Goal: Contribute content: Add original content to the website for others to see

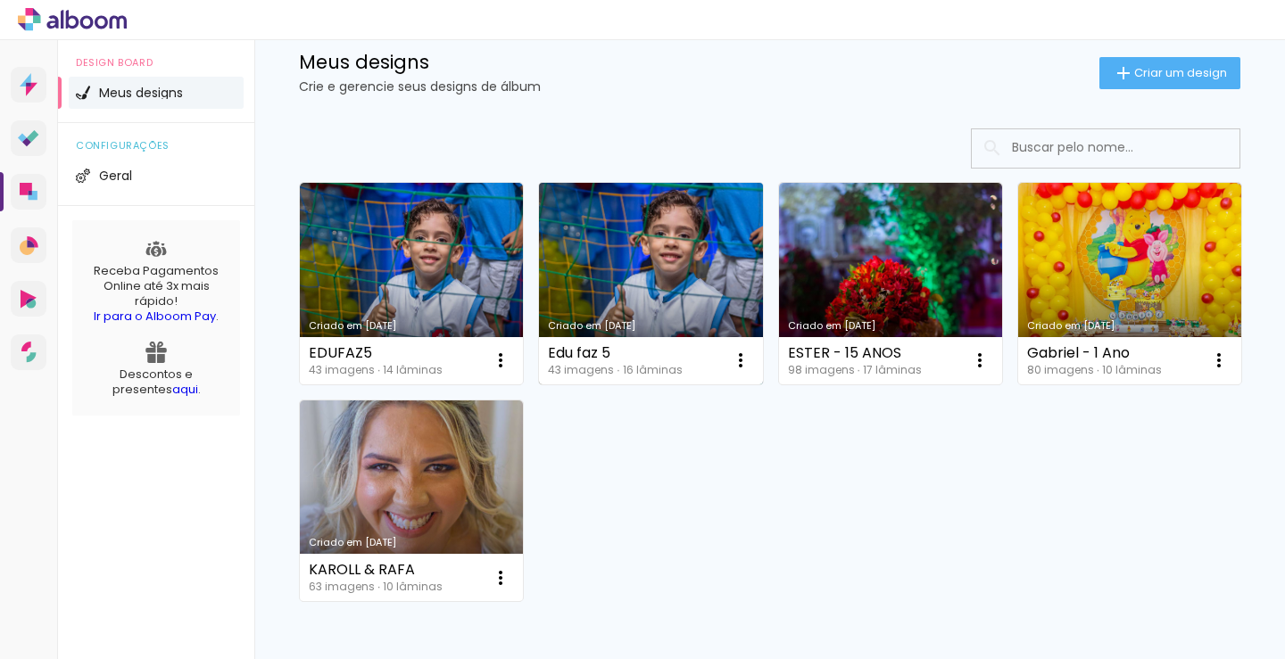
scroll to position [89, 0]
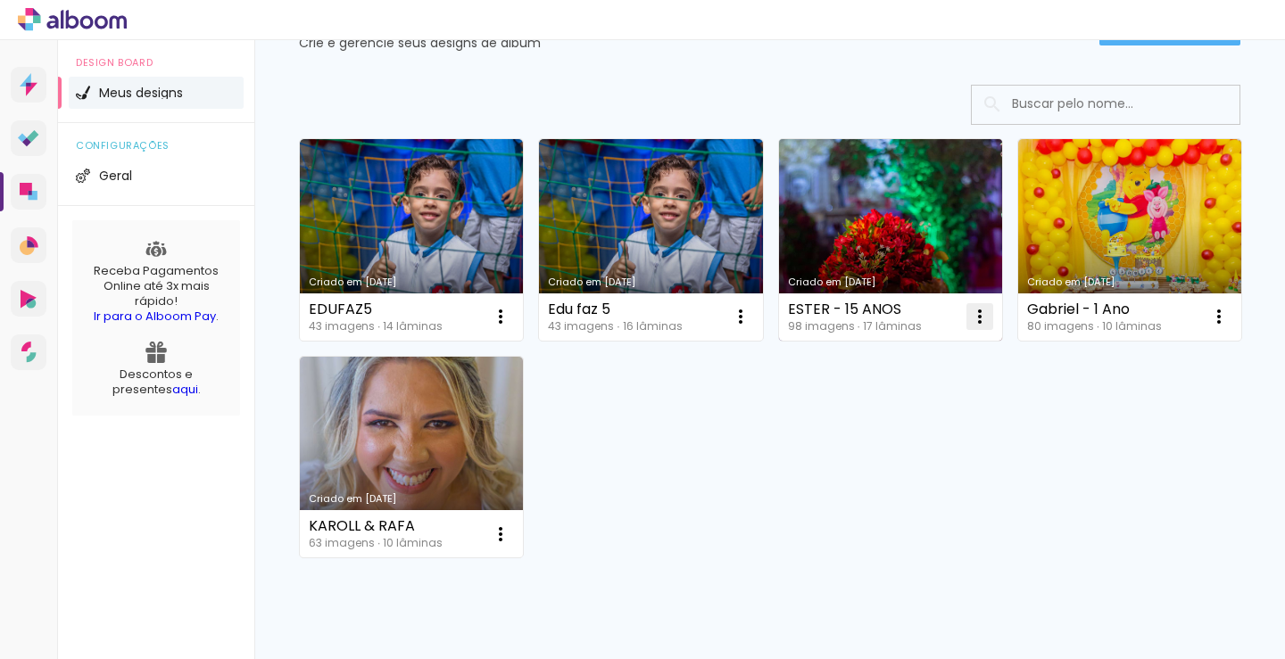
click at [974, 317] on iron-icon at bounding box center [979, 316] width 21 height 21
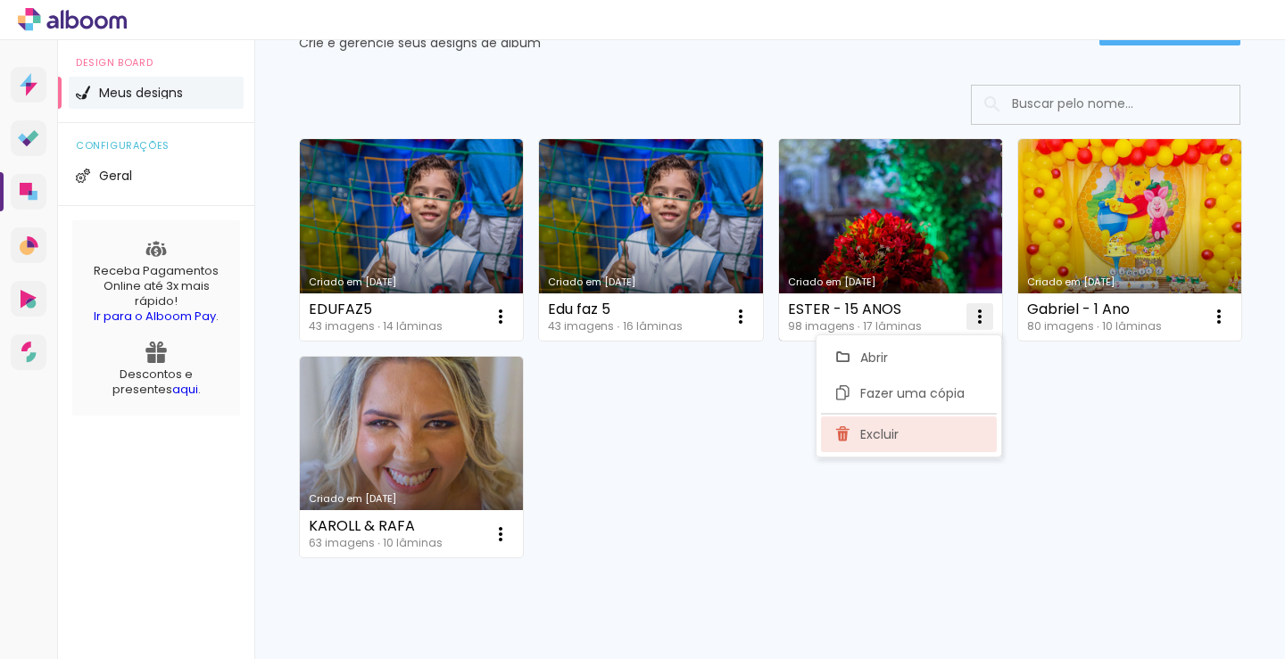
click at [868, 435] on span "Excluir" at bounding box center [879, 434] width 38 height 12
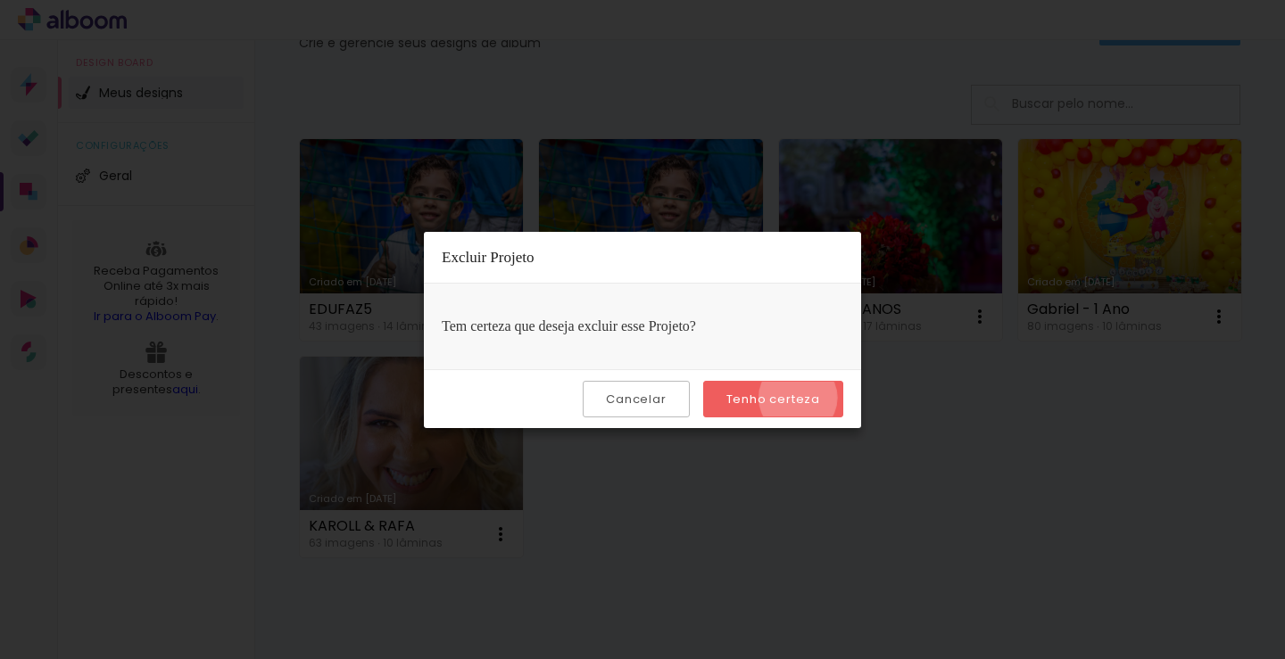
click at [0, 0] on slot "Tenho certeza" at bounding box center [0, 0] width 0 height 0
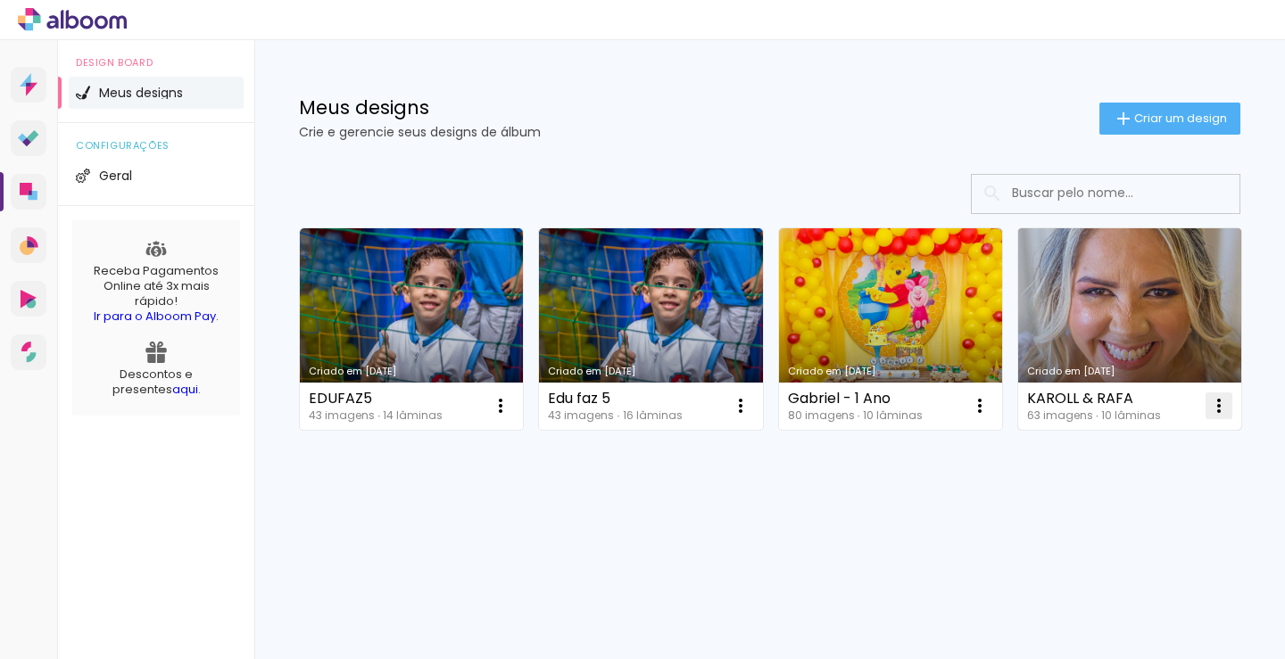
click at [1208, 417] on iron-icon at bounding box center [1218, 405] width 21 height 21
click at [406, 646] on span "Excluir" at bounding box center [400, 652] width 38 height 12
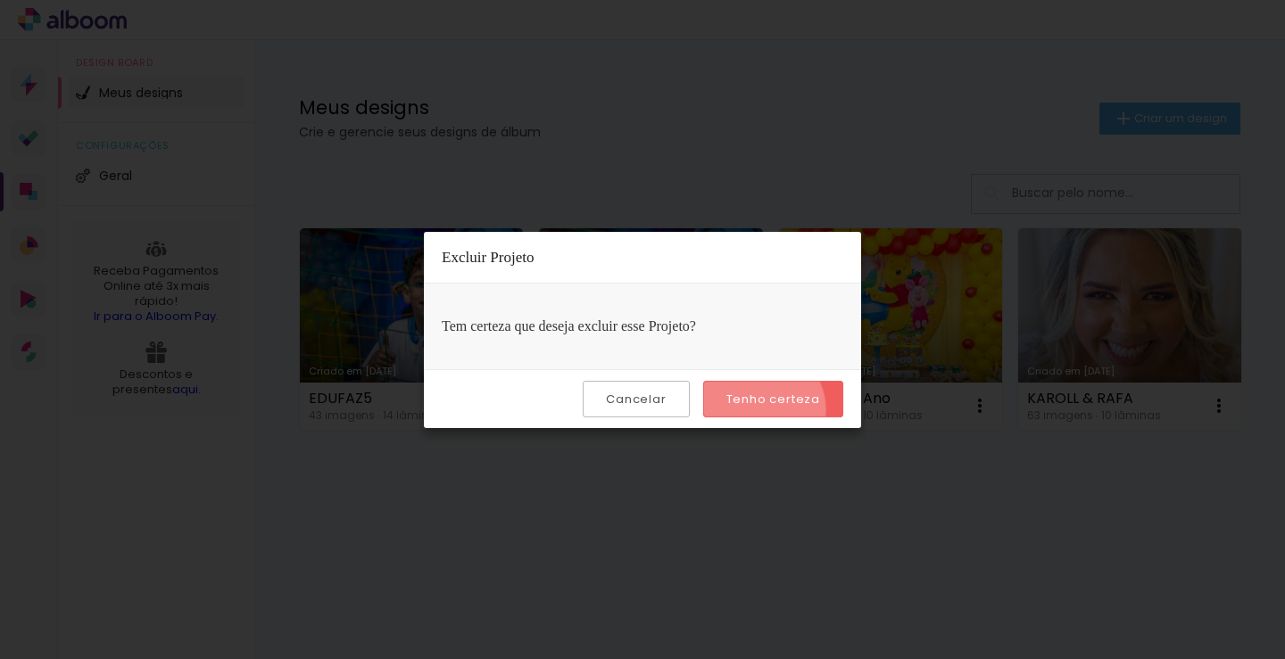
click at [763, 408] on paper-button "Tenho certeza" at bounding box center [773, 399] width 140 height 37
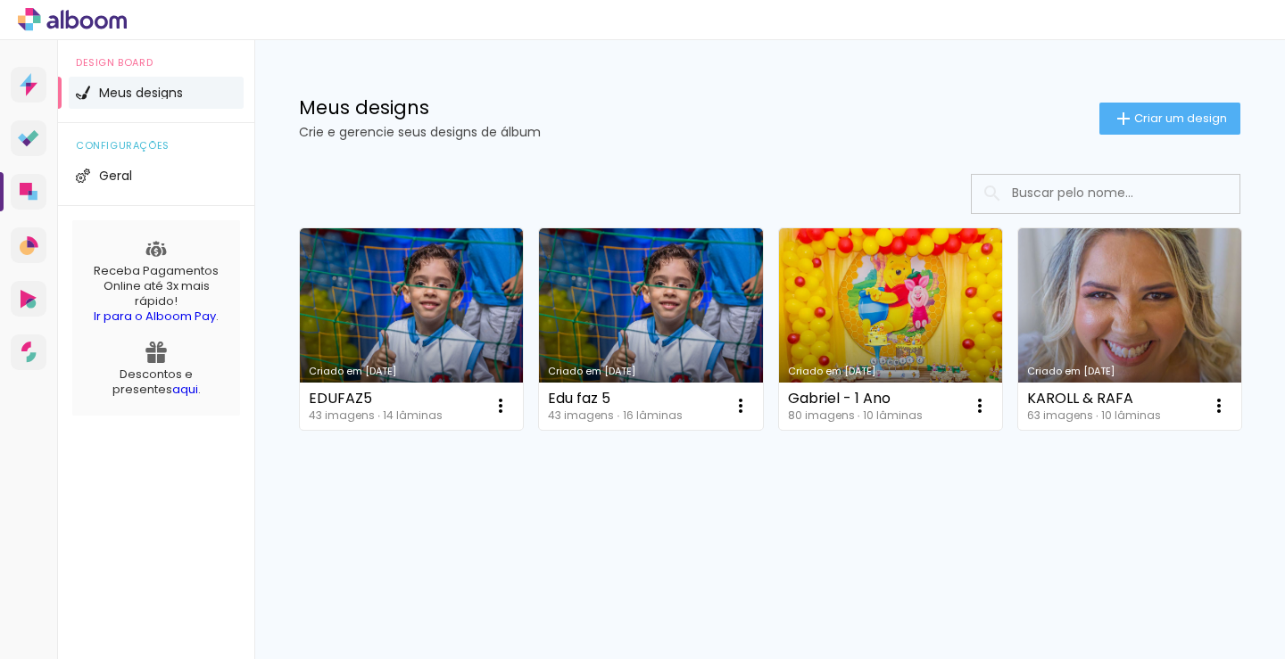
scroll to position [0, 0]
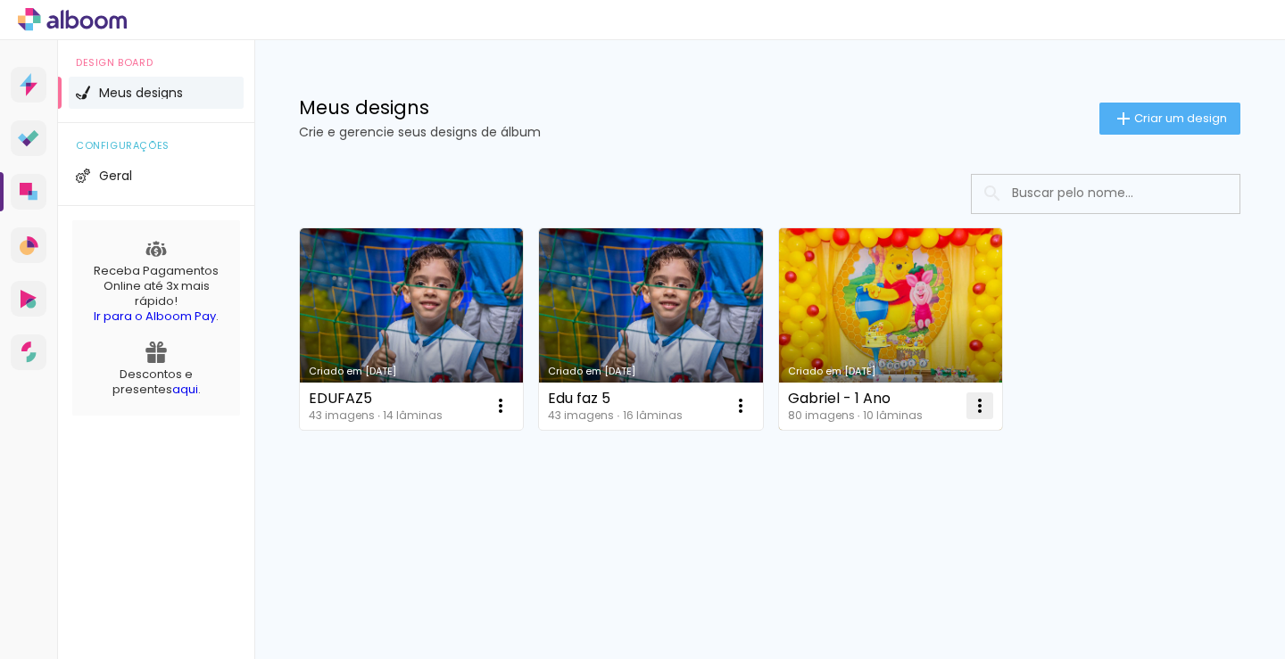
click at [974, 409] on iron-icon at bounding box center [979, 405] width 21 height 21
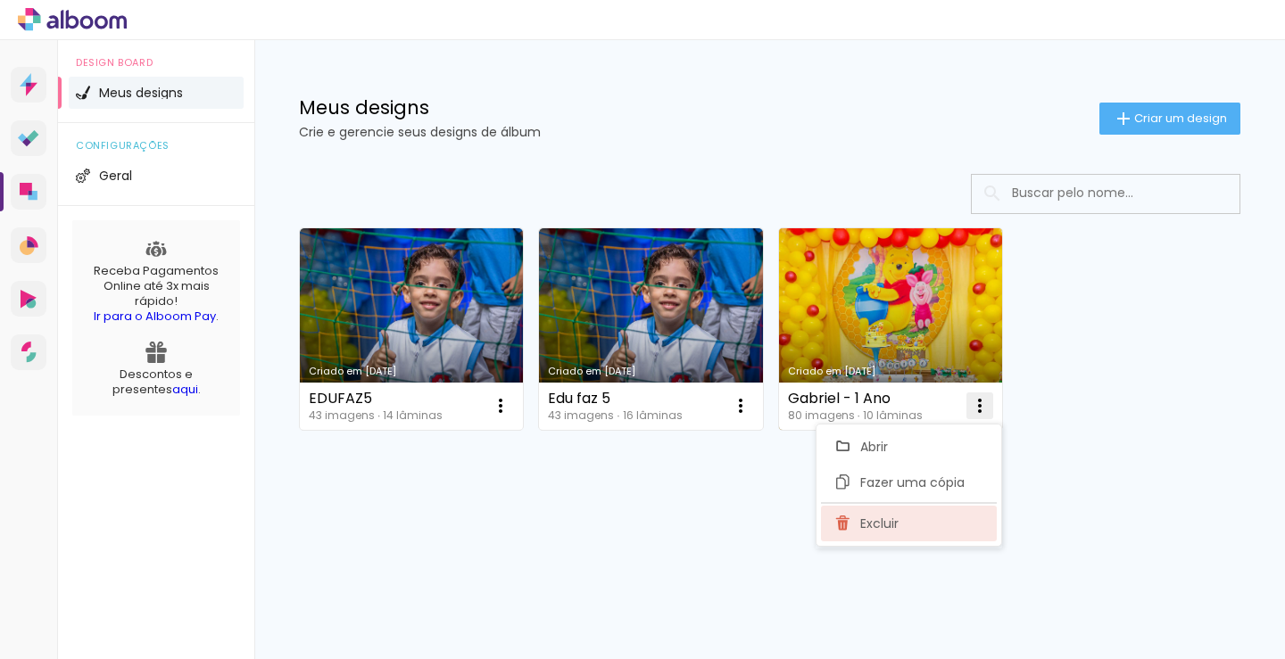
click at [899, 513] on paper-item "Excluir" at bounding box center [909, 524] width 176 height 36
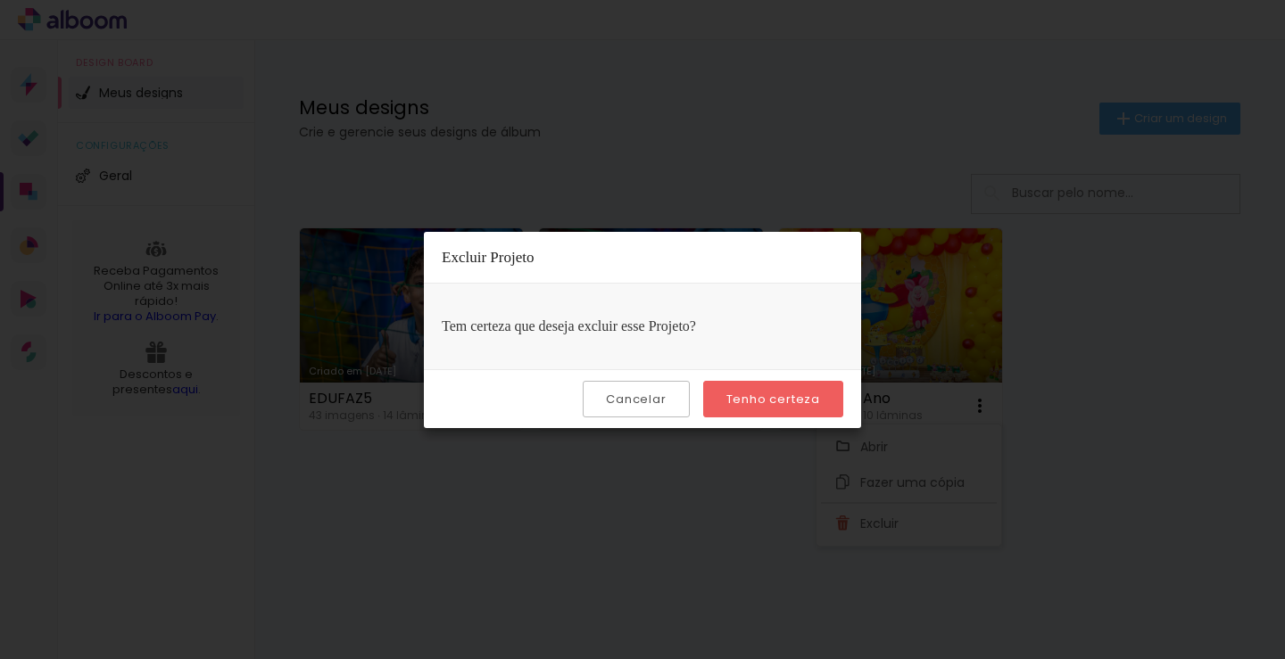
click at [0, 0] on slot "Tenho certeza" at bounding box center [0, 0] width 0 height 0
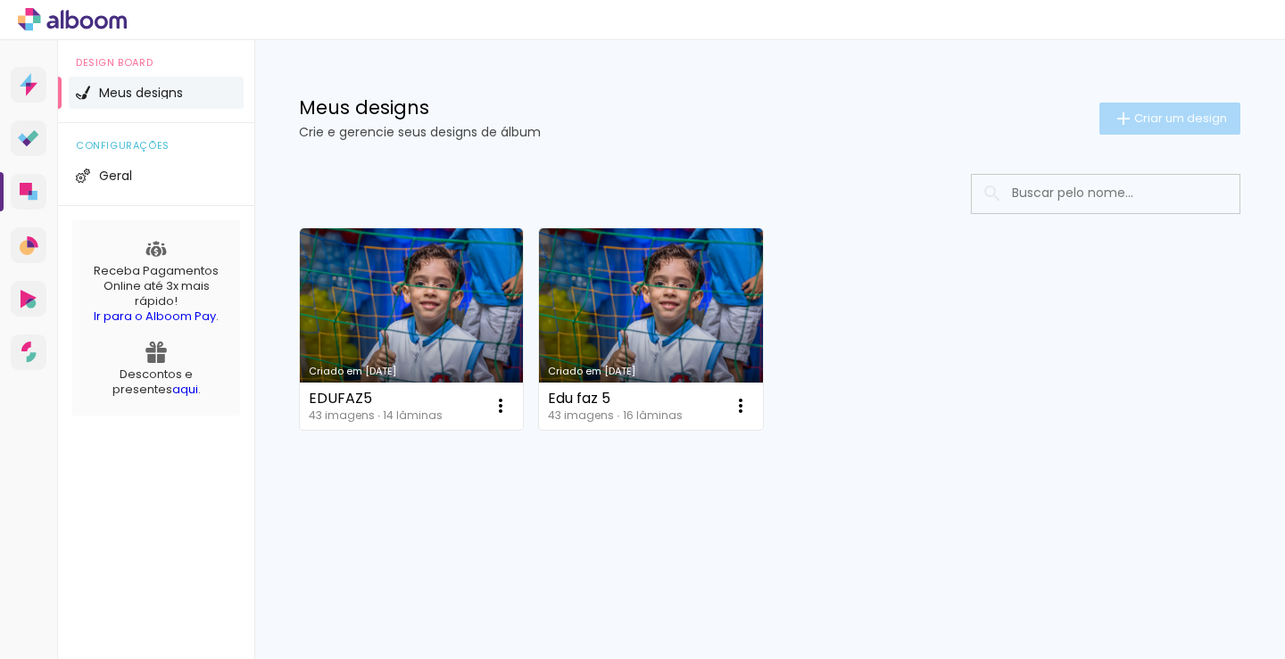
click at [1163, 112] on span "Criar um design" at bounding box center [1180, 118] width 93 height 12
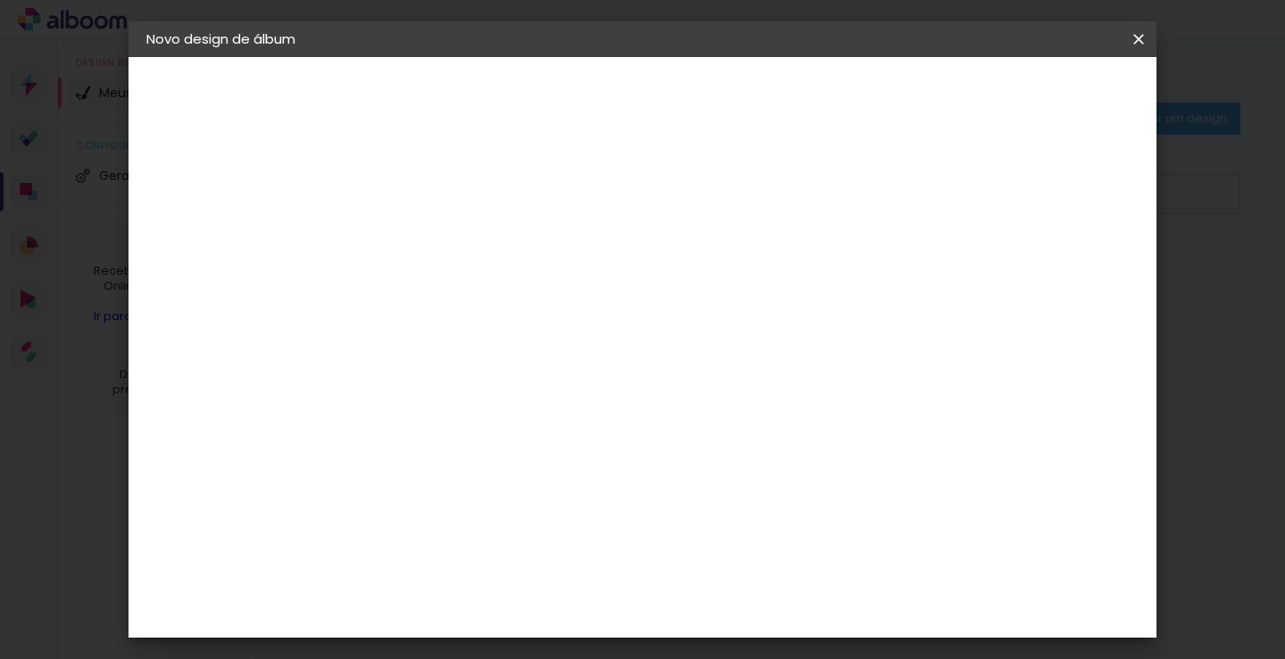
click at [438, 236] on input at bounding box center [438, 240] width 0 height 28
type input "[PERSON_NAME] - PRIMEIRA EUCARISTIA - V2"
type paper-input "[PERSON_NAME] - PRIMEIRA EUCARISTIA - V2"
click at [227, 181] on div "2. Especificações" at bounding box center [243, 182] width 195 height 21
click at [0, 0] on slot "Avançar" at bounding box center [0, 0] width 0 height 0
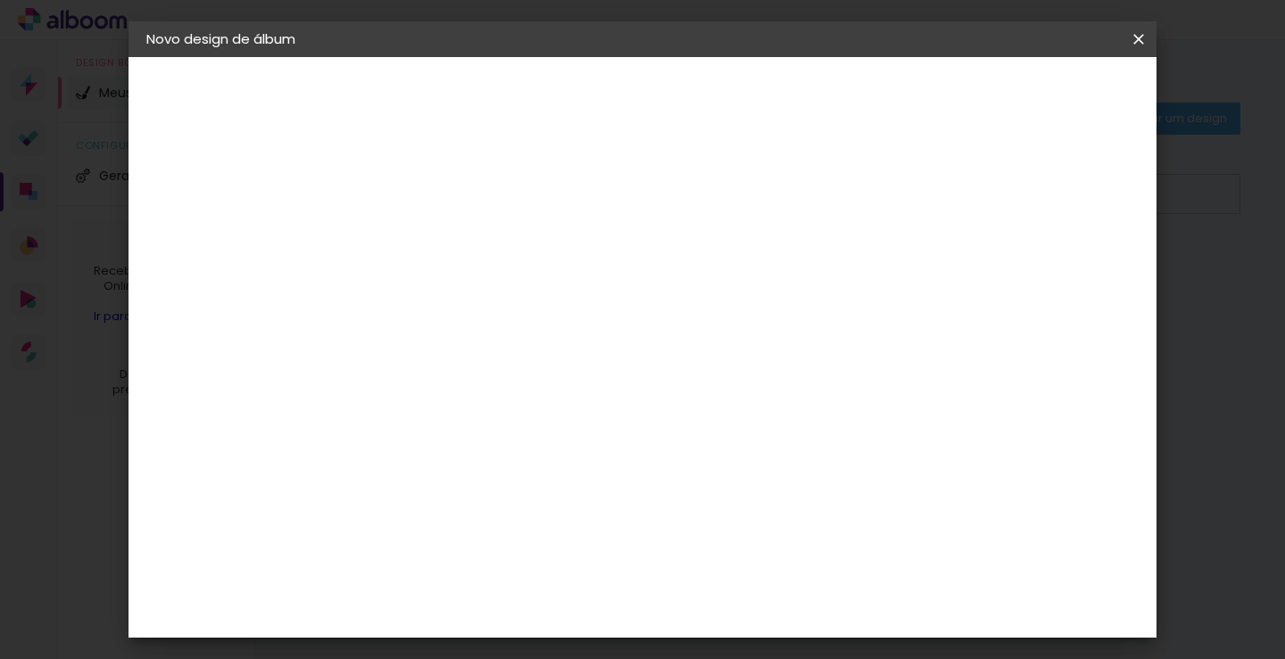
click at [0, 0] on slot "Tamanho Livre" at bounding box center [0, 0] width 0 height 0
click at [0, 0] on slot "Avançar" at bounding box center [0, 0] width 0 height 0
click at [609, 277] on span "30" at bounding box center [598, 279] width 29 height 27
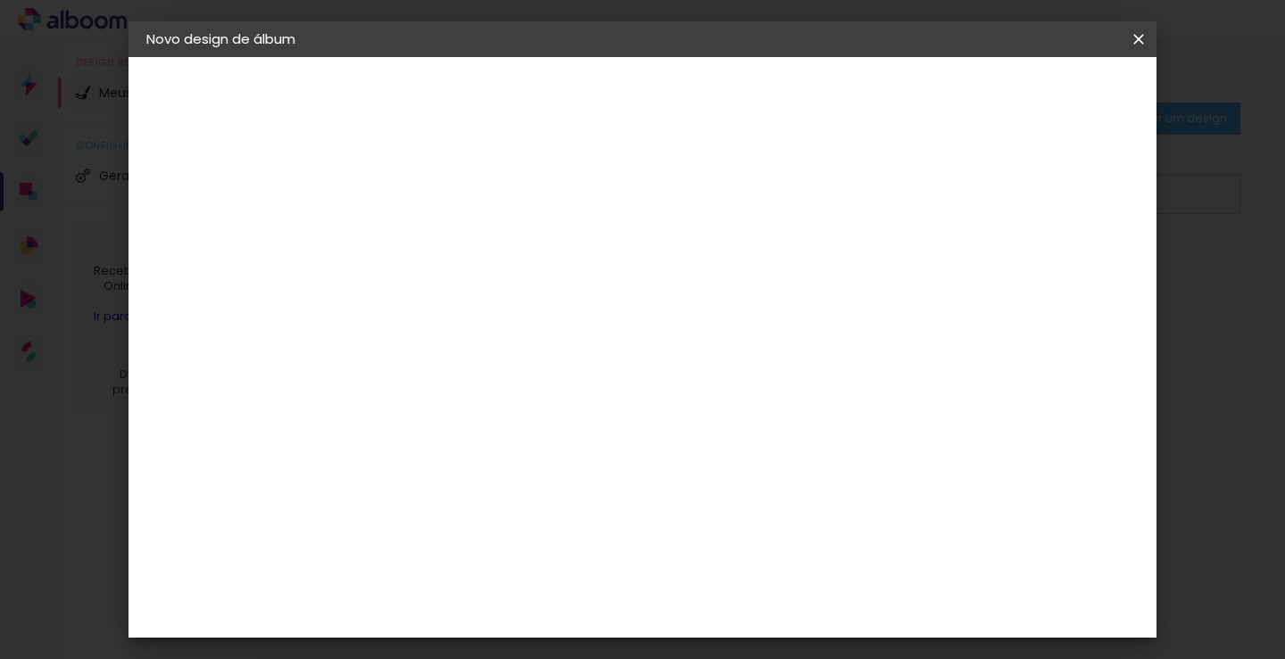
click at [609, 277] on span "30" at bounding box center [598, 279] width 29 height 27
click at [401, 472] on input "30" at bounding box center [382, 473] width 46 height 27
type input "15"
type paper-input "15"
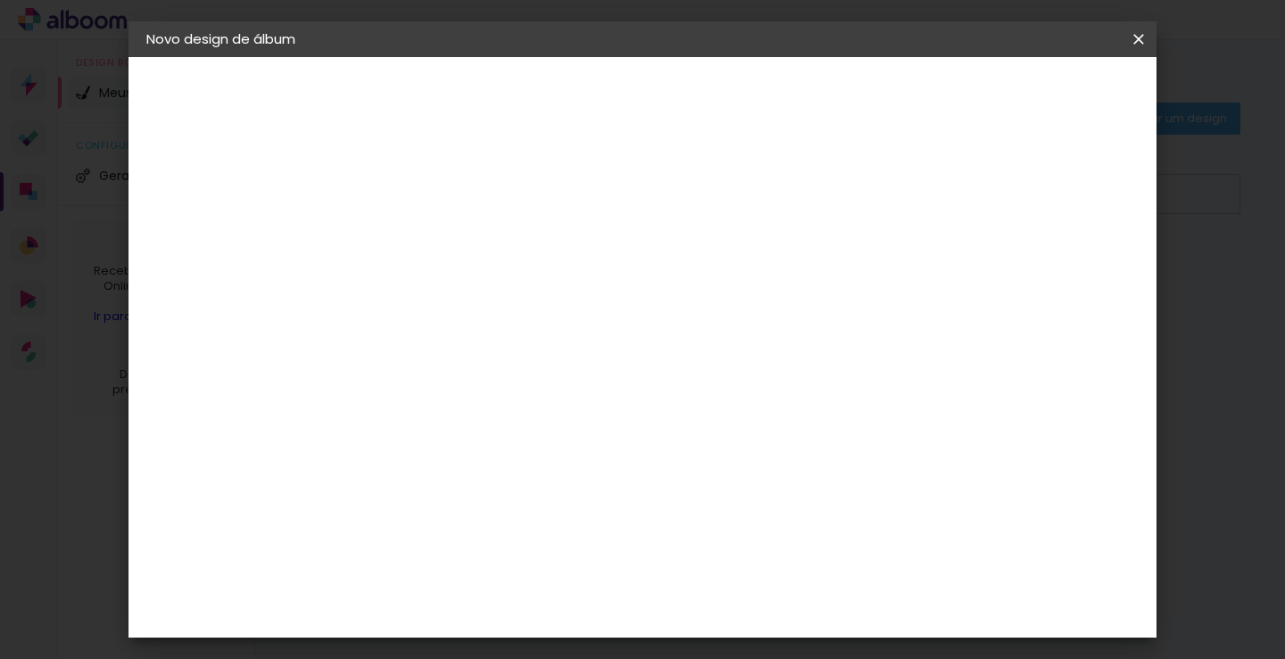
click at [758, 537] on input "60" at bounding box center [741, 536] width 46 height 27
type input "2"
type paper-input "2"
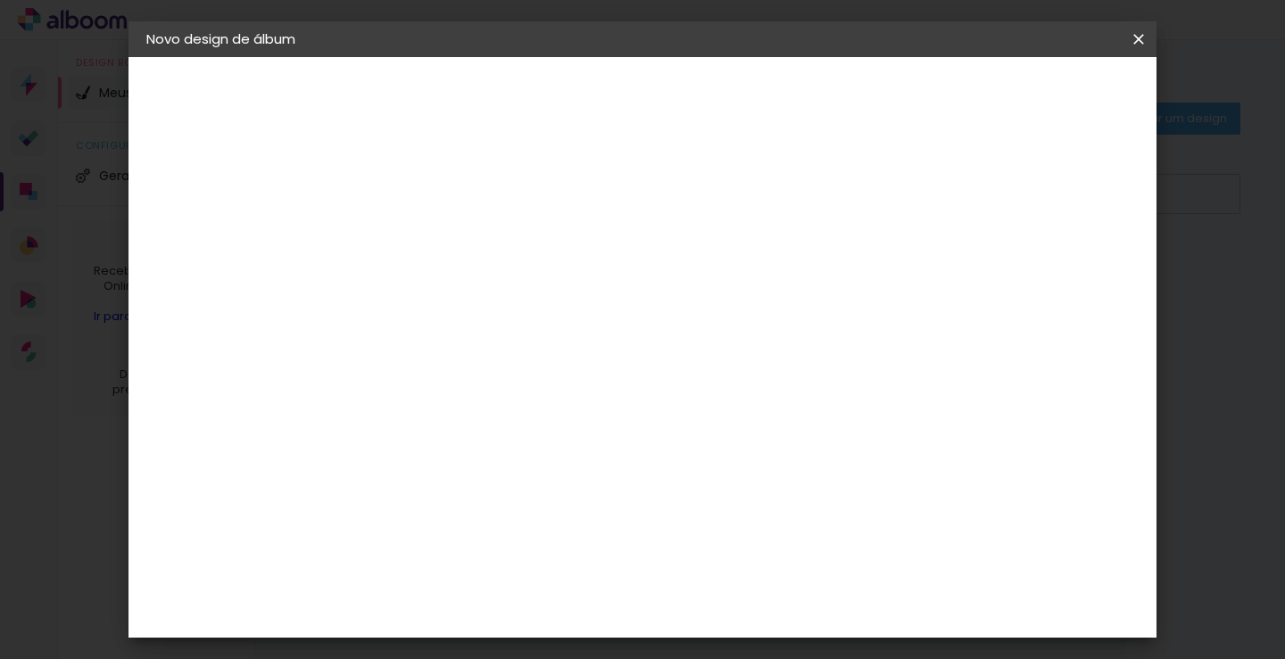
click at [574, 107] on paper-button "Voltar" at bounding box center [537, 94] width 72 height 30
click at [0, 0] on slot "Tamanho Livre" at bounding box center [0, 0] width 0 height 0
click at [472, 344] on input at bounding box center [484, 339] width 180 height 22
click at [799, 112] on header "Fornecedor Escolha um fornecedor ou avance com o tamanho livre. Voltar Avançar" at bounding box center [580, 110] width 438 height 106
click at [0, 0] on slot "Avançar" at bounding box center [0, 0] width 0 height 0
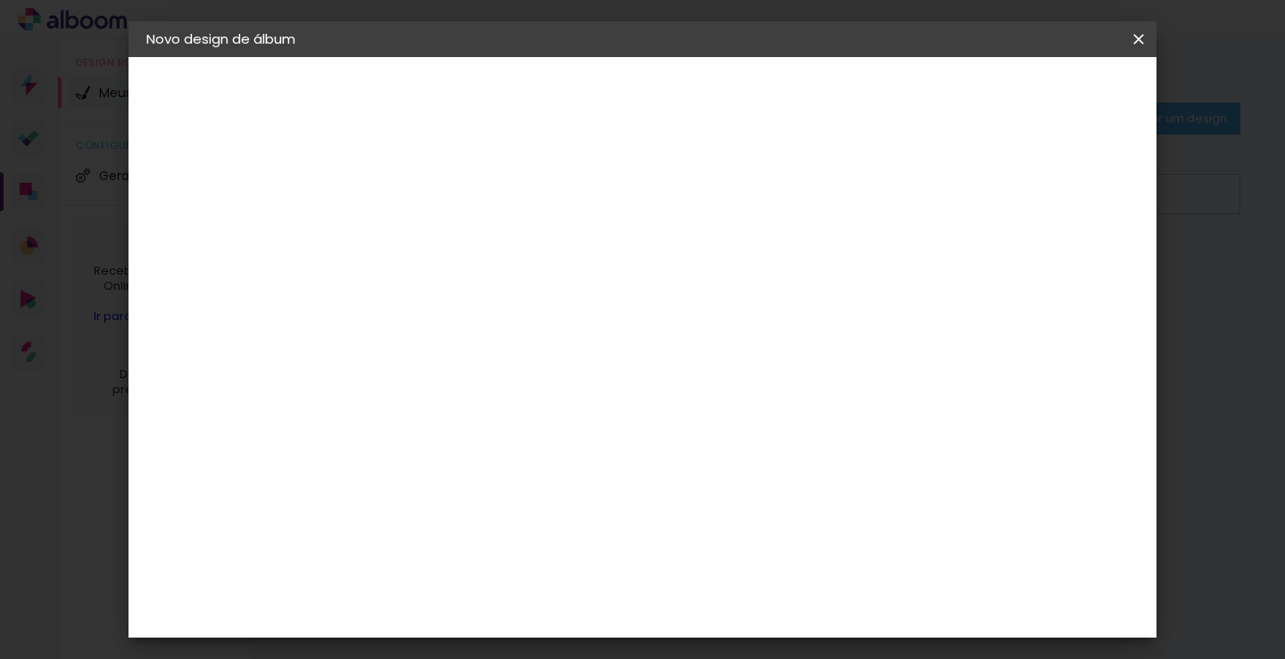
type input "6"
type paper-input "6"
click at [784, 261] on input "6" at bounding box center [774, 274] width 32 height 27
type input "7"
type paper-input "7"
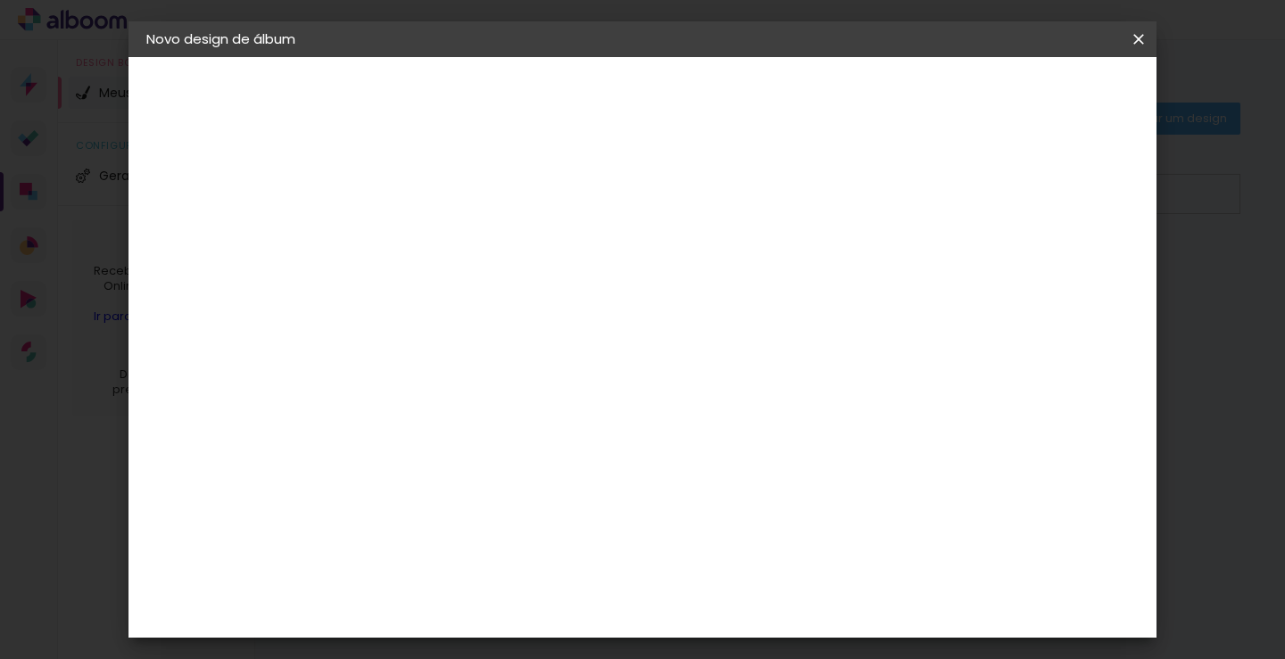
click at [779, 262] on input "7" at bounding box center [765, 274] width 32 height 27
type input "8"
type paper-input "8"
click at [779, 262] on input "8" at bounding box center [765, 274] width 32 height 27
click at [779, 262] on div "mm" at bounding box center [789, 274] width 27 height 27
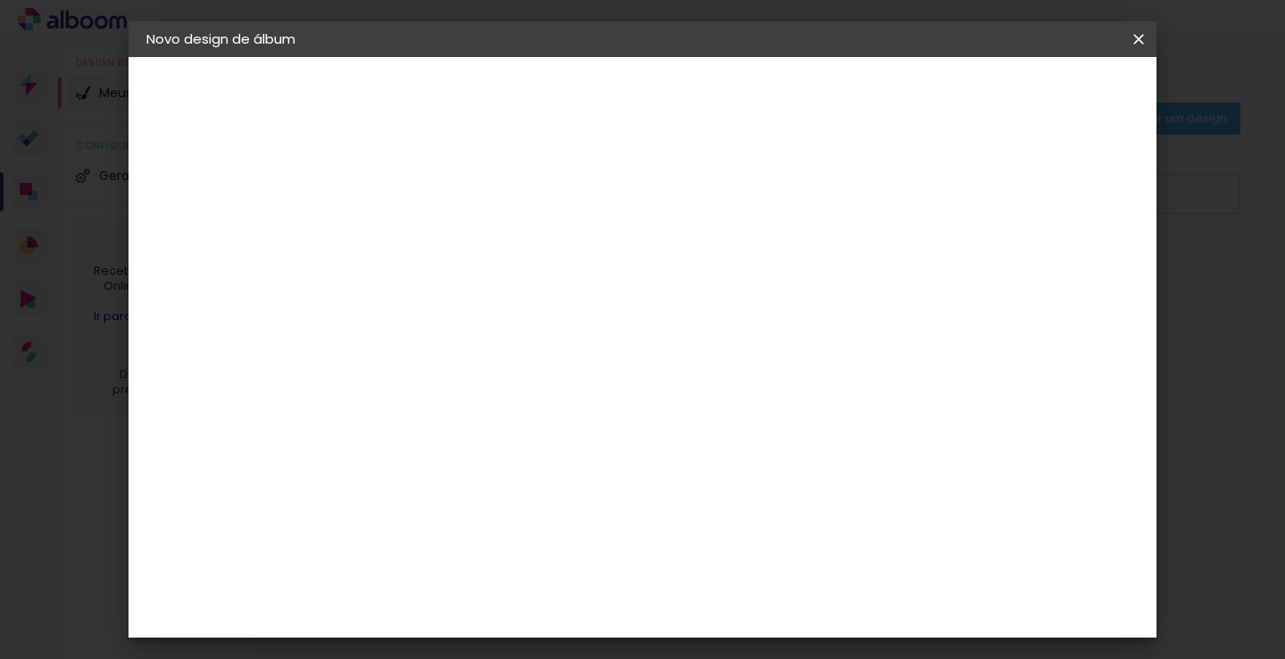
type input "9"
type paper-input "9"
click at [762, 261] on input "9" at bounding box center [760, 274] width 32 height 27
type input "10"
type paper-input "10"
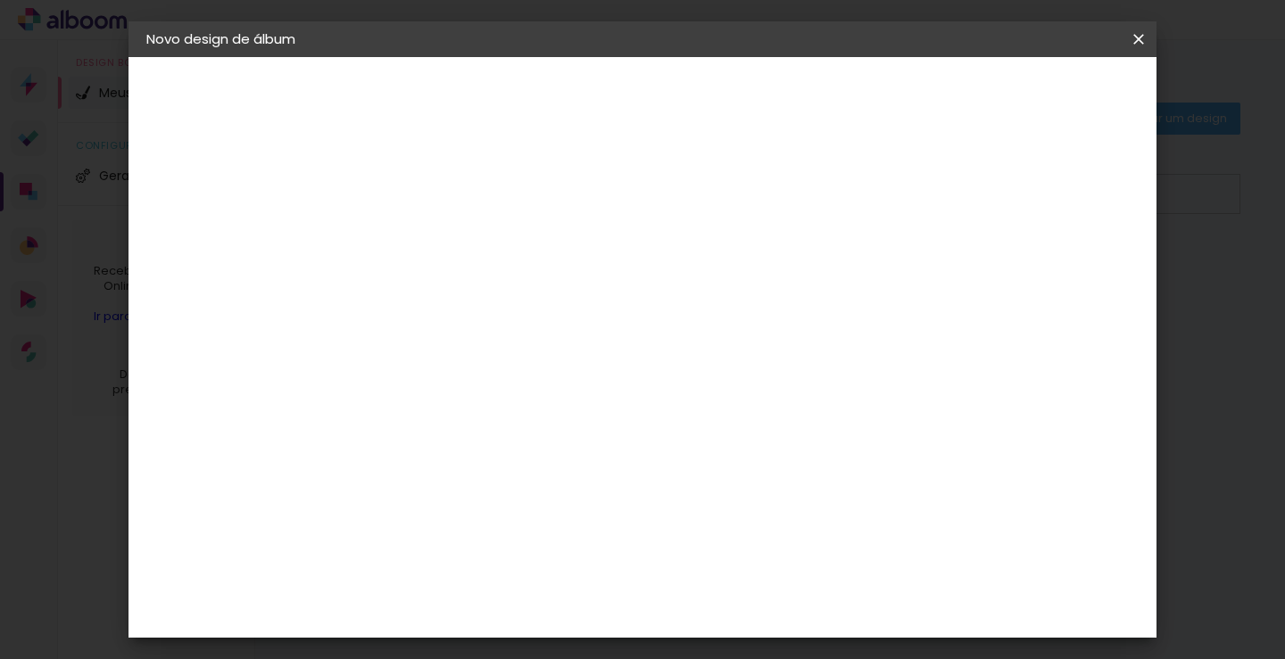
click at [762, 261] on input "10" at bounding box center [755, 274] width 32 height 27
type input "11"
type paper-input "11"
click at [757, 261] on input "11" at bounding box center [750, 274] width 32 height 27
type input "12"
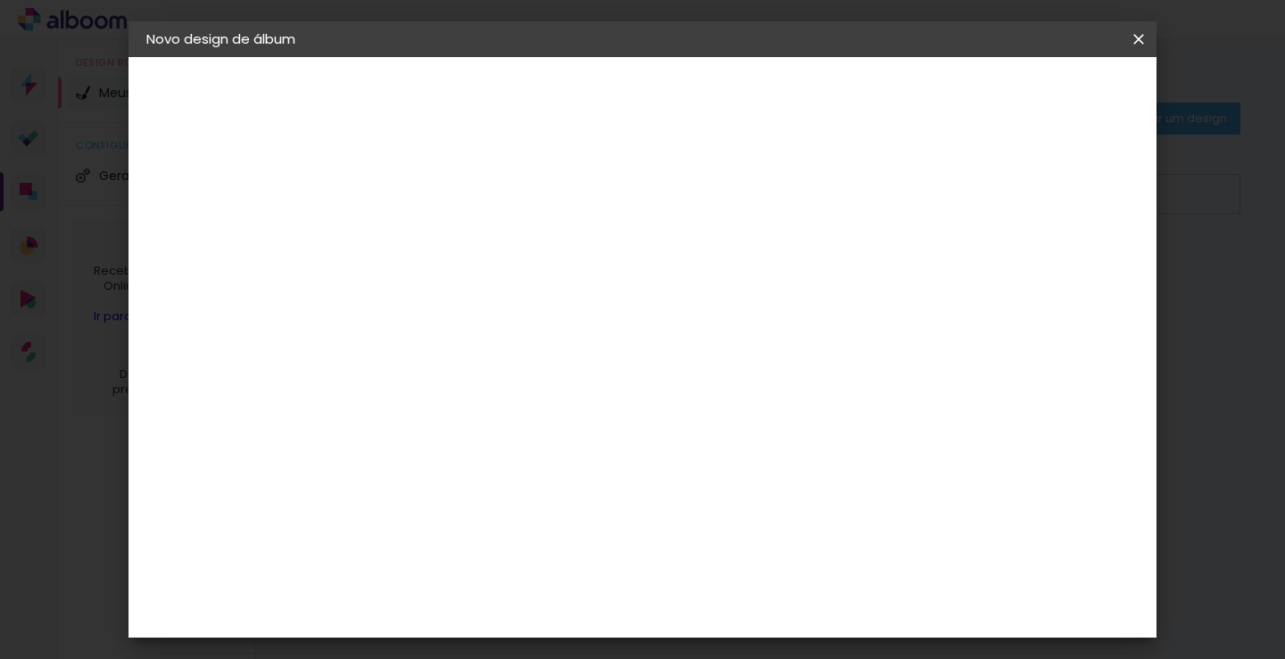
type paper-input "12"
click at [757, 261] on input "12" at bounding box center [741, 274] width 32 height 27
type input "13"
type paper-input "13"
click at [750, 261] on input "13" at bounding box center [741, 274] width 32 height 27
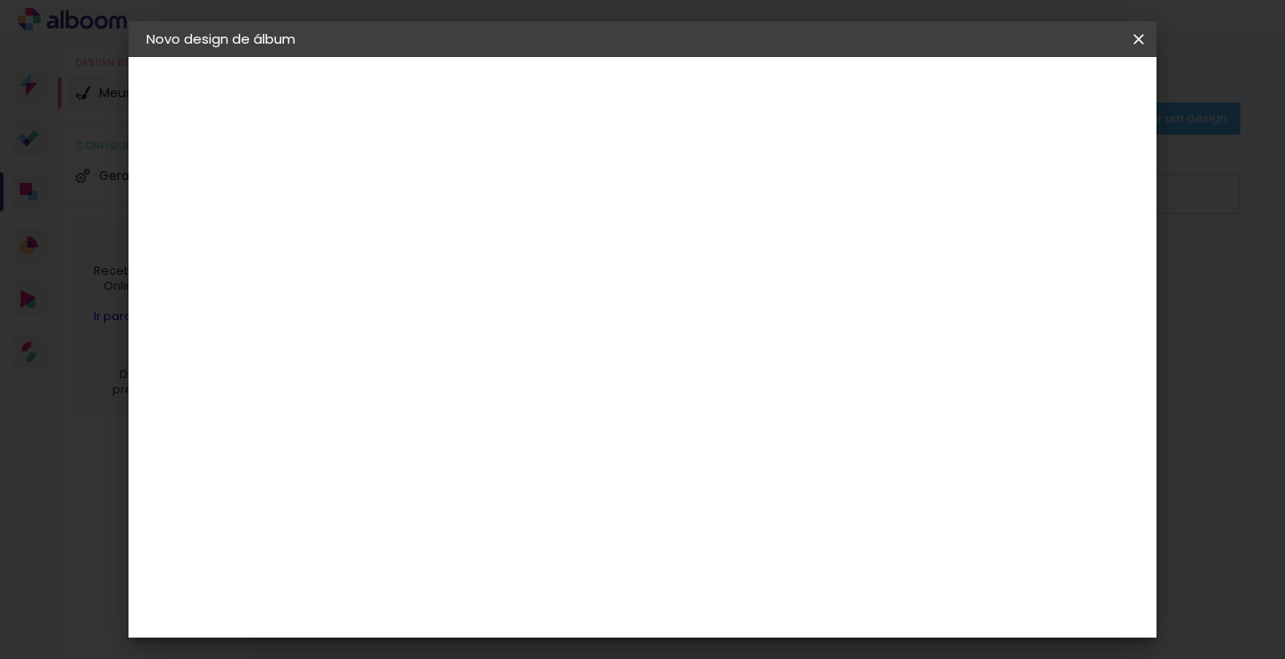
type input "14"
type paper-input "14"
click at [745, 261] on input "14" at bounding box center [731, 274] width 32 height 27
type input "15"
type paper-input "15"
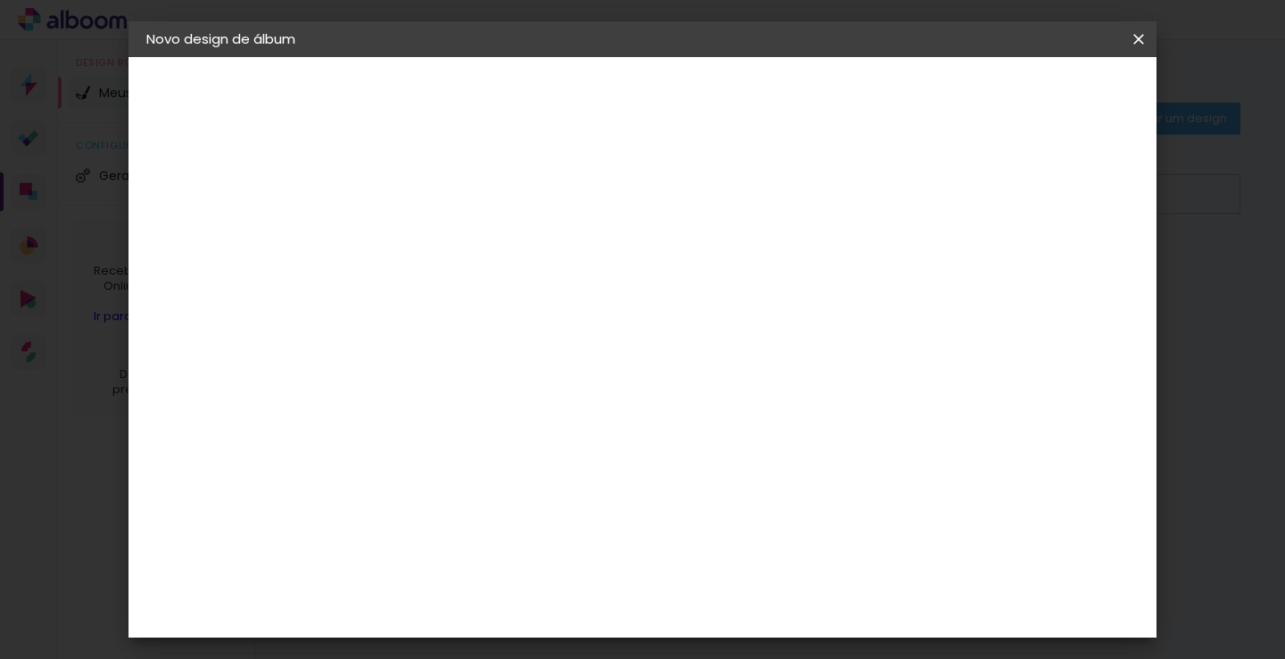
click at [745, 261] on input "15" at bounding box center [731, 274] width 32 height 27
type input "16"
type paper-input "16"
click at [736, 261] on input "16" at bounding box center [724, 274] width 37 height 27
type input "17"
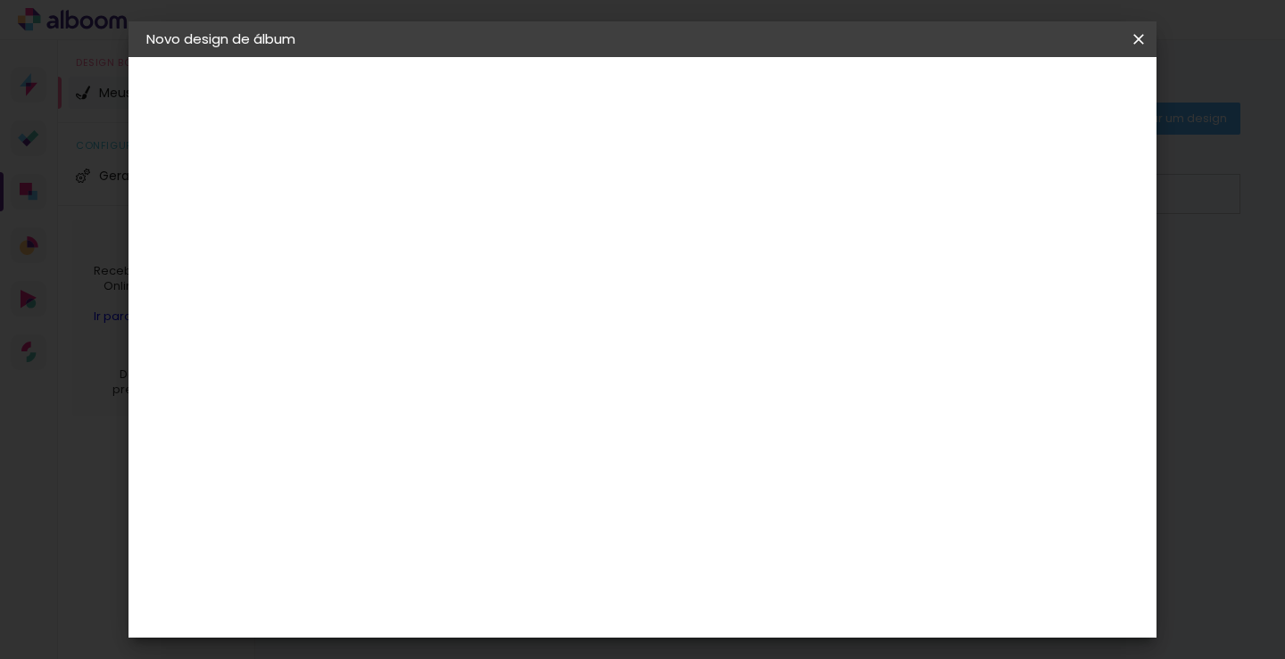
type paper-input "17"
click at [736, 261] on input "17" at bounding box center [721, 274] width 41 height 27
type input "18"
type paper-input "18"
click at [736, 261] on input "18" at bounding box center [721, 274] width 41 height 27
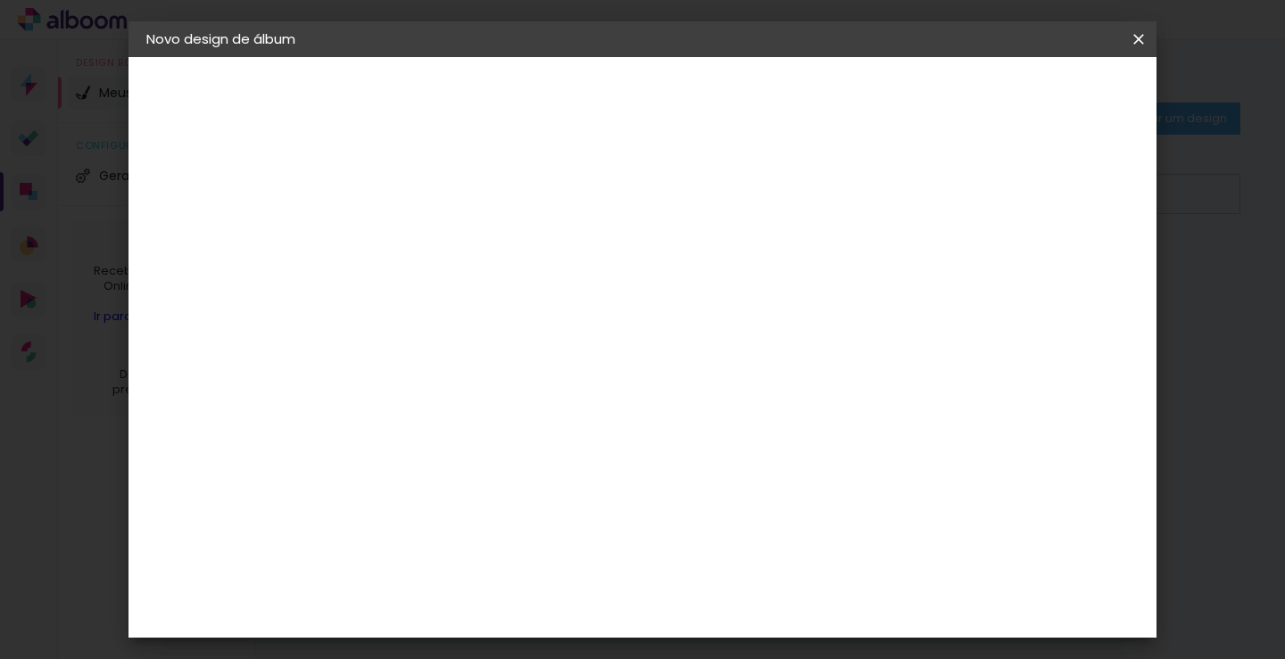
click at [725, 264] on input "18" at bounding box center [719, 274] width 41 height 27
type input "19"
type paper-input "19"
click at [728, 264] on input "19" at bounding box center [717, 274] width 41 height 27
type input "20"
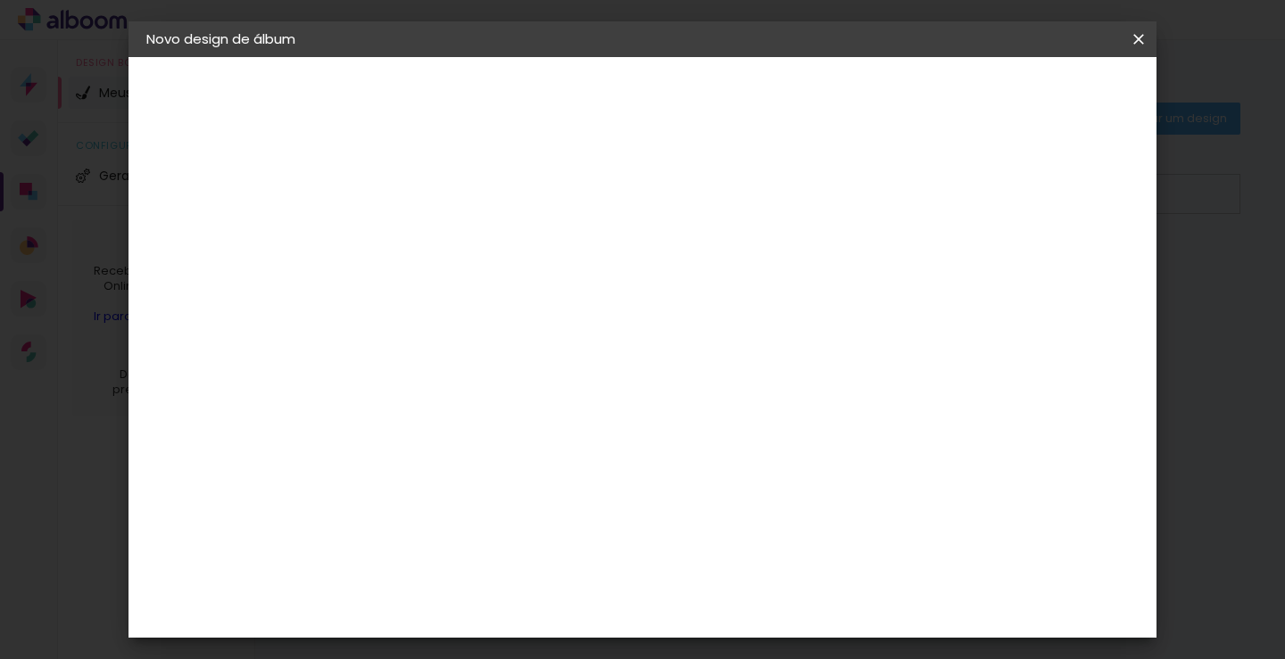
type paper-input "20"
click at [728, 264] on input "20" at bounding box center [714, 274] width 41 height 27
type input "21"
type paper-input "21"
click at [728, 264] on input "21" at bounding box center [714, 274] width 41 height 27
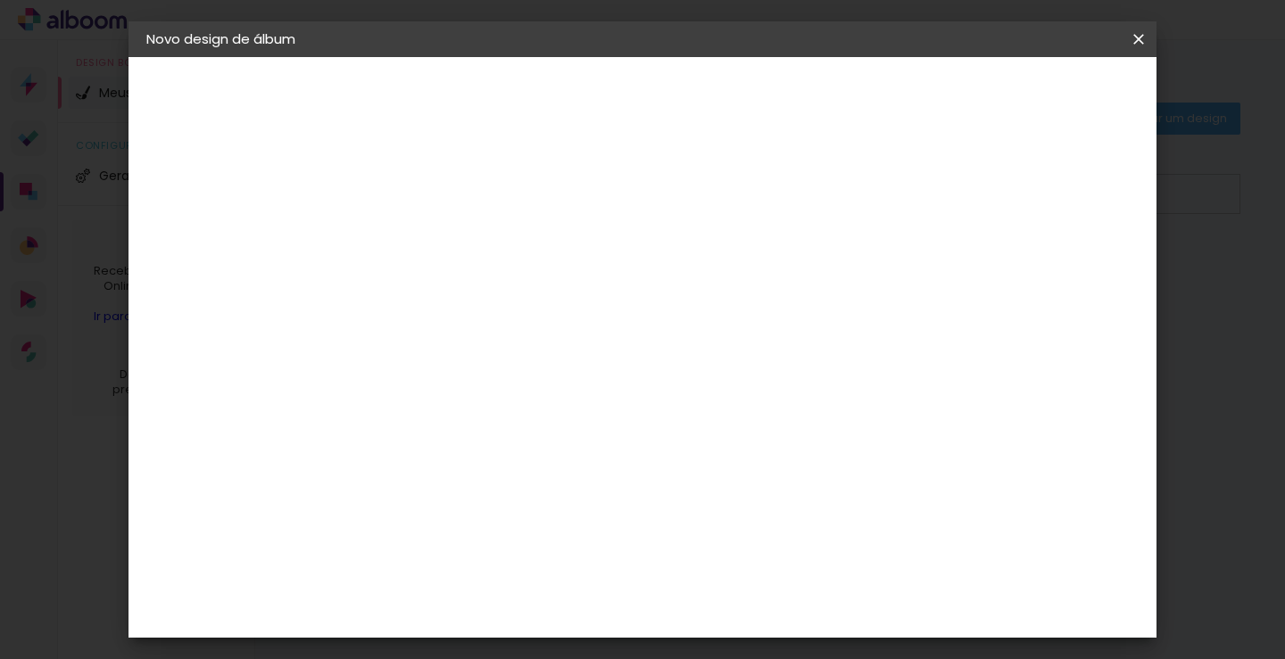
scroll to position [661, 0]
click at [770, 402] on input "2" at bounding box center [752, 408] width 37 height 27
type input "60"
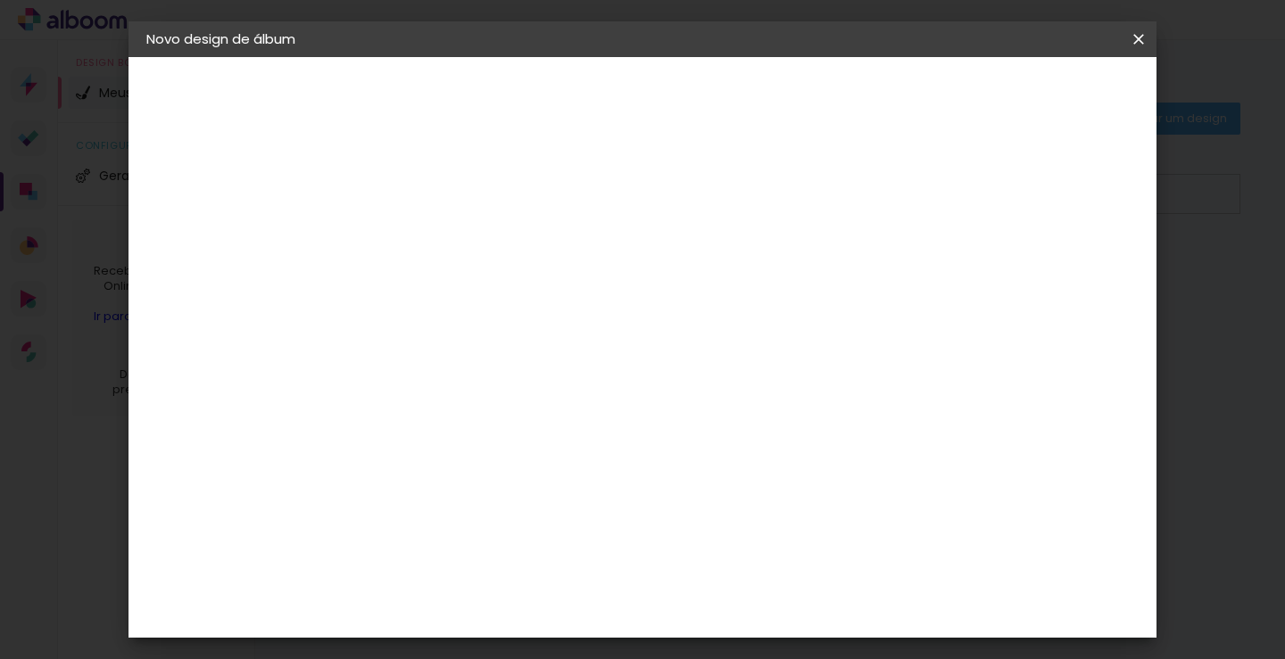
type paper-input "60"
click at [833, 57] on div "mm Mostrar sangria 30 cm cm cm mm A maioria das encadernadoras sugere 5mm de sa…" at bounding box center [716, 57] width 711 height 0
click at [1014, 272] on input "21" at bounding box center [1018, 269] width 32 height 27
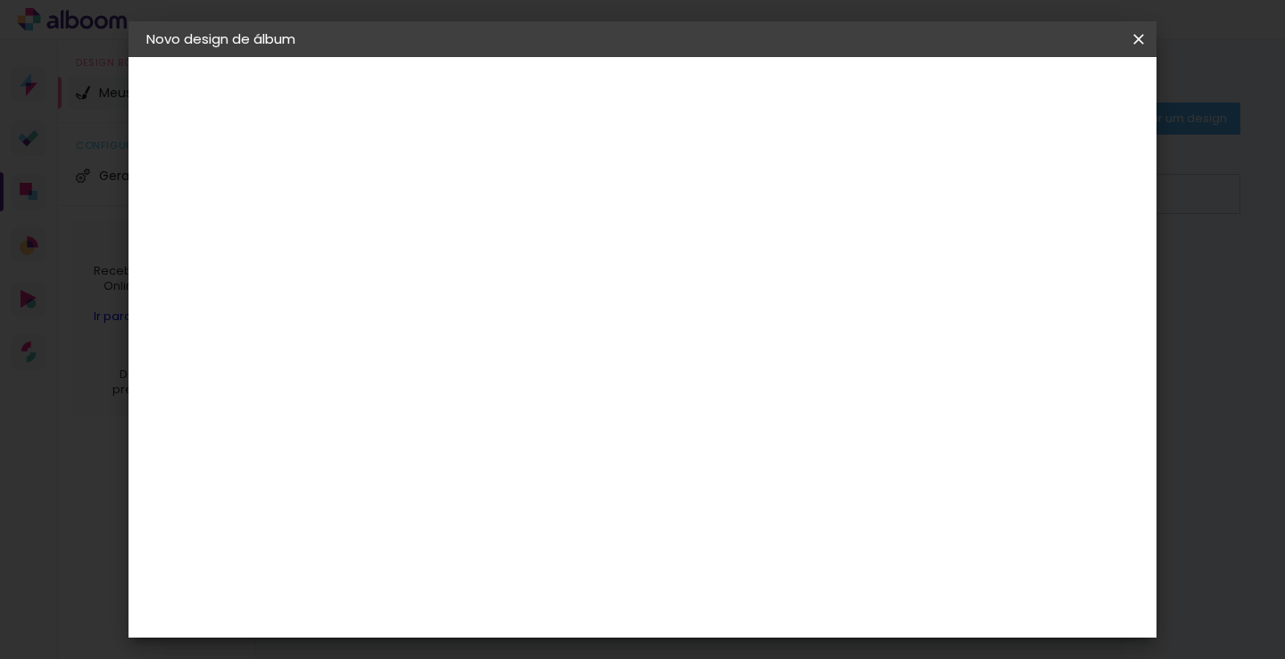
type input "5"
type paper-input "5"
click at [750, 603] on input "60" at bounding box center [741, 606] width 46 height 27
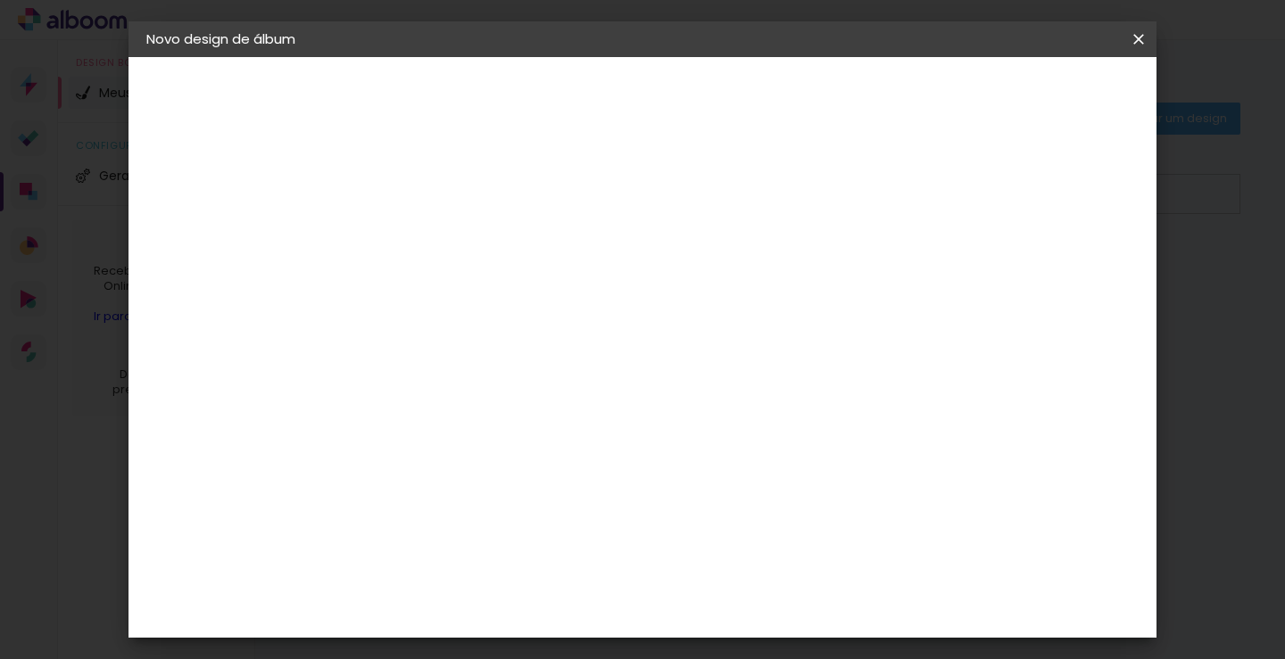
scroll to position [809, 0]
type input "21"
type paper-input "21"
click at [781, 57] on div "mm Mostrar sangria 10.5 cm cm cm mm A maioria das encadernadoras sugere 5mm de …" at bounding box center [689, 57] width 656 height 0
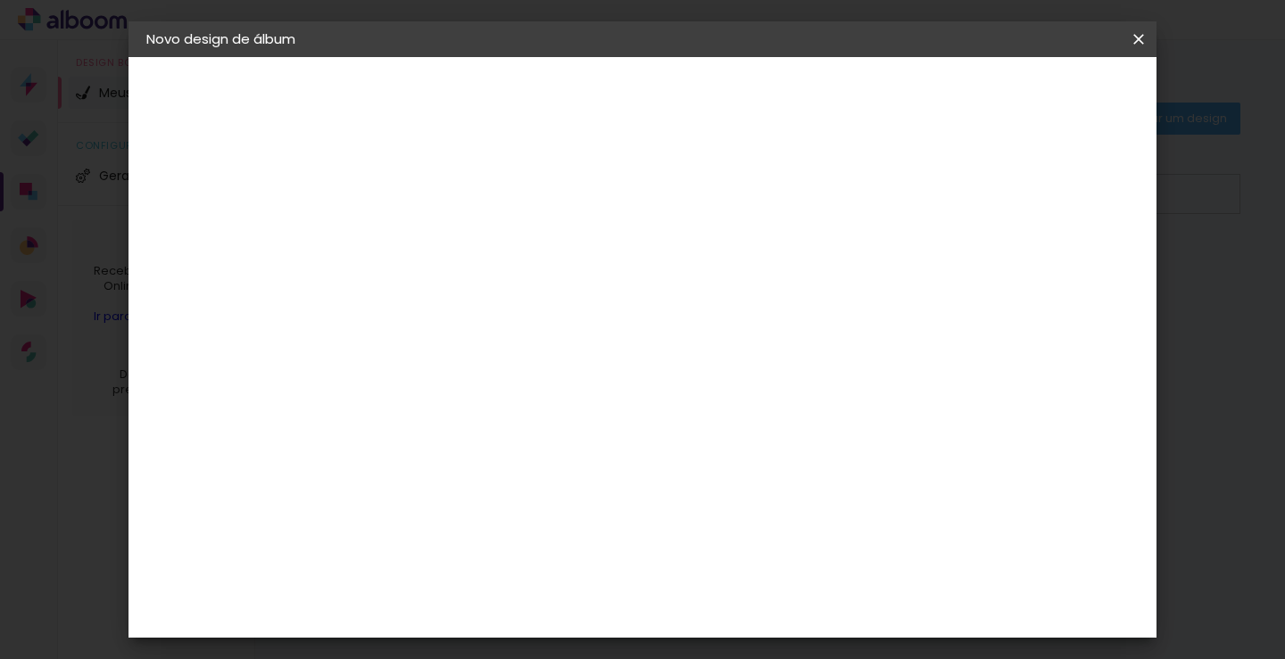
click at [617, 309] on span "10.5" at bounding box center [613, 308] width 41 height 27
click at [609, 306] on span "10.5" at bounding box center [613, 308] width 41 height 27
click at [196, 212] on div "Tamanho livre" at bounding box center [215, 220] width 62 height 25
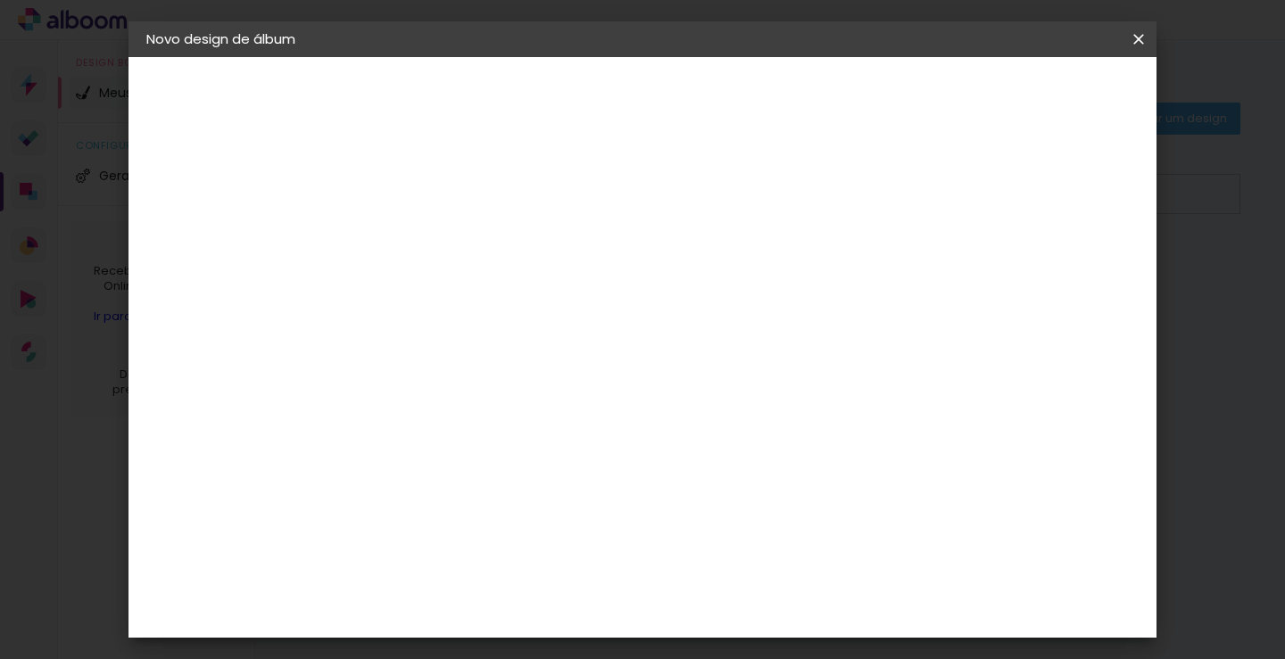
click at [435, 218] on div "3ZERO5" at bounding box center [454, 225] width 54 height 14
click at [0, 0] on slot "Tamanho Livre" at bounding box center [0, 0] width 0 height 0
click at [510, 384] on paper-item "3ZERO5" at bounding box center [483, 403] width 193 height 39
click at [772, 107] on paper-button "Avançar" at bounding box center [727, 94] width 87 height 30
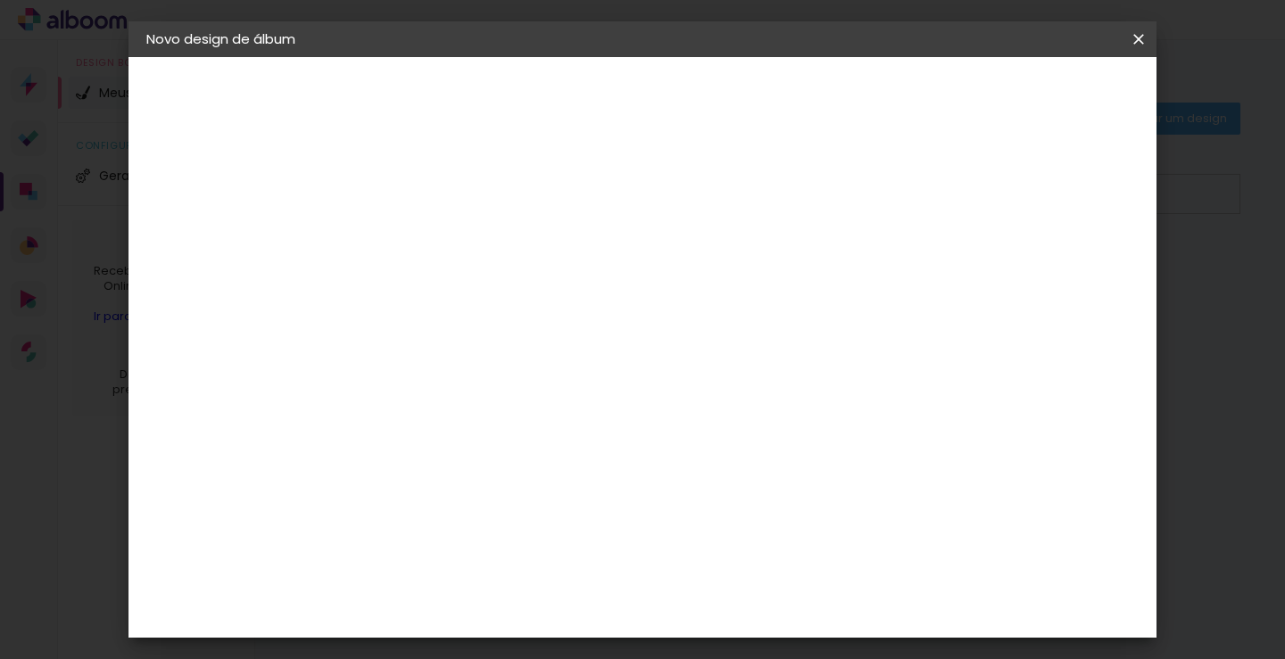
click at [508, 297] on input "text" at bounding box center [473, 311] width 70 height 28
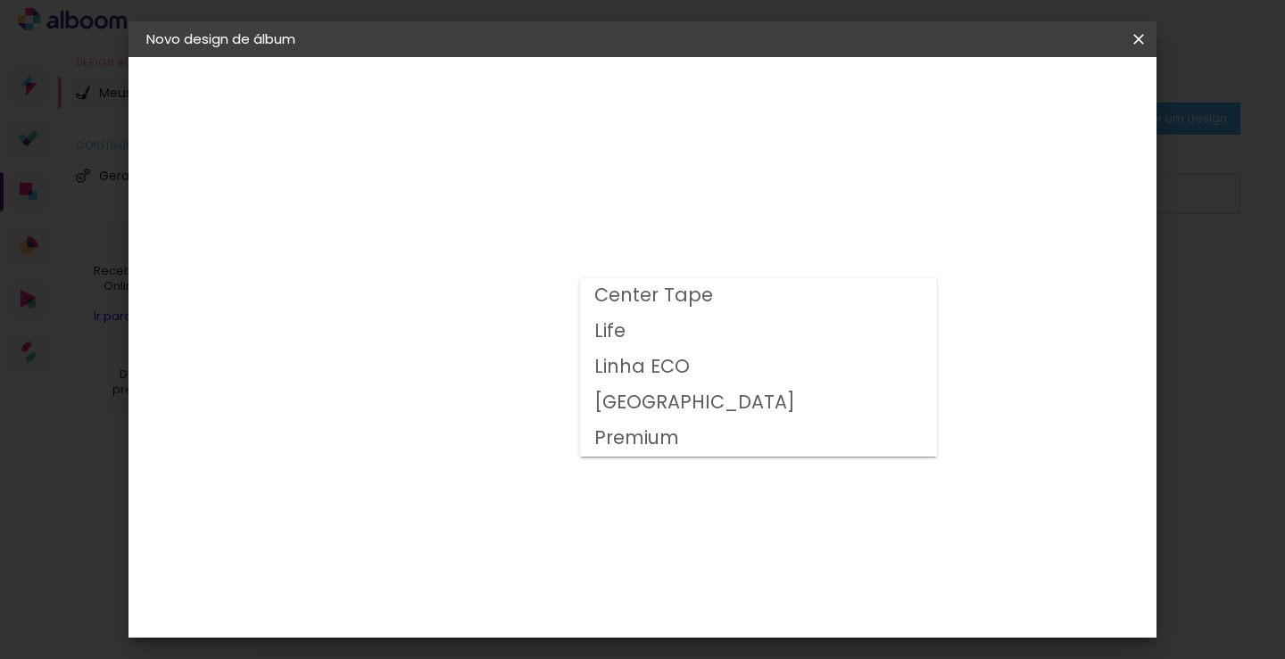
click at [580, 236] on div "Opções disponíveis Center Tape Life Linha ECO Milano Premium Tamanho Escolha o …" at bounding box center [483, 340] width 193 height 334
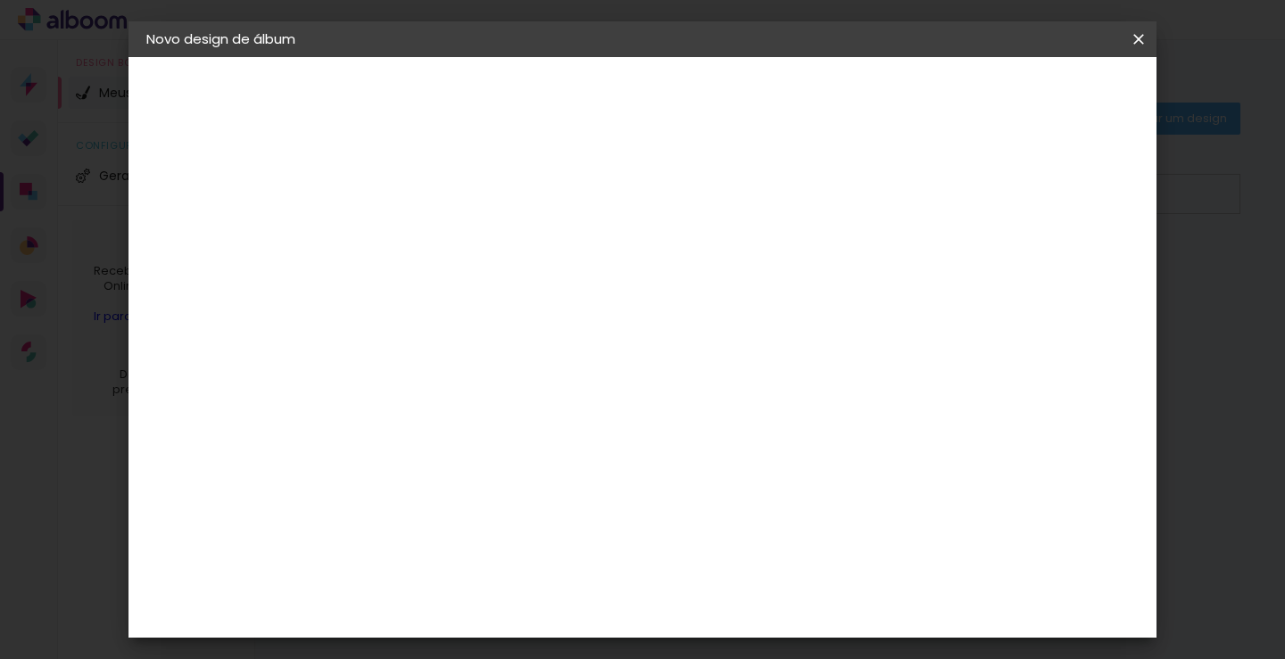
click at [535, 372] on div "Escolha o tamanho" at bounding box center [484, 407] width 104 height 83
click at [535, 370] on div "Escolha o tamanho" at bounding box center [484, 407] width 104 height 83
click at [508, 297] on input "text" at bounding box center [473, 311] width 70 height 28
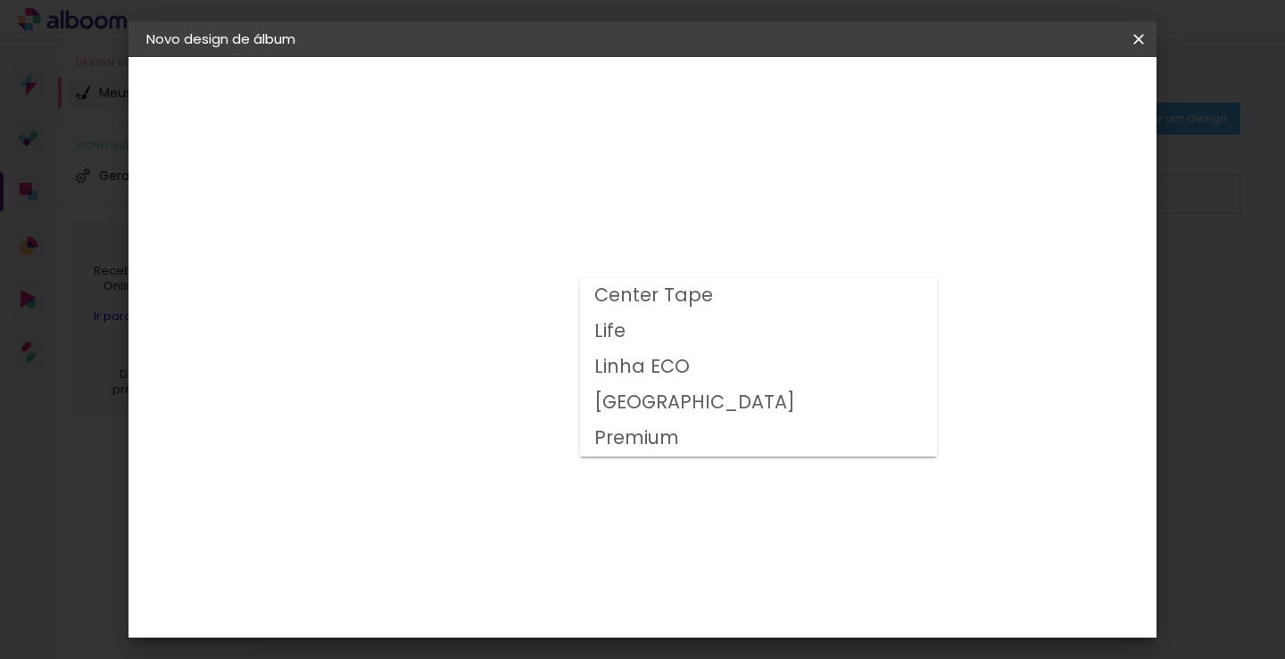
click at [649, 344] on paper-item "Life" at bounding box center [758, 332] width 357 height 36
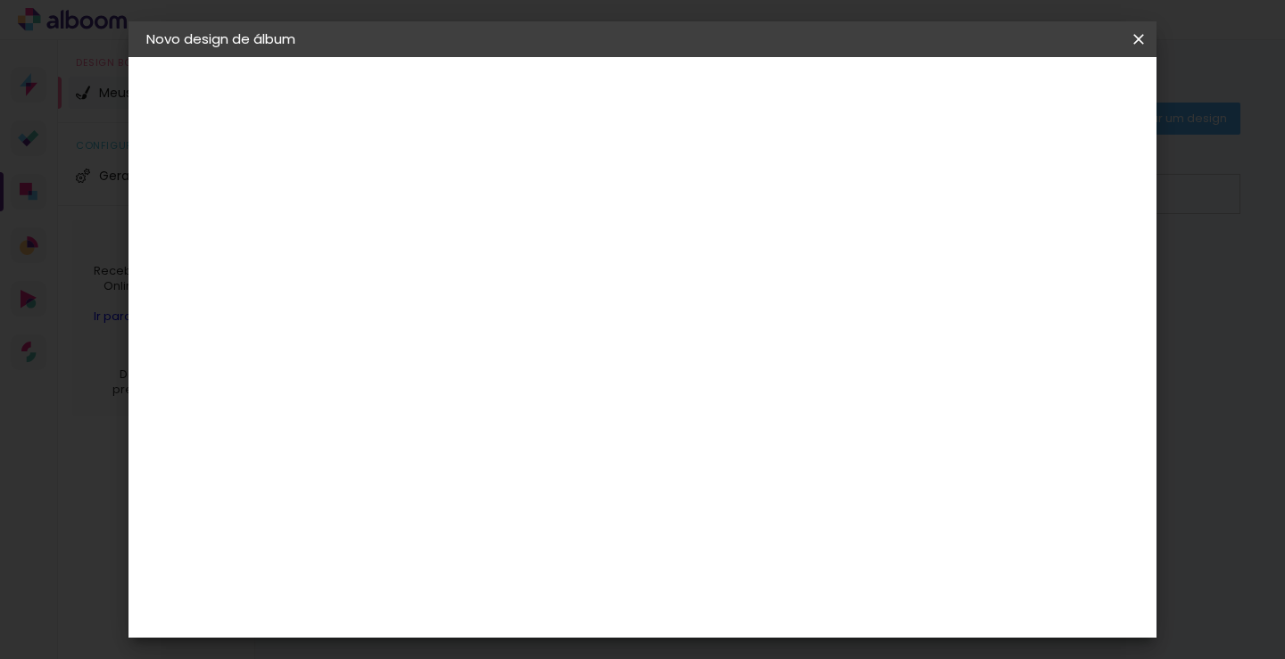
click at [648, 278] on paper-input-container "Linha Life" at bounding box center [558, 294] width 253 height 46
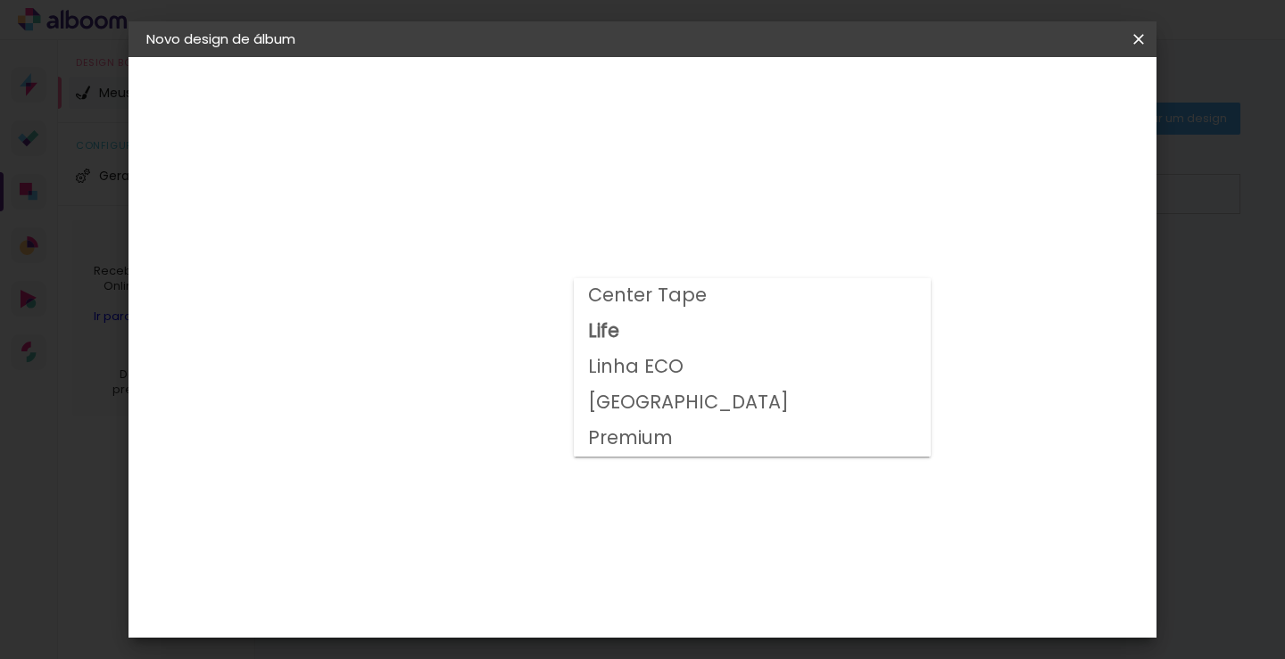
click at [0, 0] on slot "Linha ECO" at bounding box center [0, 0] width 0 height 0
type input "Linha ECO"
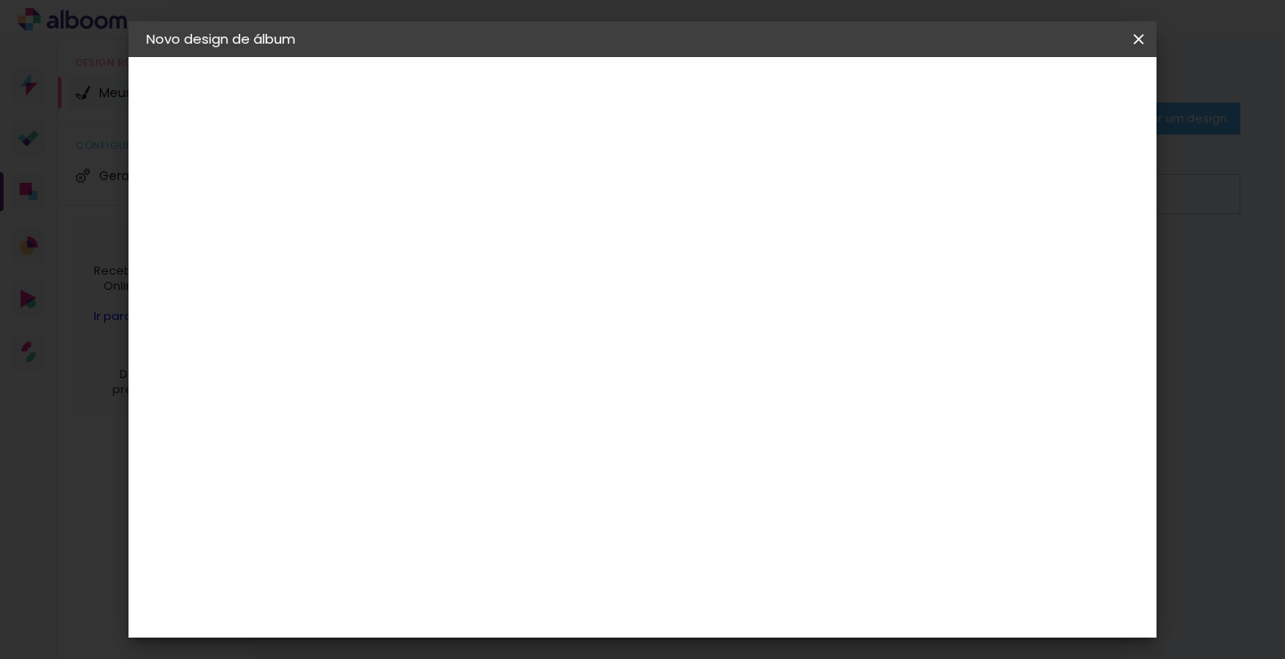
click at [559, 429] on span "20 × 15" at bounding box center [517, 436] width 83 height 47
click at [729, 106] on paper-button "Avançar" at bounding box center [685, 94] width 87 height 30
click at [919, 101] on link "Voltar" at bounding box center [878, 94] width 81 height 30
click at [547, 104] on link "Voltar" at bounding box center [506, 94] width 81 height 30
click at [773, 281] on paper-item "Tamanho Livre" at bounding box center [686, 271] width 171 height 39
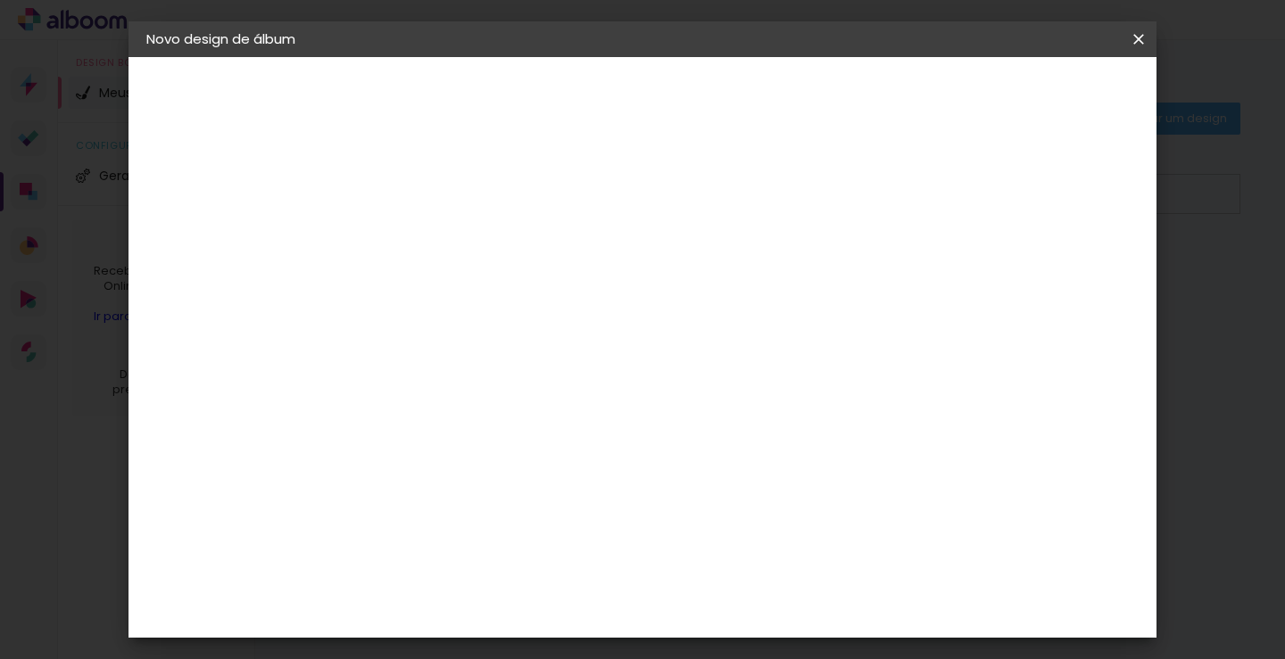
click at [0, 0] on slot "Avançar" at bounding box center [0, 0] width 0 height 0
click at [591, 278] on span "20.3" at bounding box center [599, 279] width 44 height 27
click at [748, 604] on input "40,6" at bounding box center [741, 606] width 46 height 27
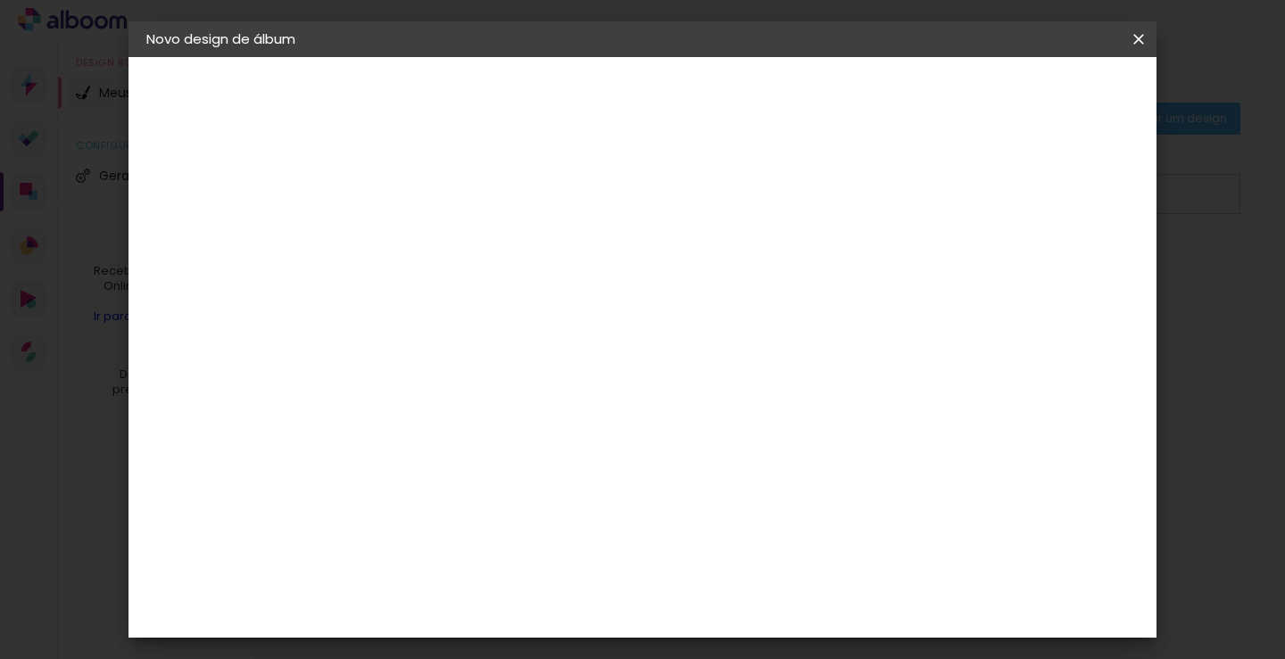
click at [748, 604] on input "40,6" at bounding box center [741, 606] width 46 height 27
click at [390, 435] on input "15,5" at bounding box center [382, 435] width 46 height 27
type input "15"
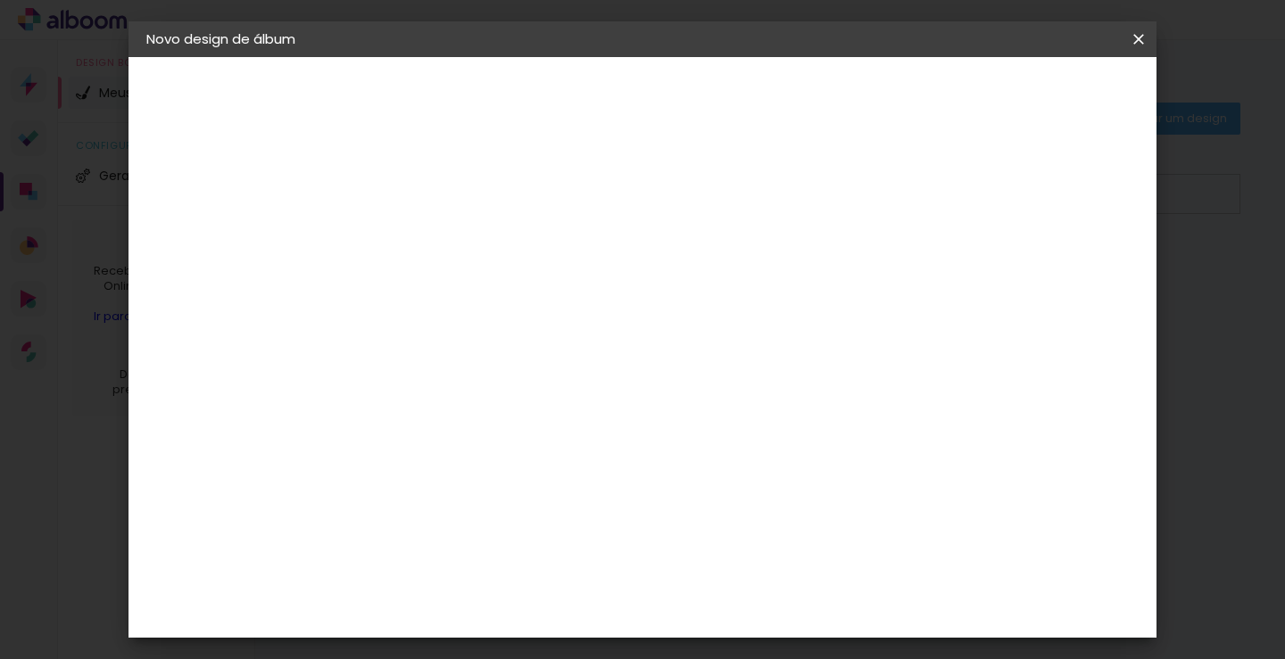
click at [765, 606] on div "cm" at bounding box center [775, 604] width 21 height 27
click at [765, 605] on div "cm" at bounding box center [775, 604] width 21 height 27
click at [755, 607] on input "40,6" at bounding box center [741, 604] width 46 height 27
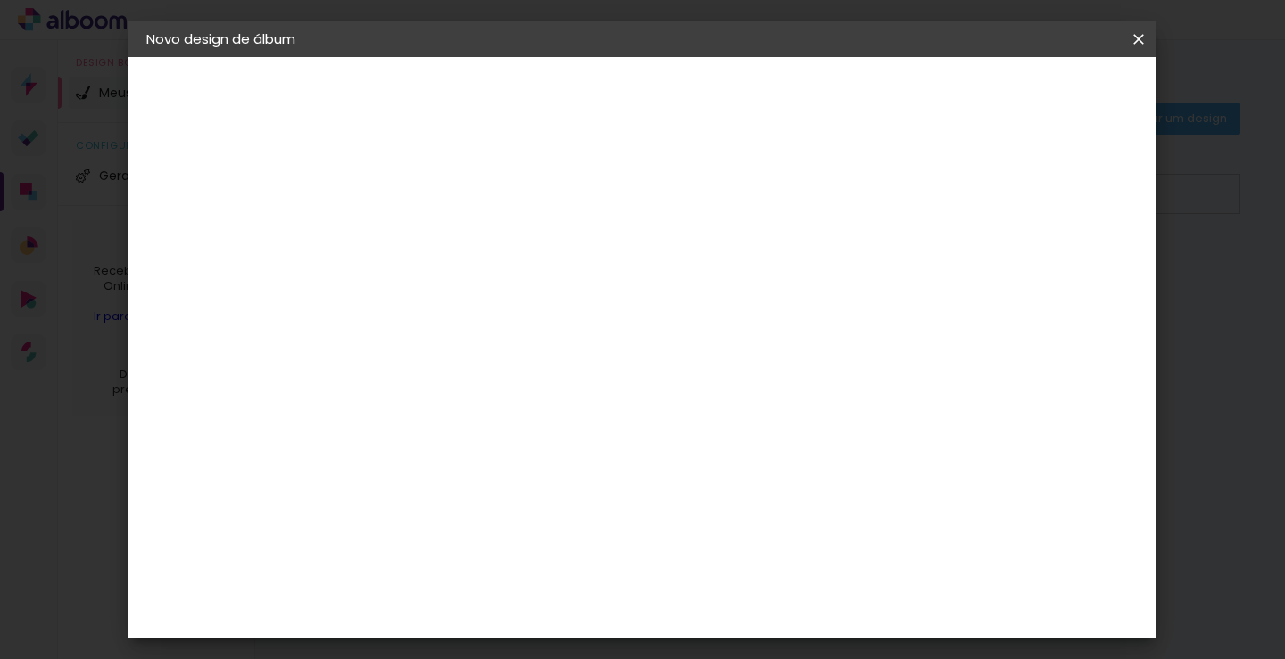
click at [755, 607] on input "40,6" at bounding box center [741, 604] width 46 height 27
type input "42"
type paper-input "42"
click at [1027, 101] on span "Iniciar design" at bounding box center [986, 94] width 81 height 12
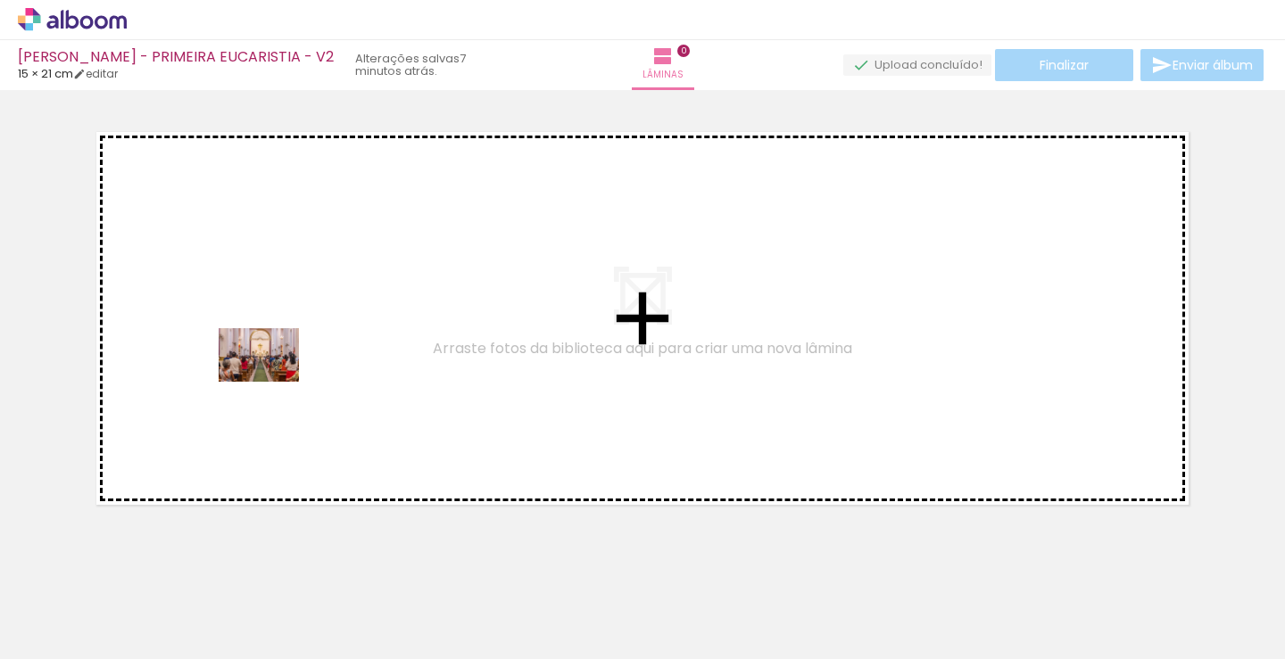
drag, startPoint x: 172, startPoint y: 609, endPoint x: 282, endPoint y: 375, distance: 258.3
click at [282, 375] on quentale-workspace at bounding box center [642, 329] width 1285 height 659
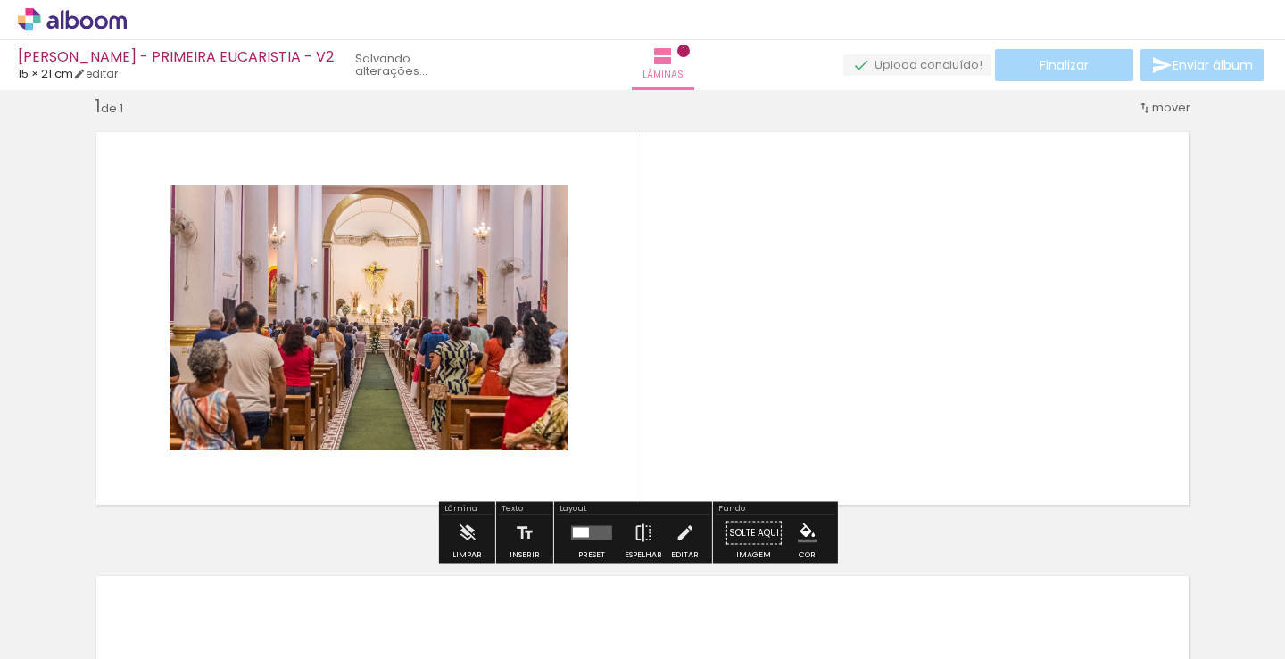
scroll to position [23, 0]
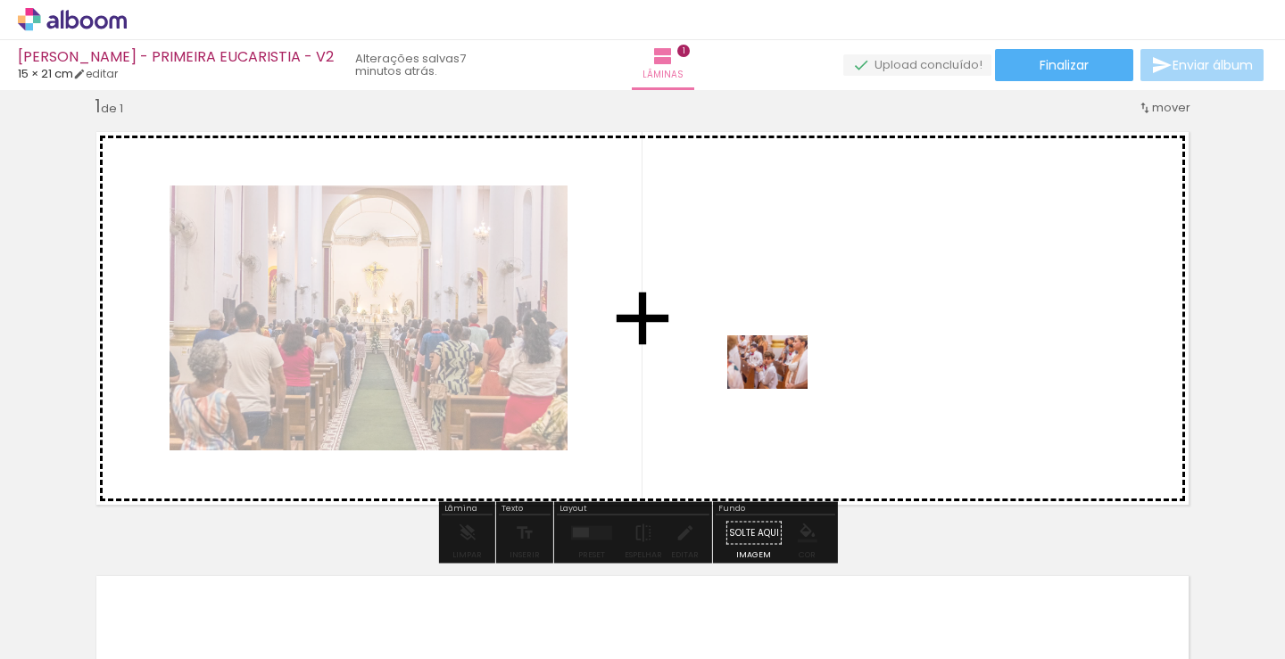
drag, startPoint x: 284, startPoint y: 608, endPoint x: 786, endPoint y: 385, distance: 549.7
click at [786, 385] on quentale-workspace at bounding box center [642, 329] width 1285 height 659
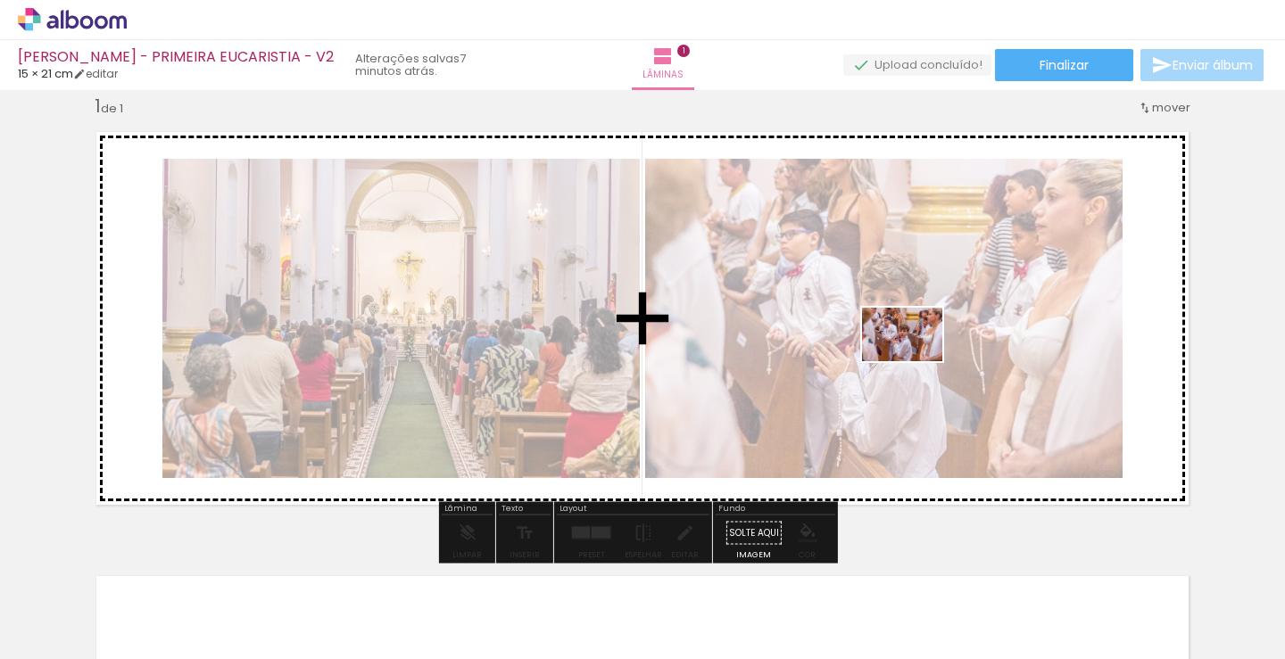
drag, startPoint x: 369, startPoint y: 608, endPoint x: 916, endPoint y: 361, distance: 599.1
click at [916, 361] on quentale-workspace at bounding box center [642, 329] width 1285 height 659
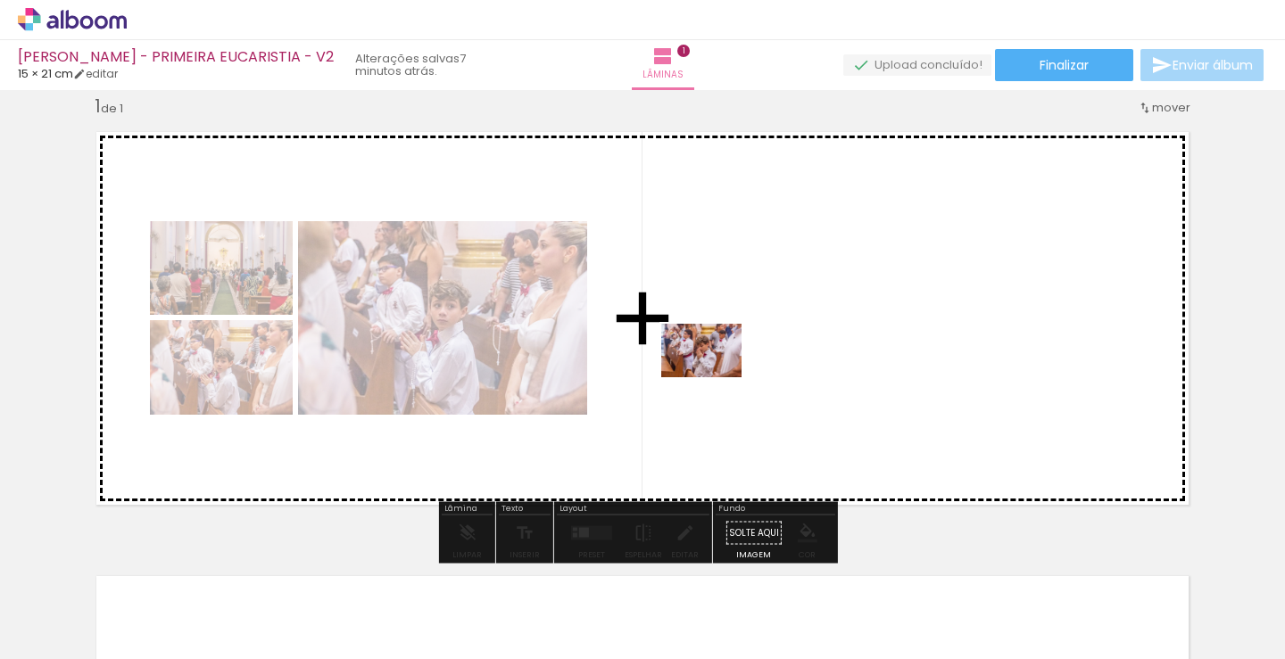
drag, startPoint x: 493, startPoint y: 597, endPoint x: 725, endPoint y: 370, distance: 324.3
click at [725, 370] on quentale-workspace at bounding box center [642, 329] width 1285 height 659
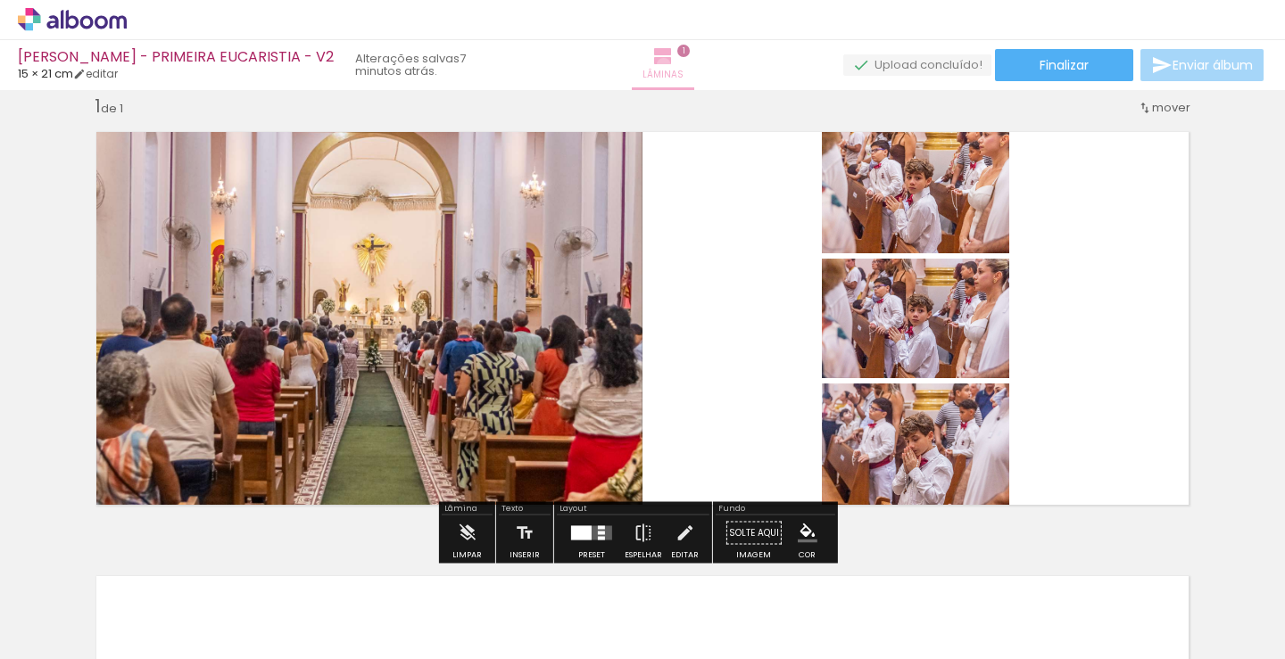
click at [652, 64] on iron-icon at bounding box center [662, 56] width 21 height 21
click at [571, 536] on div at bounding box center [581, 533] width 21 height 14
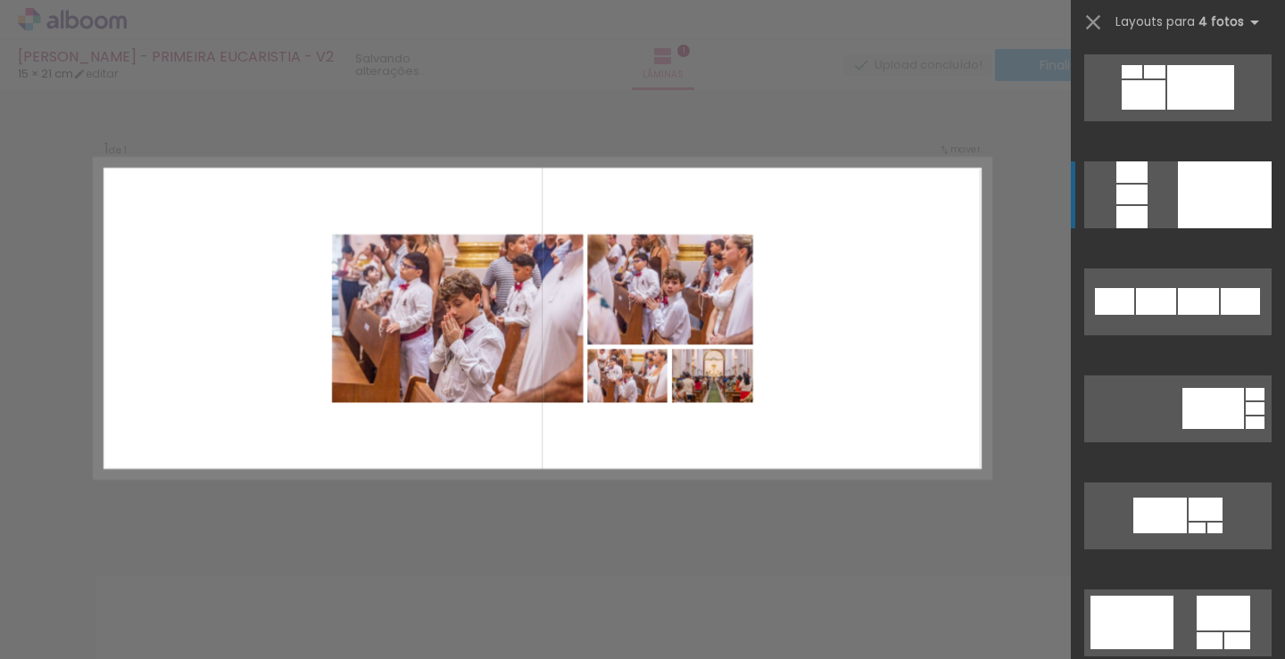
scroll to position [1160, 0]
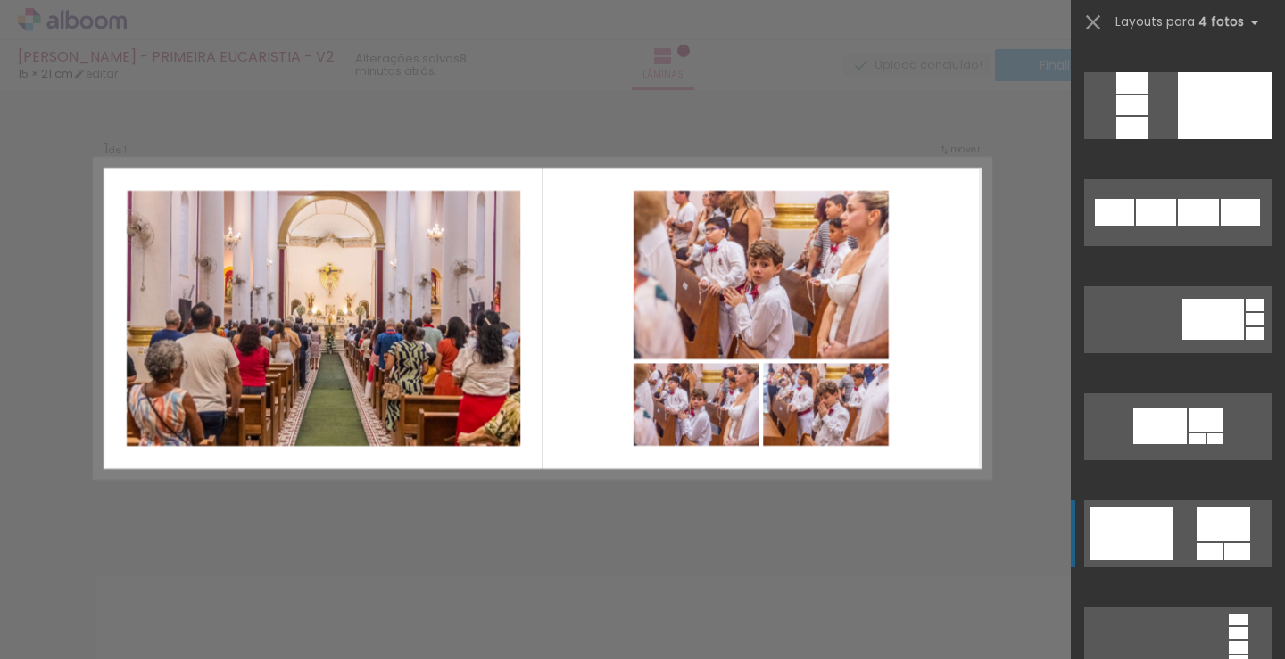
click at [1162, 538] on div at bounding box center [1131, 534] width 83 height 54
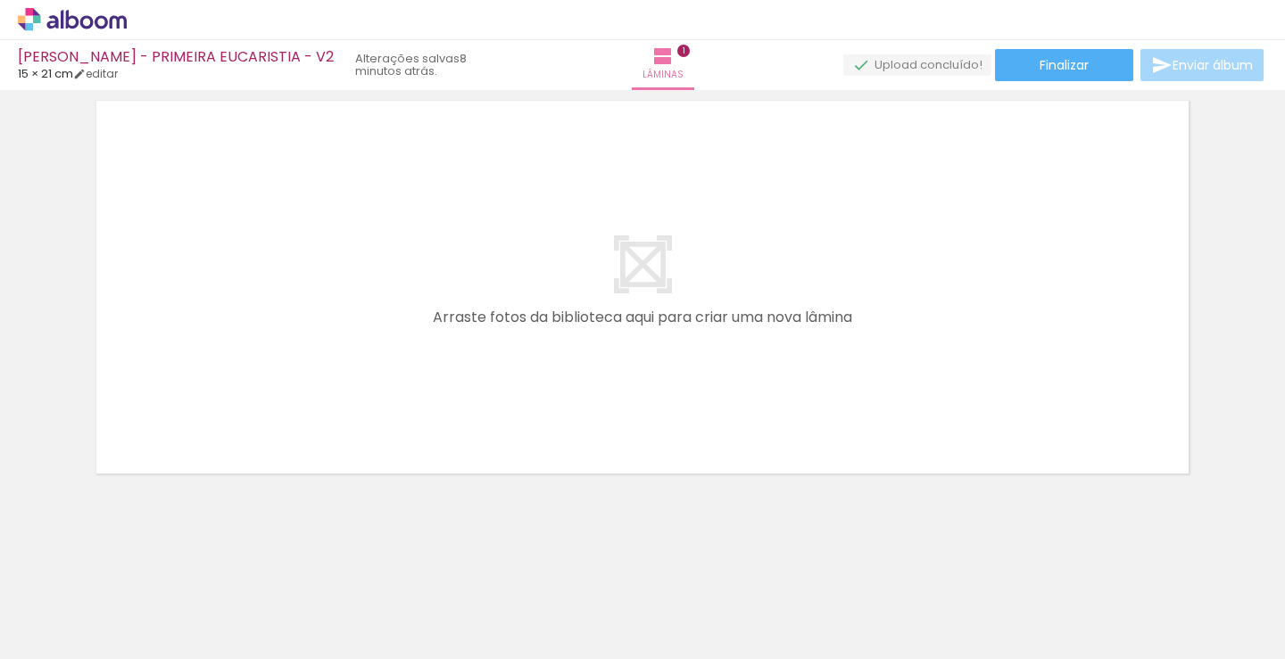
scroll to position [501, 0]
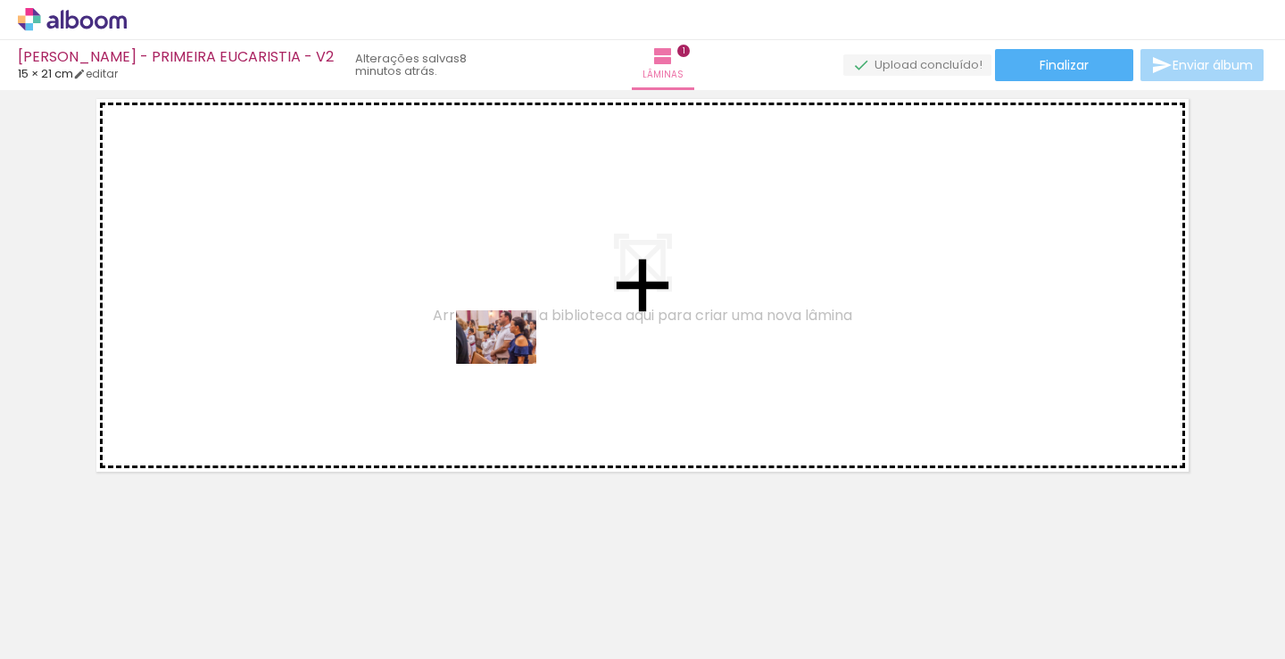
drag, startPoint x: 586, startPoint y: 599, endPoint x: 510, endPoint y: 364, distance: 246.9
click at [510, 364] on quentale-workspace at bounding box center [642, 329] width 1285 height 659
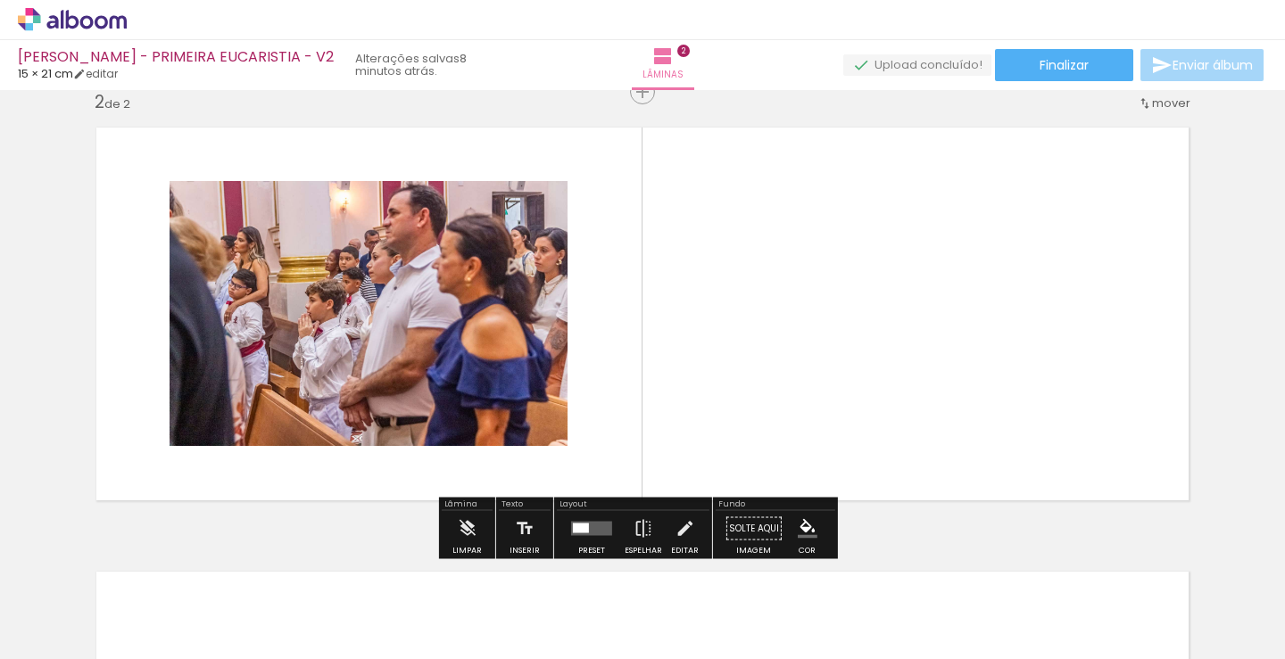
scroll to position [468, 0]
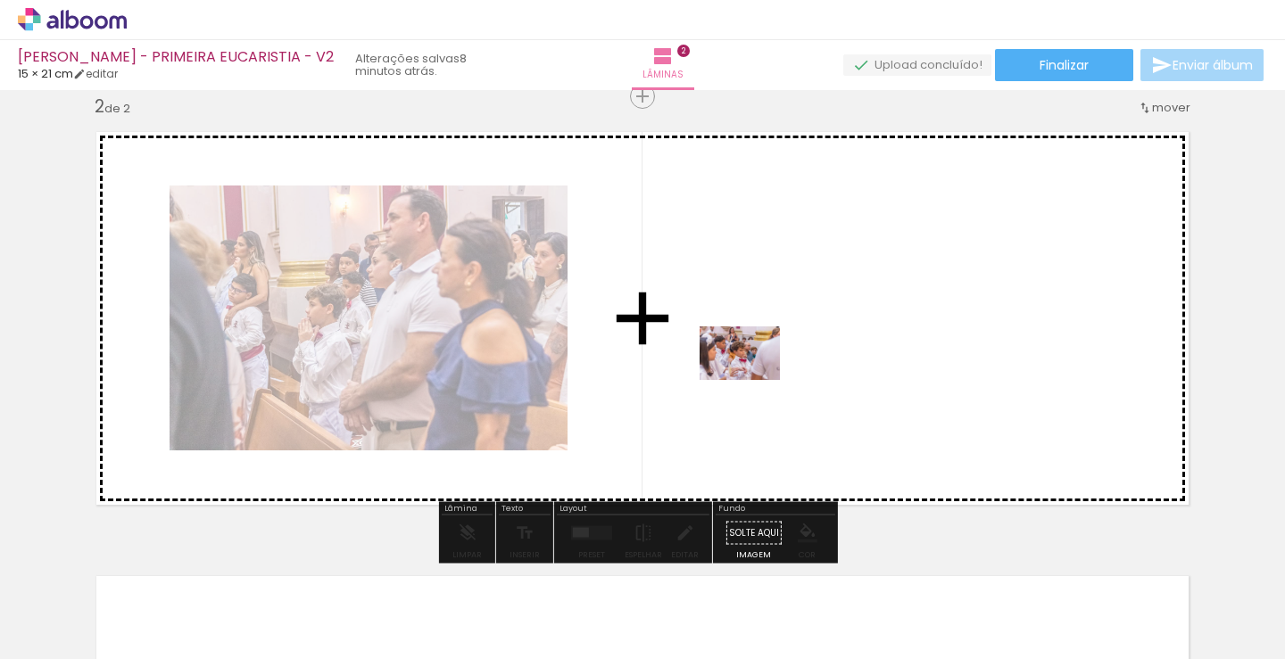
drag, startPoint x: 690, startPoint y: 575, endPoint x: 755, endPoint y: 377, distance: 208.5
click at [755, 377] on quentale-workspace at bounding box center [642, 329] width 1285 height 659
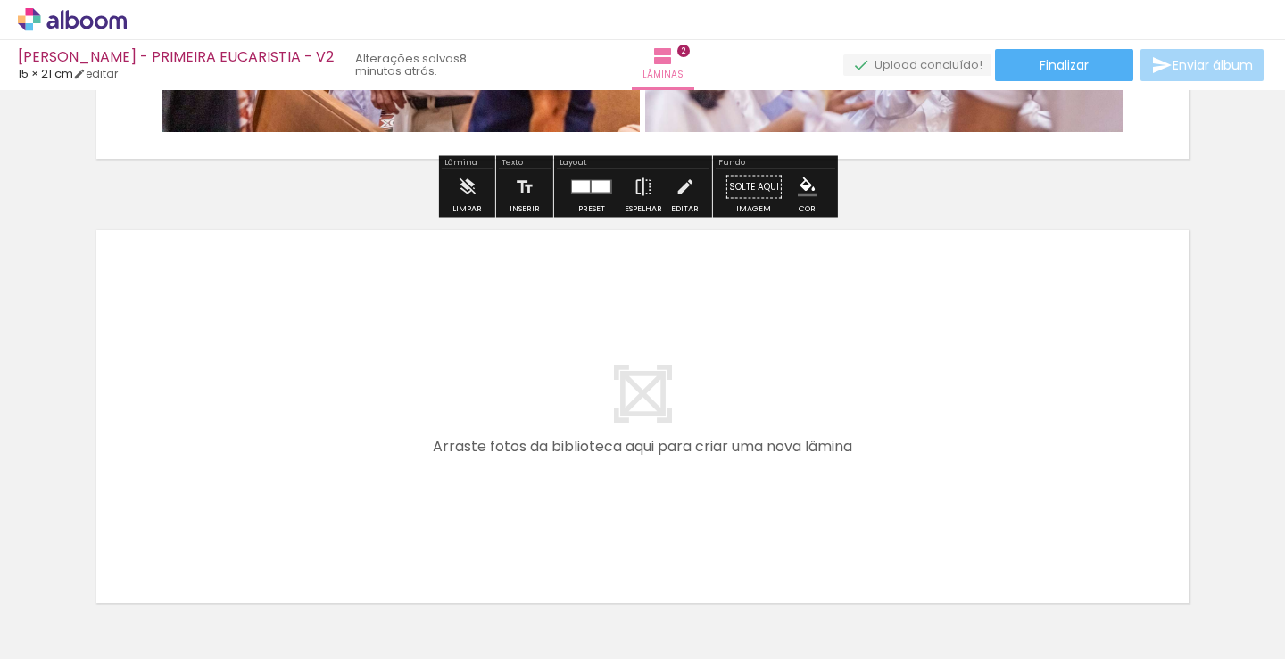
scroll to position [825, 0]
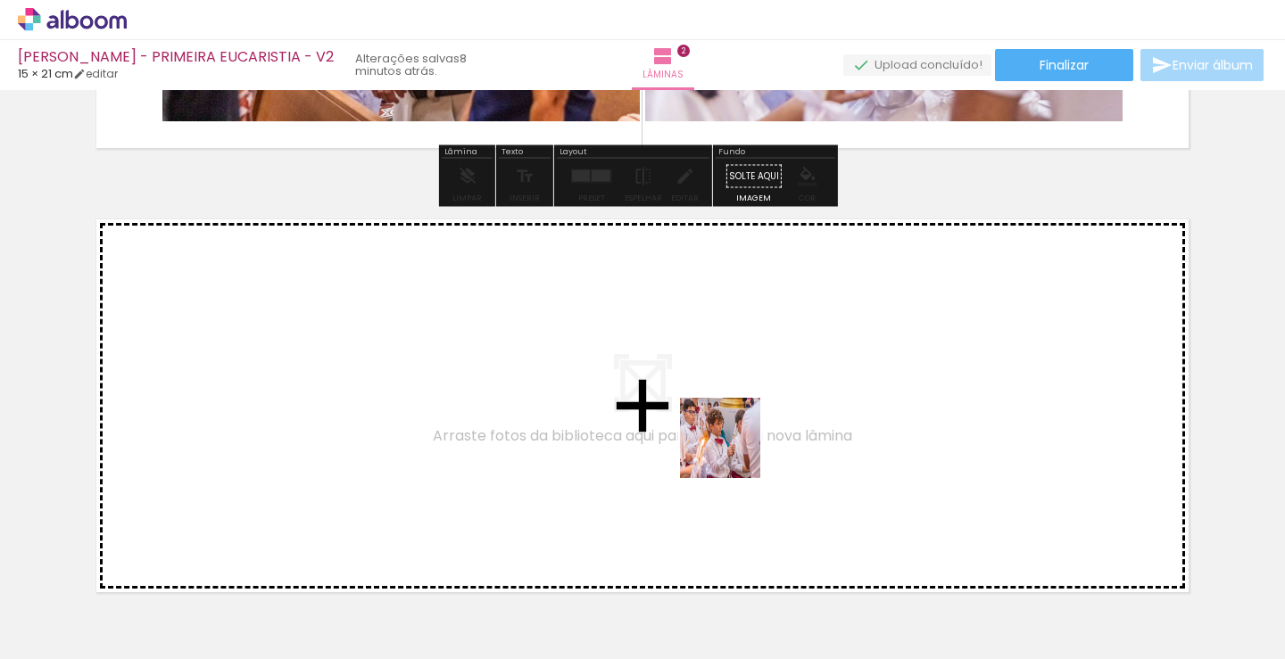
drag, startPoint x: 795, startPoint y: 596, endPoint x: 726, endPoint y: 446, distance: 164.9
click at [726, 446] on quentale-workspace at bounding box center [642, 329] width 1285 height 659
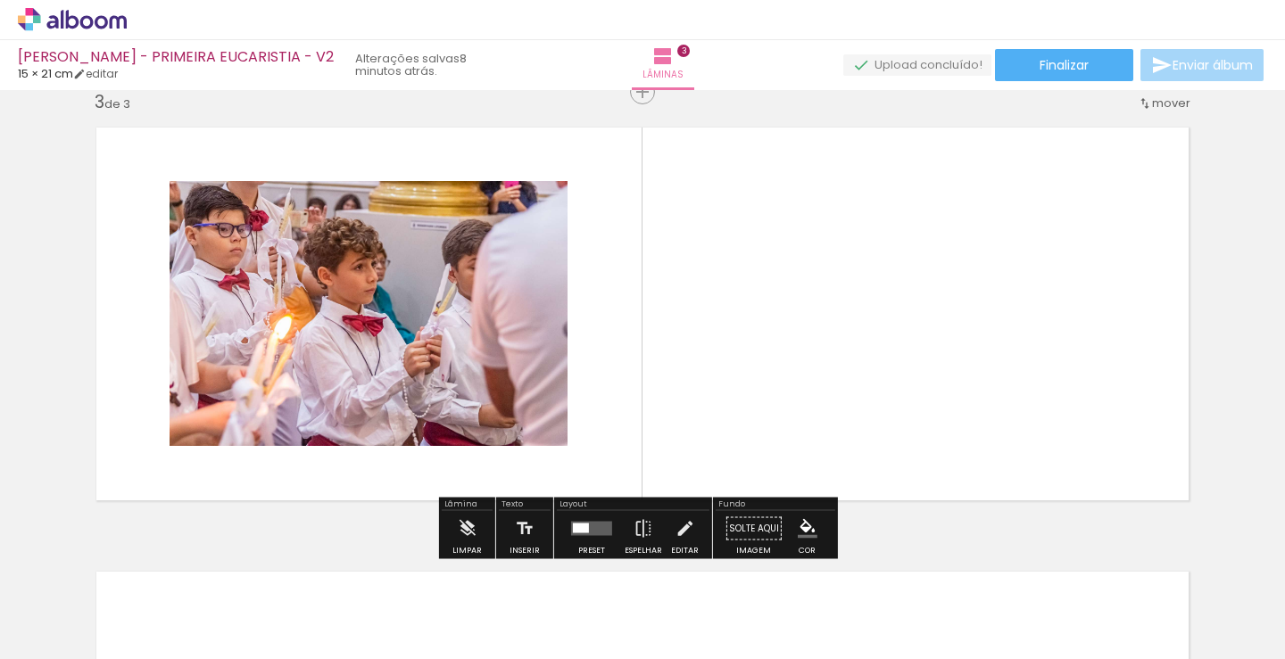
scroll to position [1000, 0]
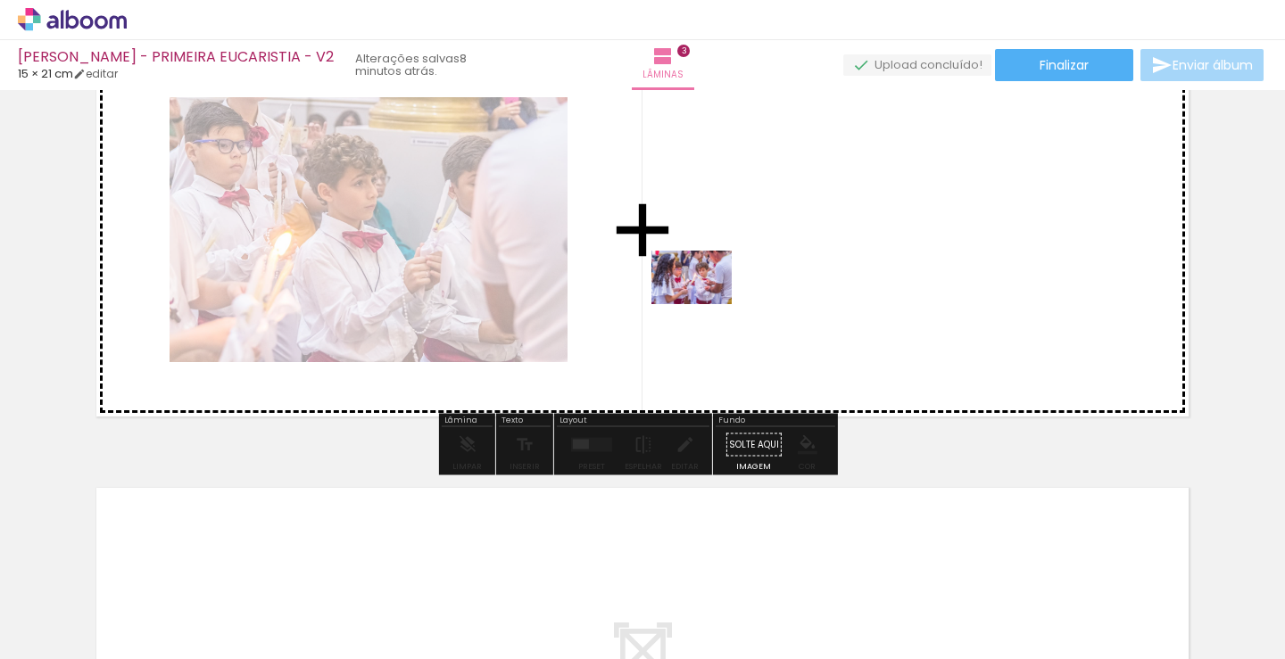
drag, startPoint x: 894, startPoint y: 610, endPoint x: 705, endPoint y: 304, distance: 359.8
click at [705, 304] on quentale-workspace at bounding box center [642, 329] width 1285 height 659
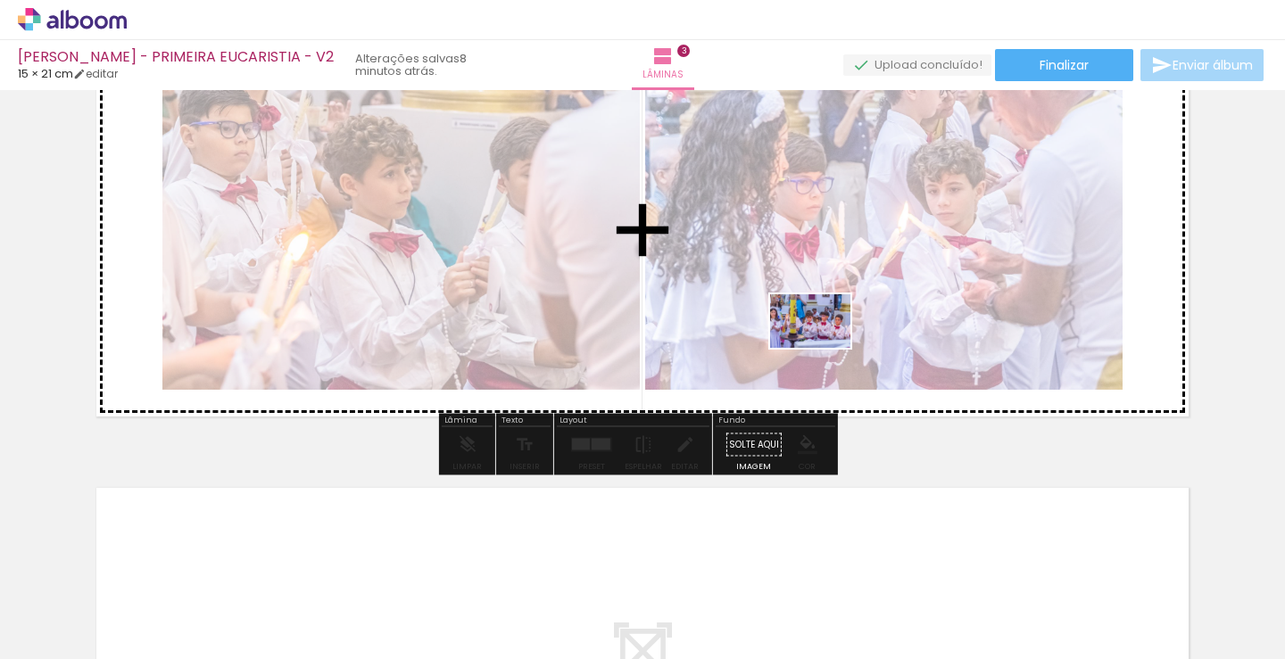
drag, startPoint x: 949, startPoint y: 551, endPoint x: 833, endPoint y: 357, distance: 225.7
click at [823, 348] on quentale-workspace at bounding box center [642, 329] width 1285 height 659
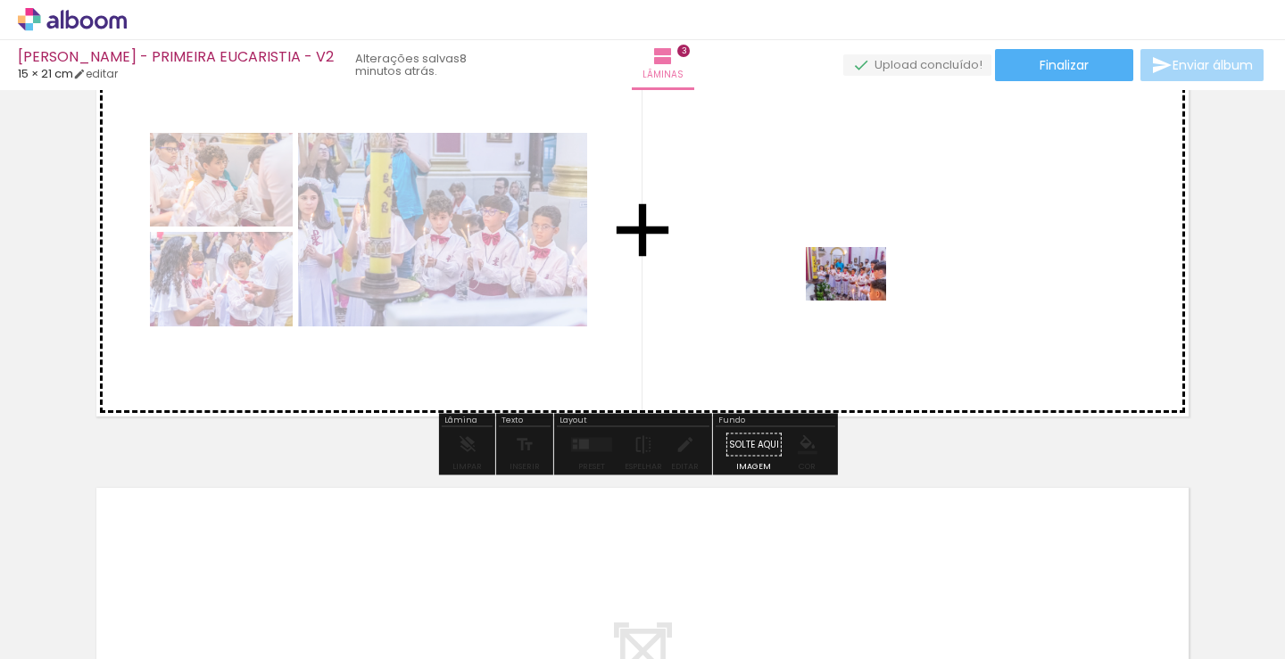
drag, startPoint x: 1093, startPoint y: 612, endPoint x: 859, endPoint y: 301, distance: 389.4
click at [859, 301] on quentale-workspace at bounding box center [642, 329] width 1285 height 659
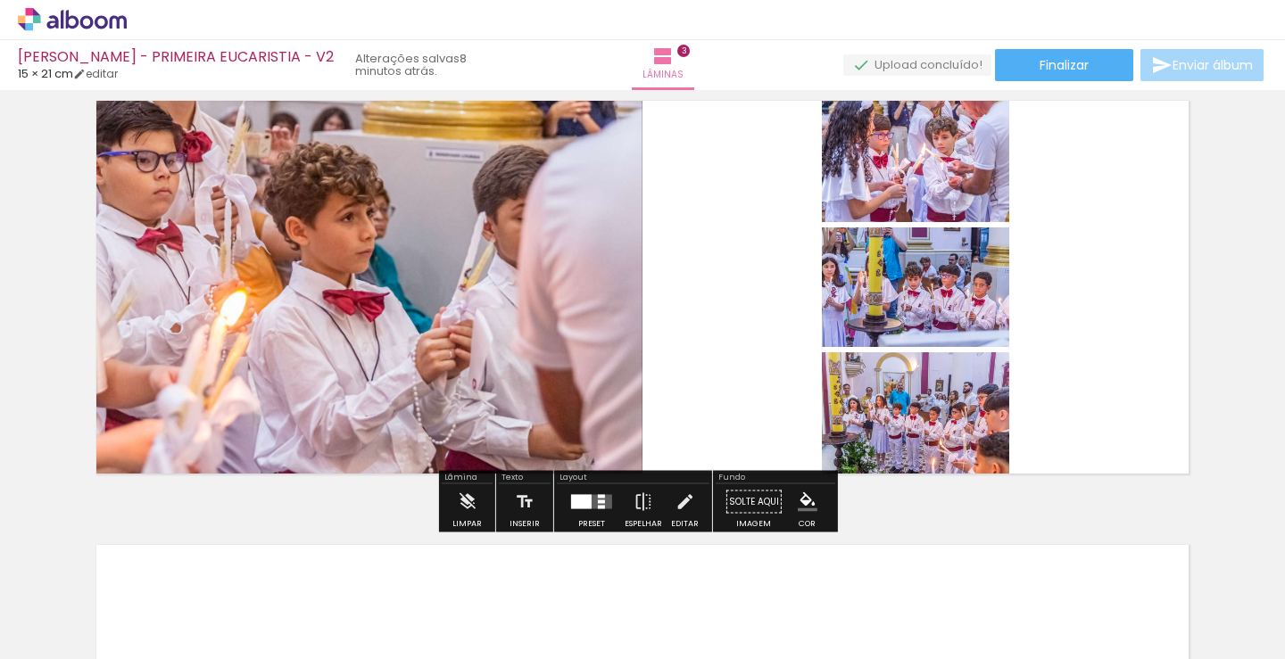
scroll to position [911, 0]
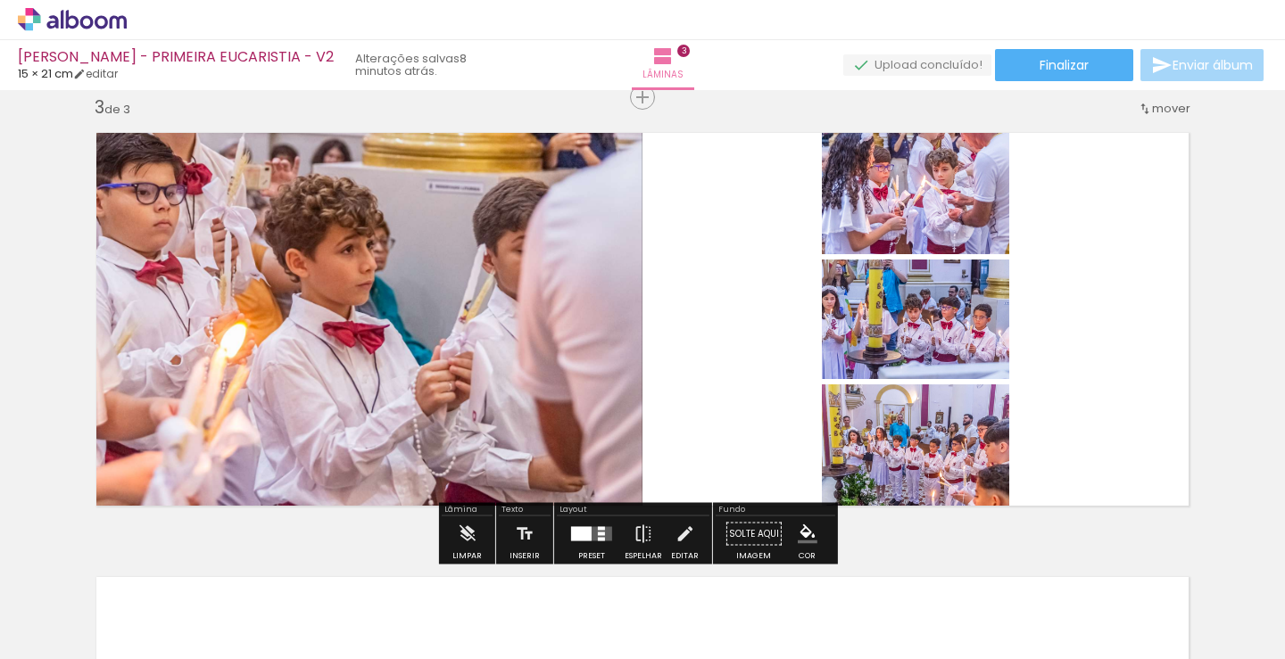
click at [589, 529] on quentale-layouter at bounding box center [591, 534] width 41 height 14
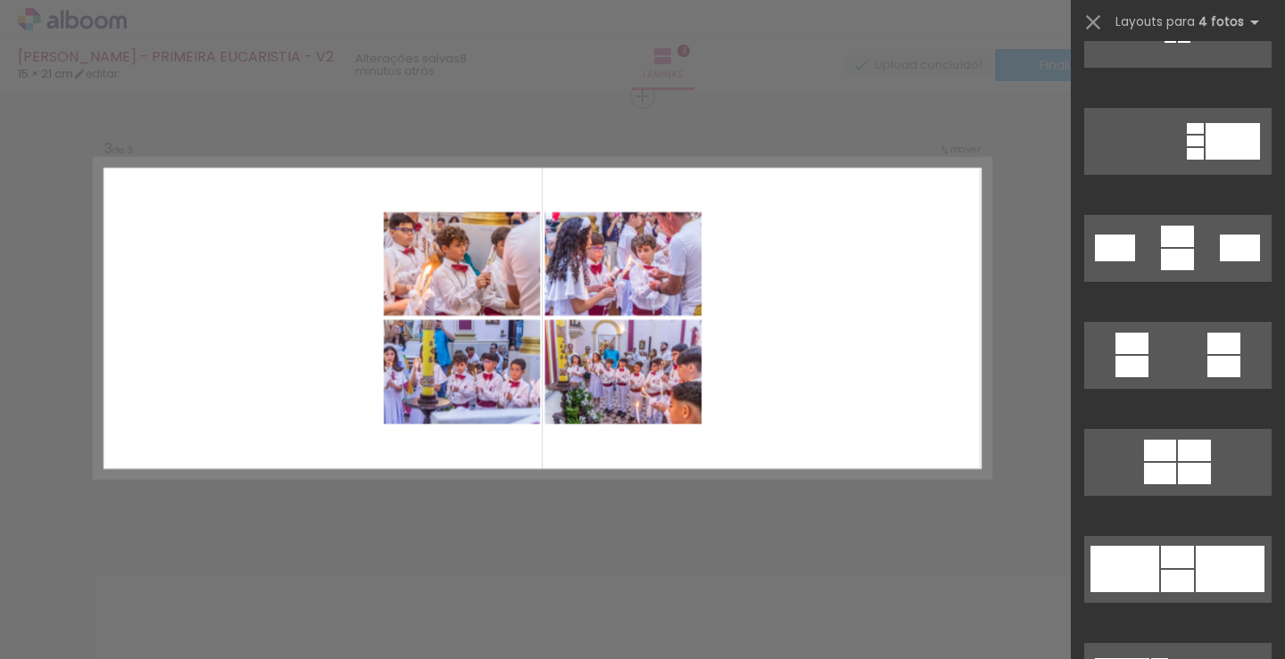
scroll to position [1963, 0]
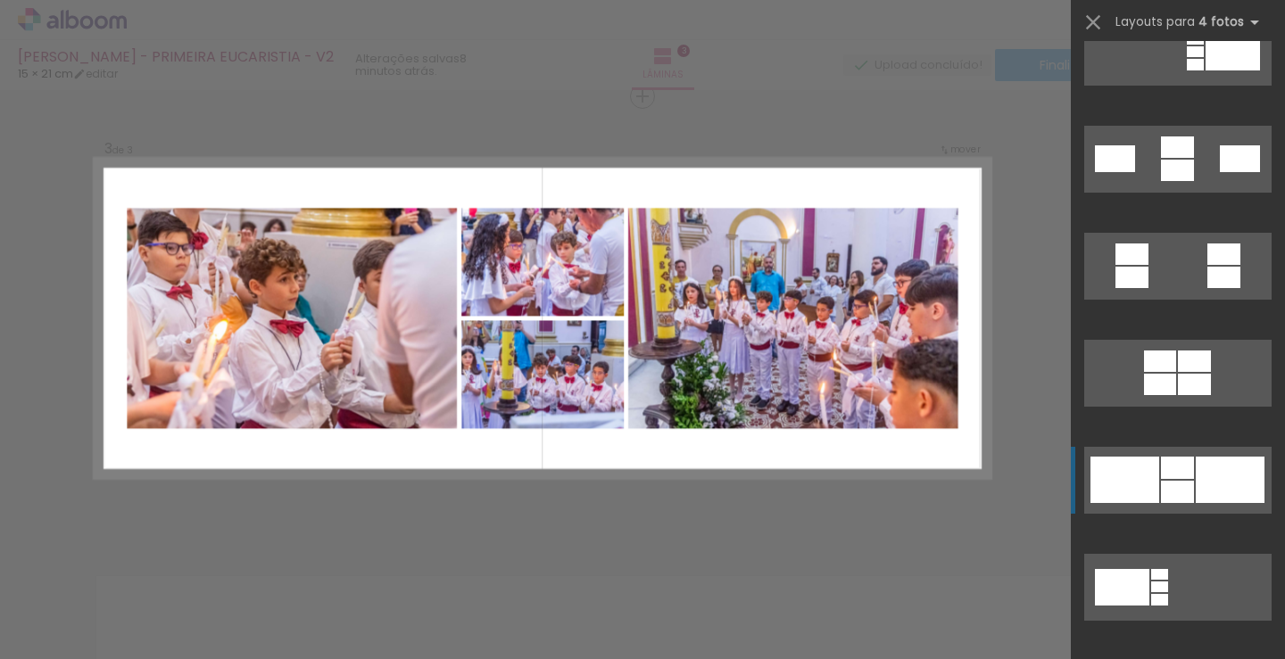
click at [1173, 480] on quentale-layouter at bounding box center [1177, 480] width 187 height 67
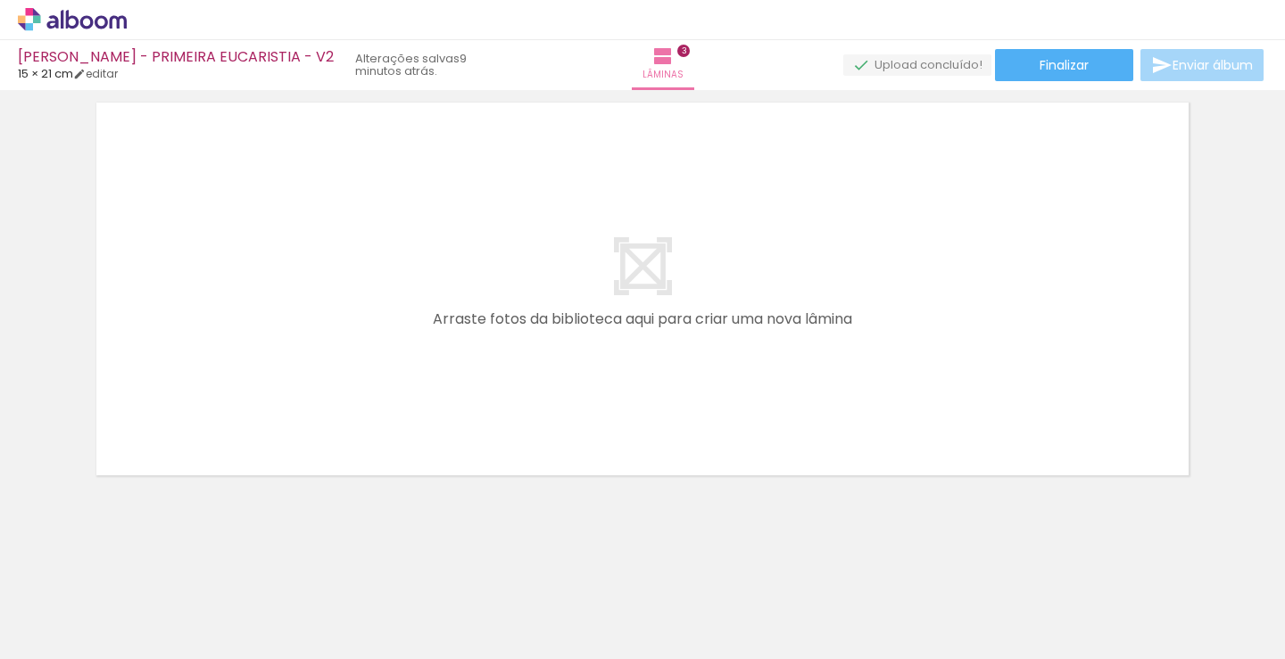
scroll to position [1389, 0]
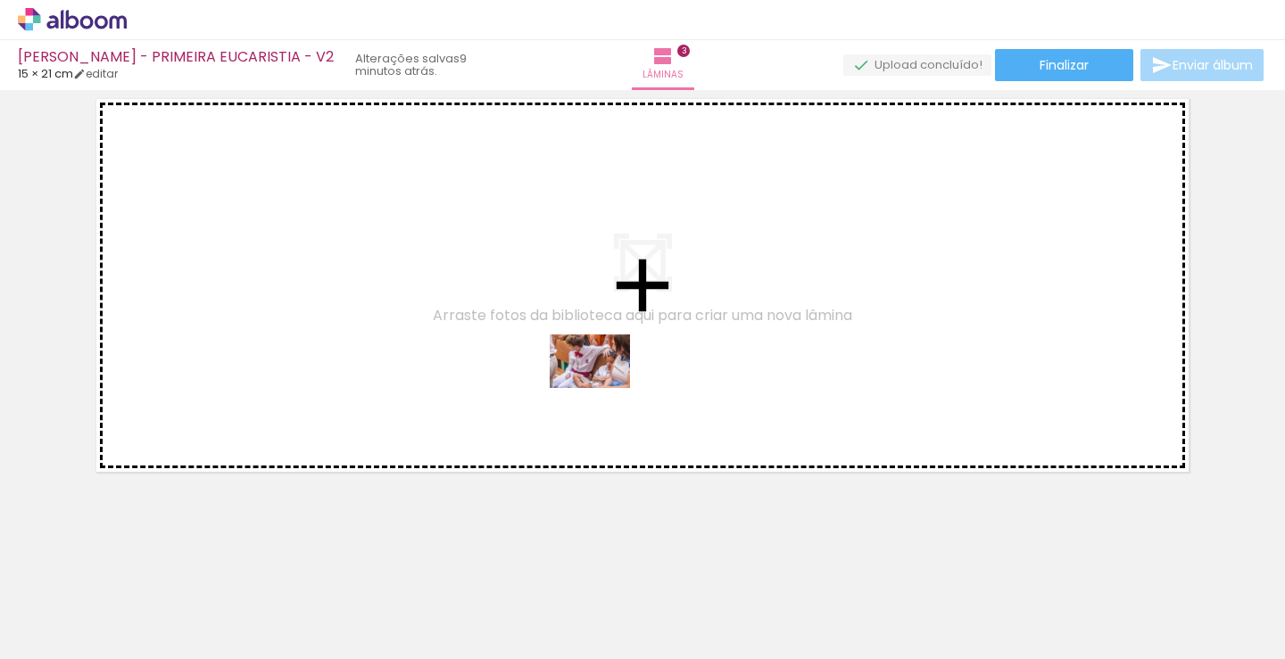
drag, startPoint x: 671, startPoint y: 613, endPoint x: 603, endPoint y: 388, distance: 234.9
click at [603, 388] on quentale-workspace at bounding box center [642, 329] width 1285 height 659
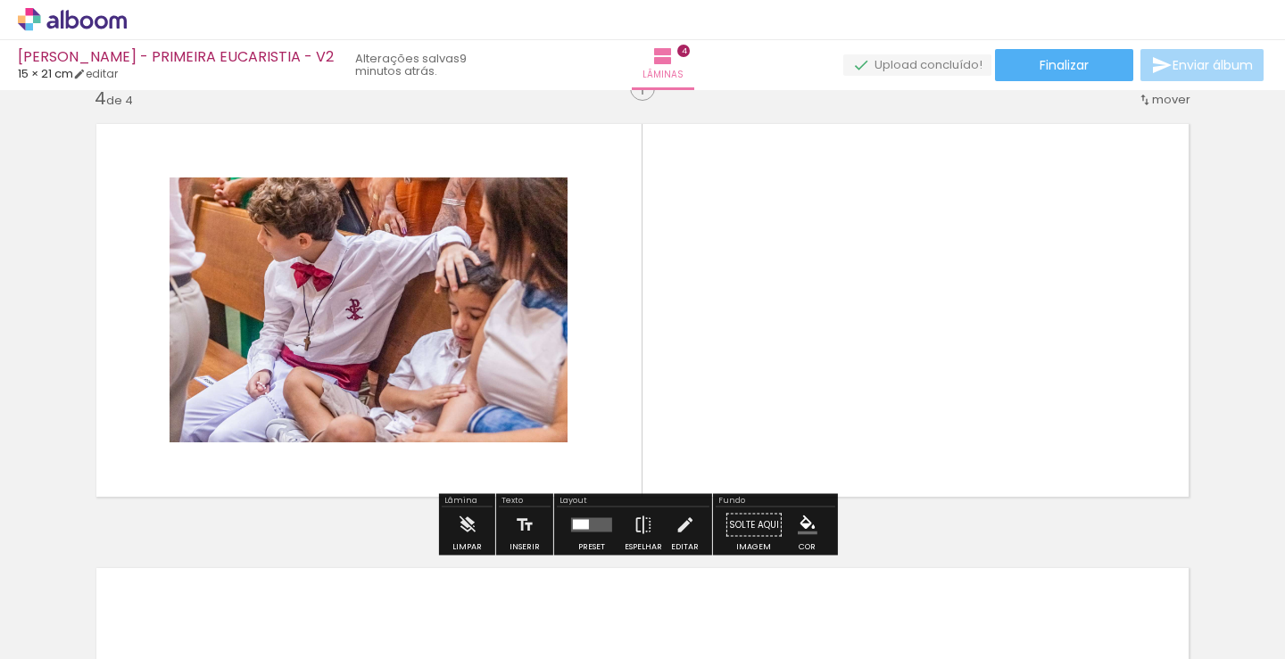
scroll to position [1356, 0]
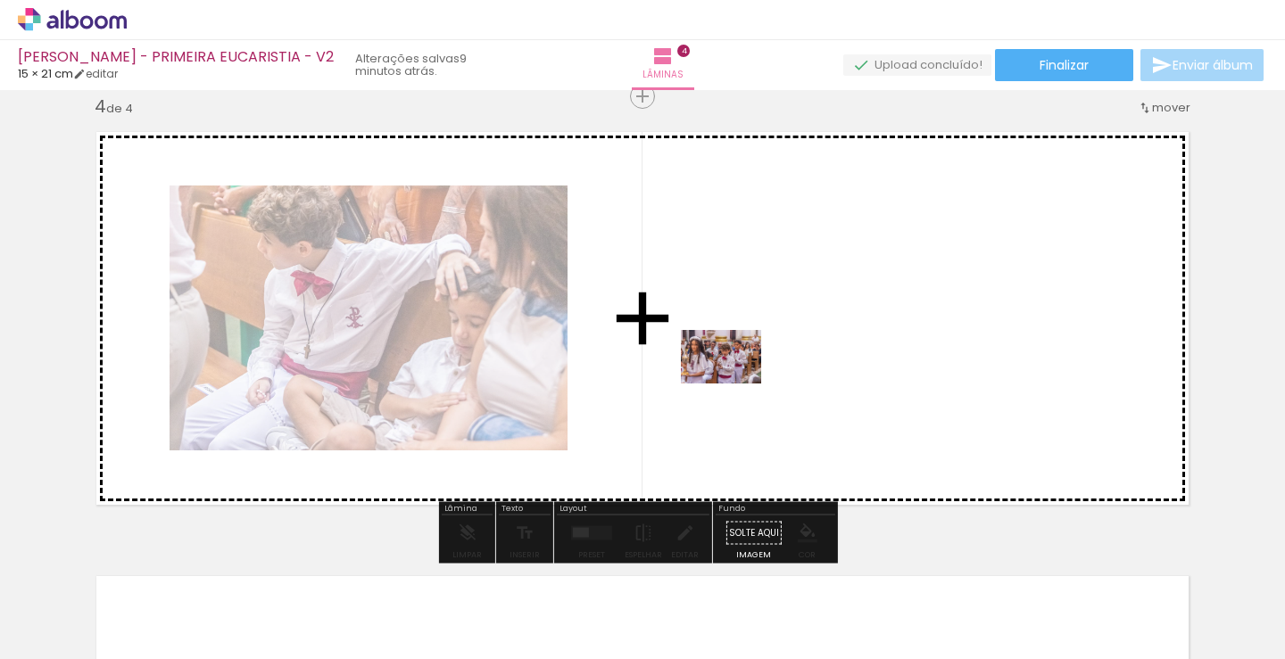
drag, startPoint x: 754, startPoint y: 612, endPoint x: 734, endPoint y: 372, distance: 240.8
click at [734, 372] on quentale-workspace at bounding box center [642, 329] width 1285 height 659
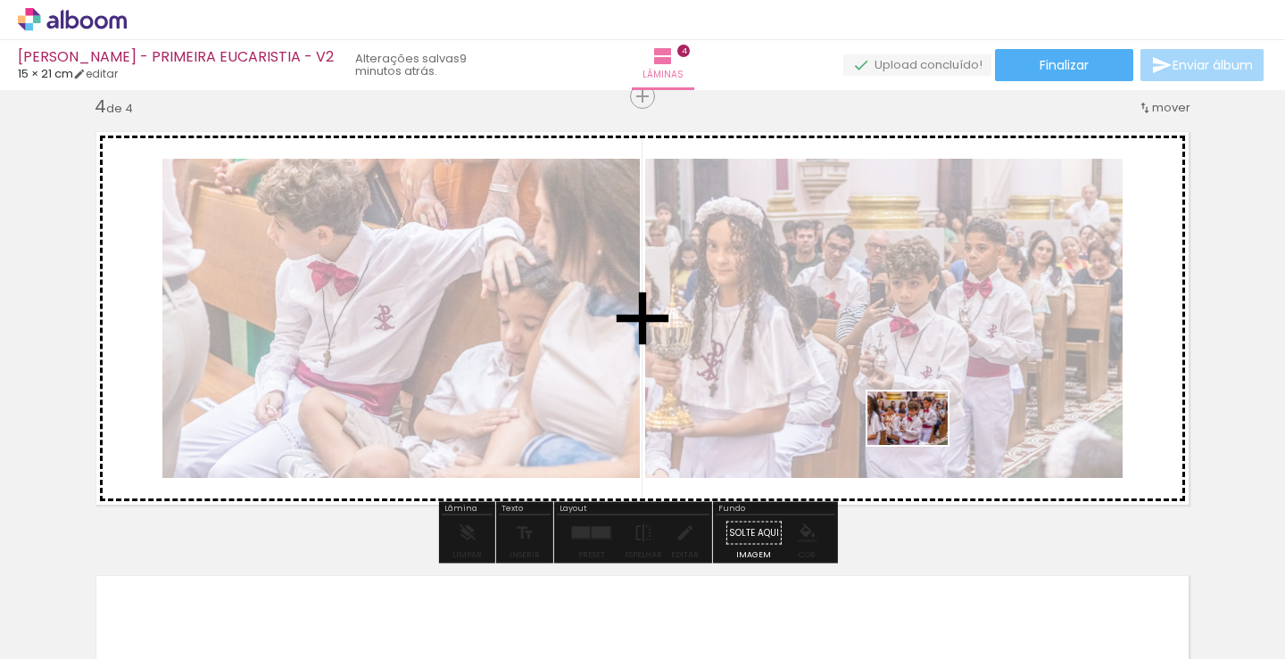
drag, startPoint x: 872, startPoint y: 619, endPoint x: 921, endPoint y: 445, distance: 180.8
click at [921, 445] on quentale-workspace at bounding box center [642, 329] width 1285 height 659
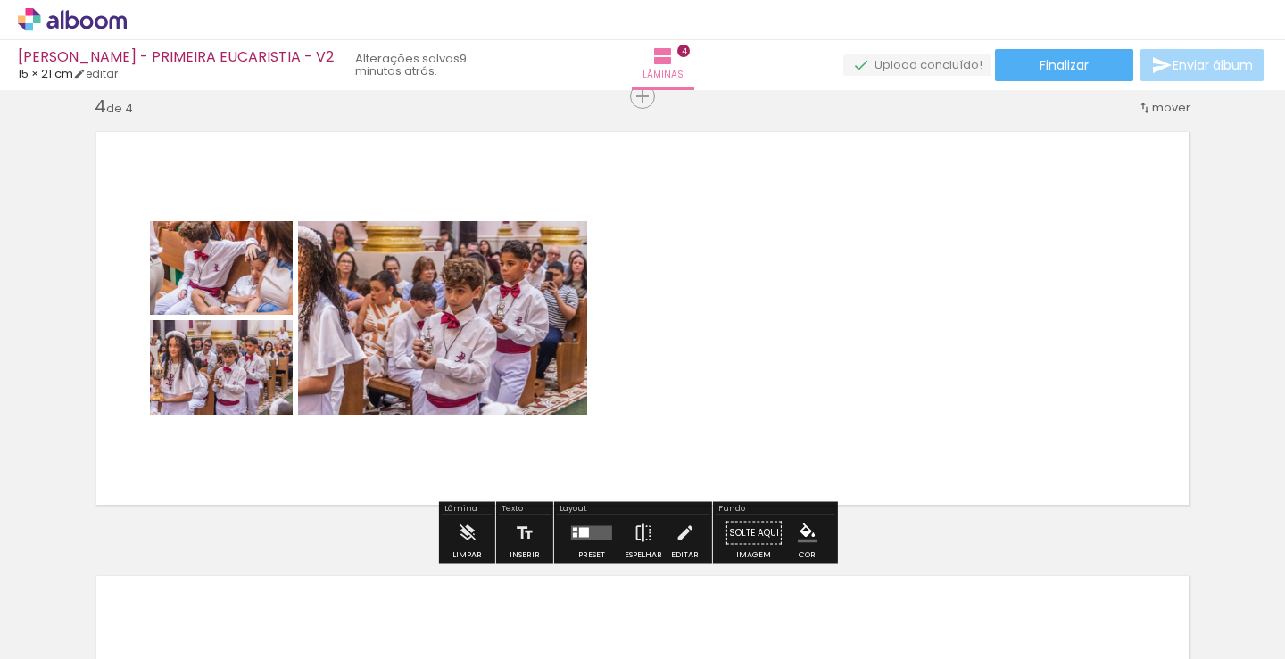
click at [581, 540] on div at bounding box center [592, 534] width 48 height 36
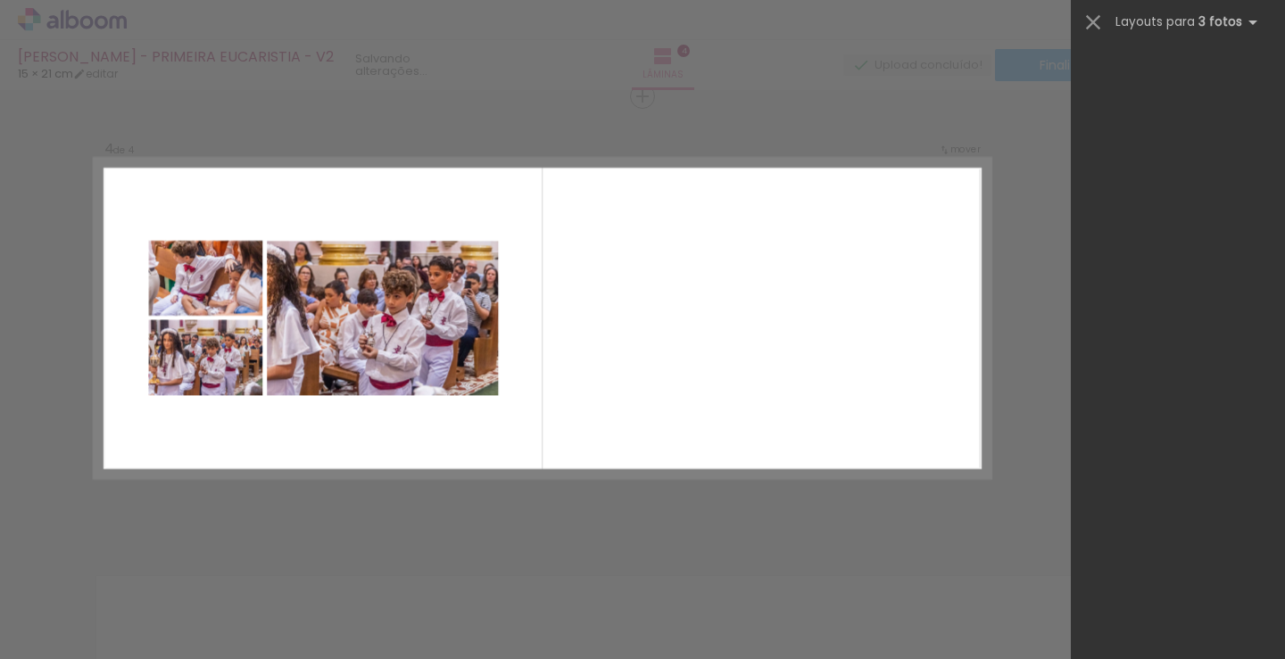
scroll to position [0, 0]
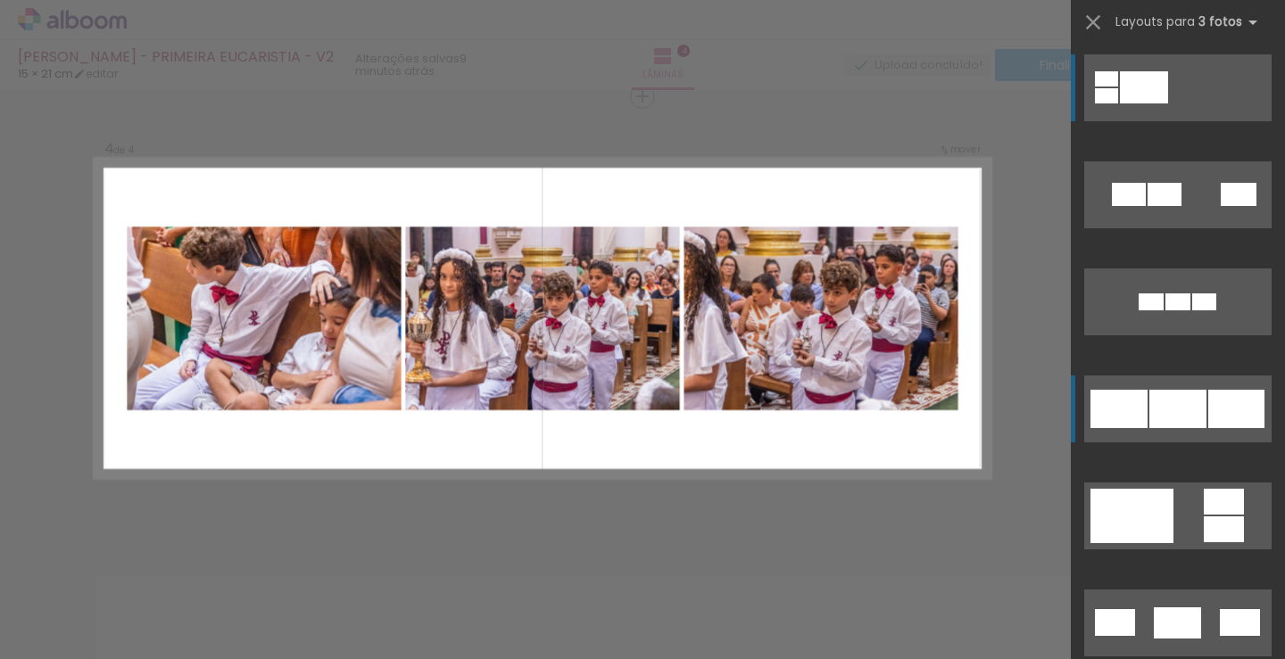
click at [1183, 418] on div at bounding box center [1177, 409] width 57 height 38
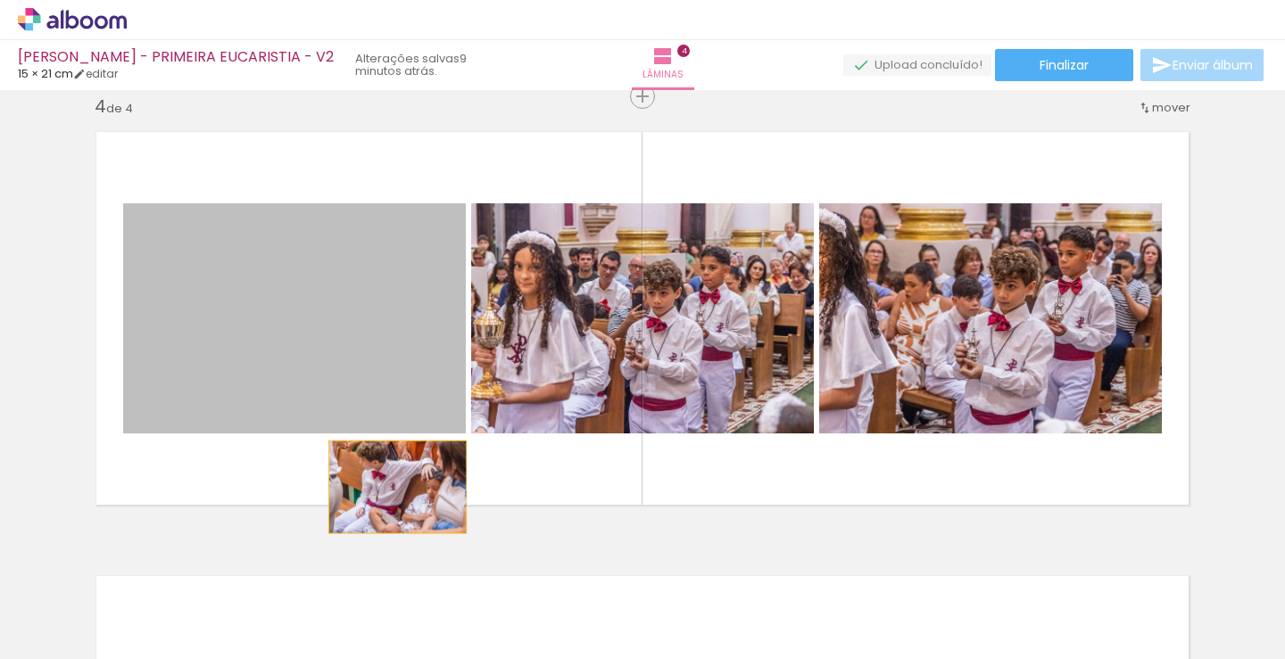
drag, startPoint x: 298, startPoint y: 324, endPoint x: 391, endPoint y: 487, distance: 187.8
click at [391, 487] on quentale-layouter at bounding box center [642, 319] width 1119 height 400
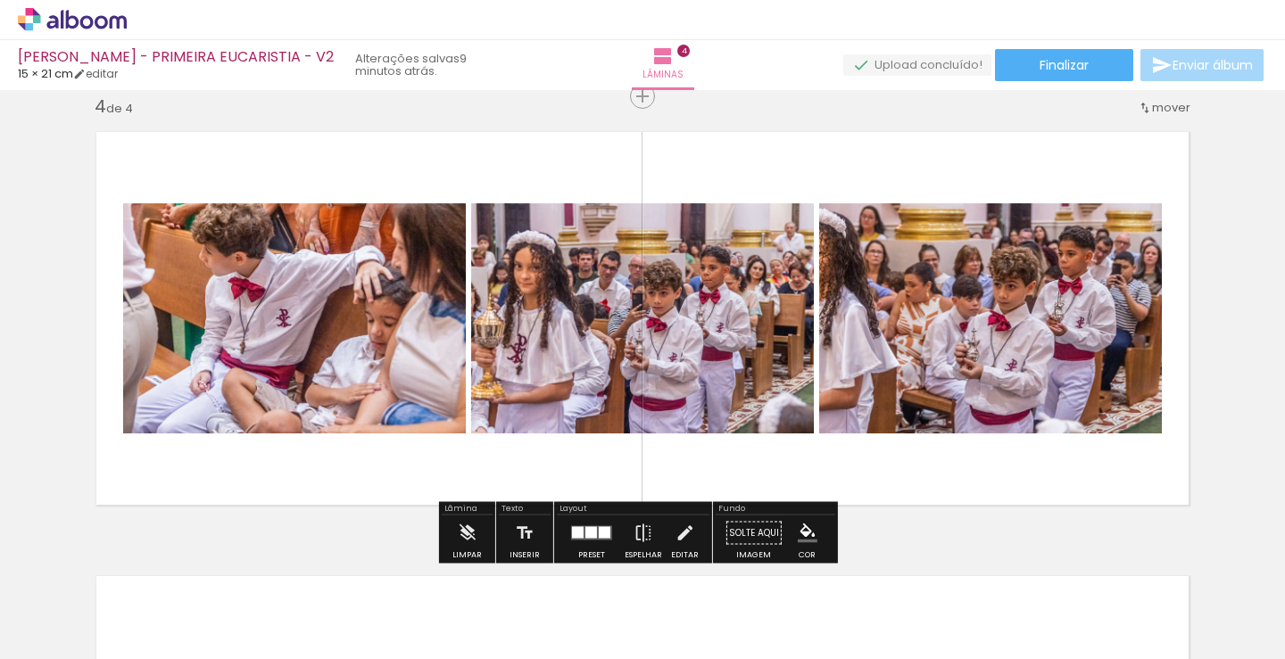
drag, startPoint x: 391, startPoint y: 487, endPoint x: 404, endPoint y: 496, distance: 16.1
click at [404, 496] on quentale-layouter at bounding box center [642, 319] width 1119 height 400
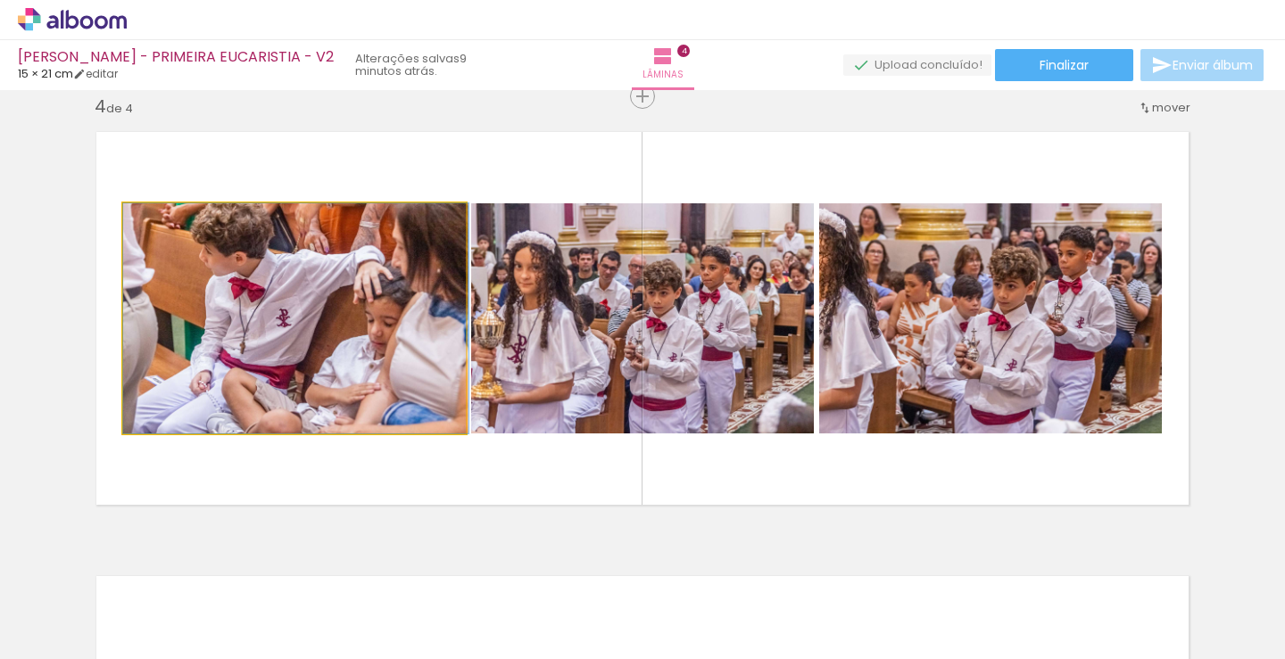
click at [308, 339] on quentale-photo at bounding box center [294, 318] width 343 height 230
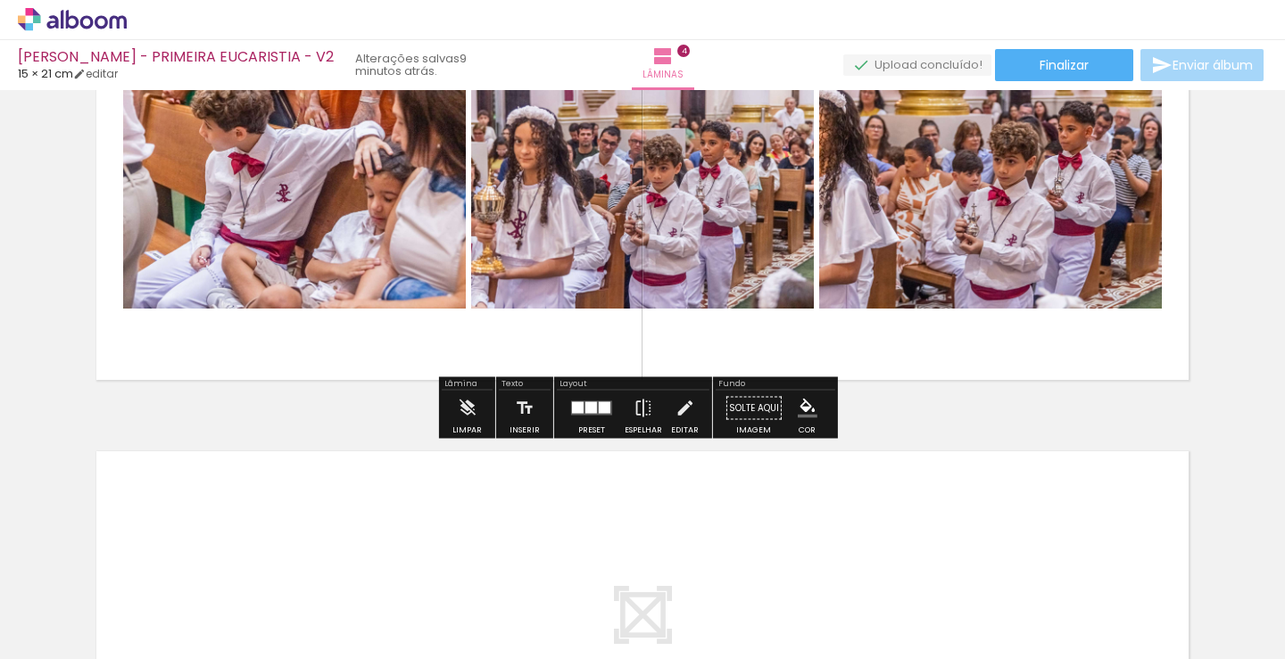
scroll to position [1477, 0]
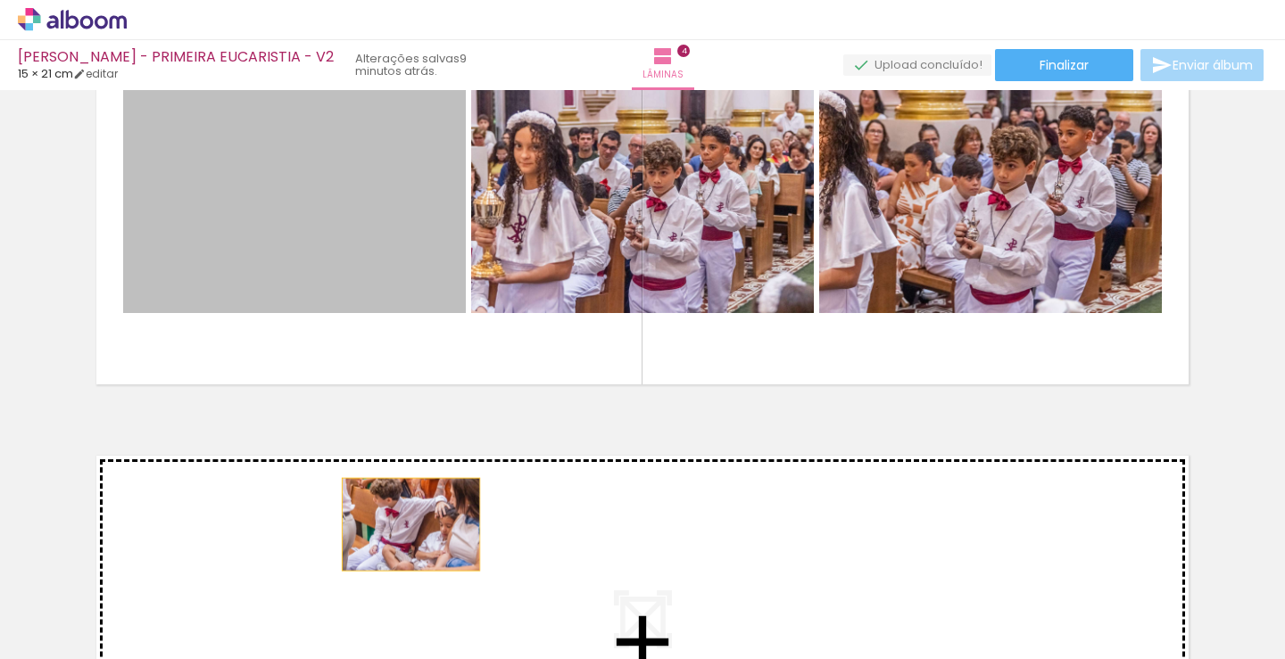
drag, startPoint x: 307, startPoint y: 208, endPoint x: 428, endPoint y: 442, distance: 263.4
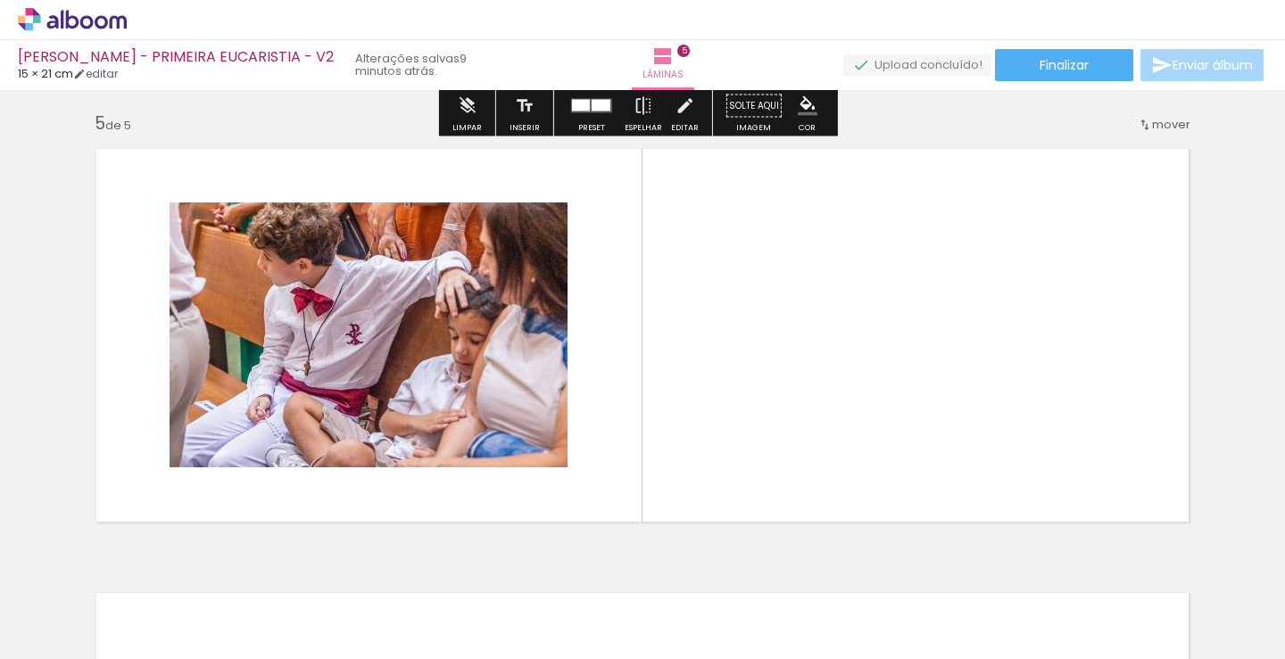
scroll to position [1890, 0]
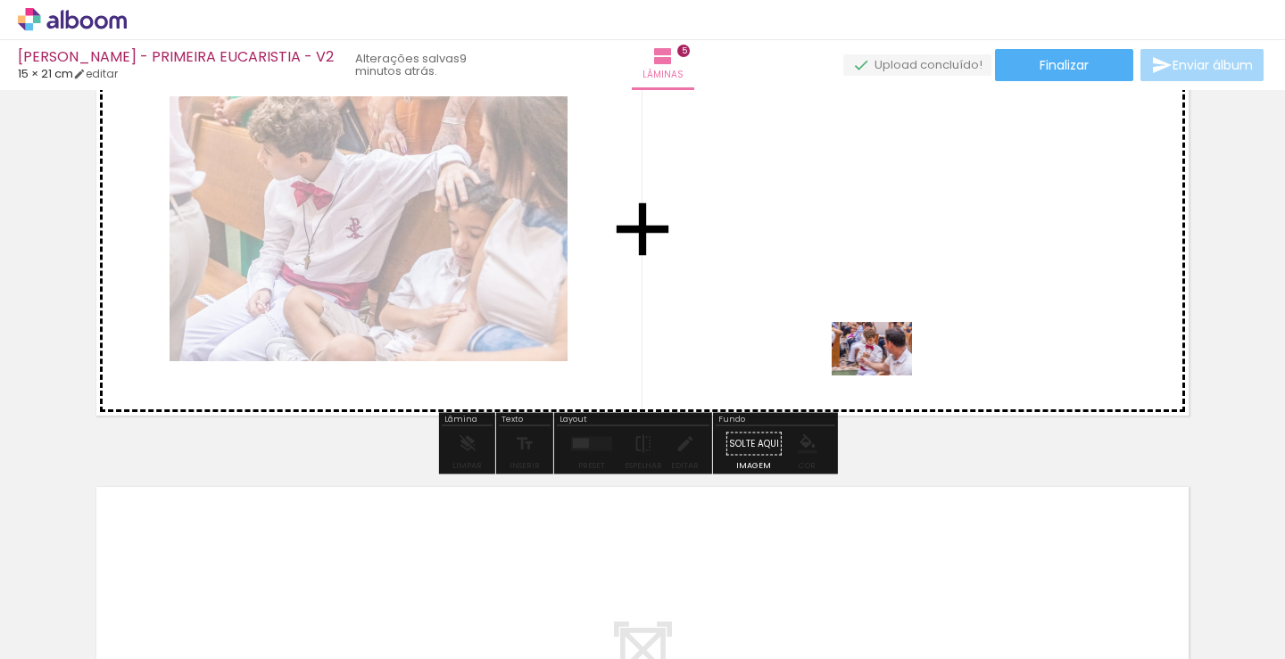
drag, startPoint x: 977, startPoint y: 615, endPoint x: 885, endPoint y: 376, distance: 256.2
click at [885, 376] on quentale-workspace at bounding box center [642, 329] width 1285 height 659
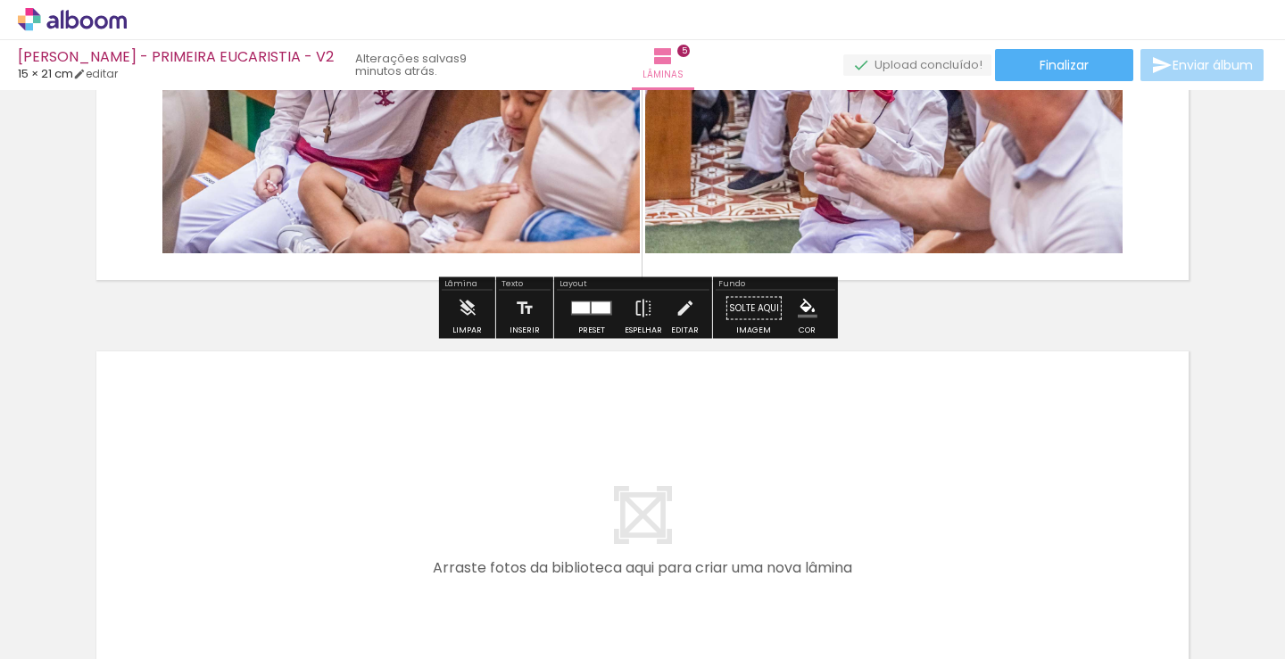
scroll to position [2068, 0]
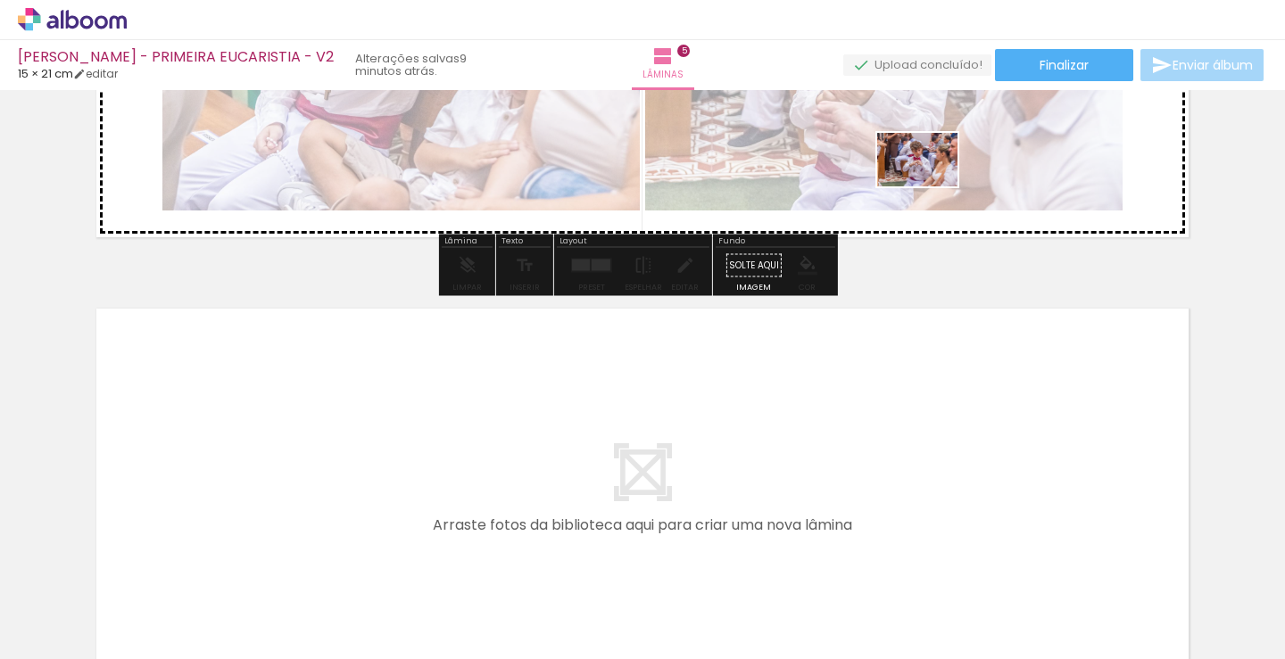
drag, startPoint x: 1069, startPoint y: 617, endPoint x: 931, endPoint y: 186, distance: 451.8
click at [931, 186] on quentale-workspace at bounding box center [642, 329] width 1285 height 659
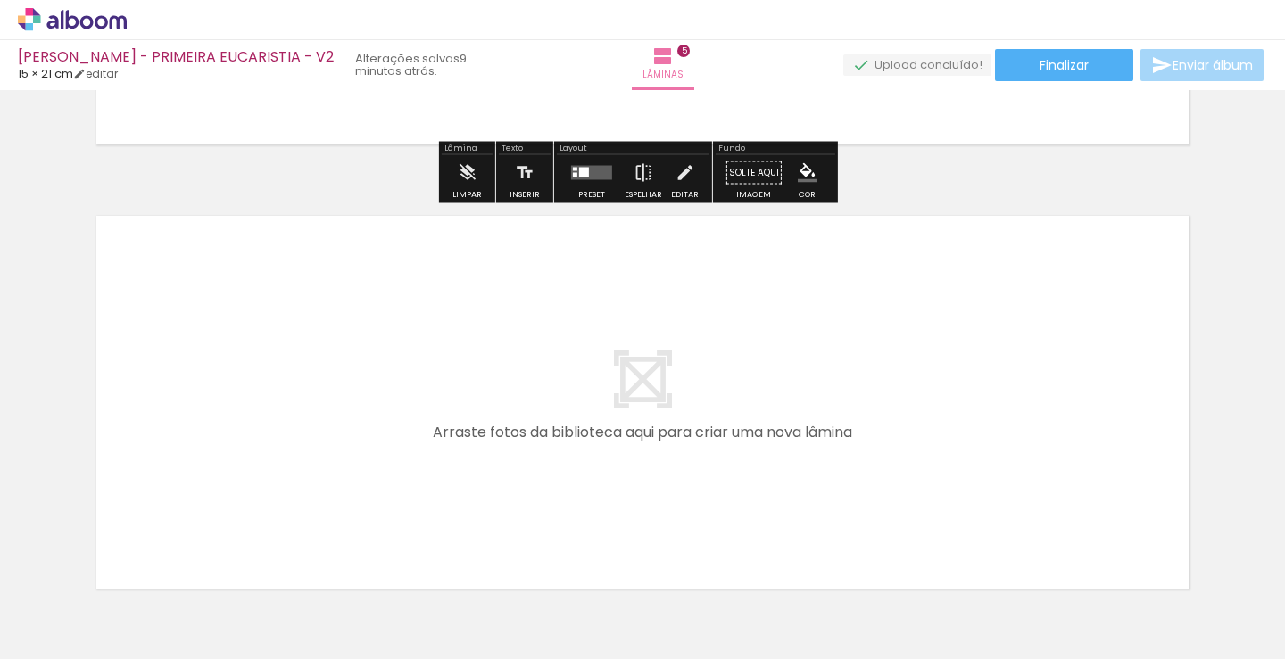
scroll to position [2189, 0]
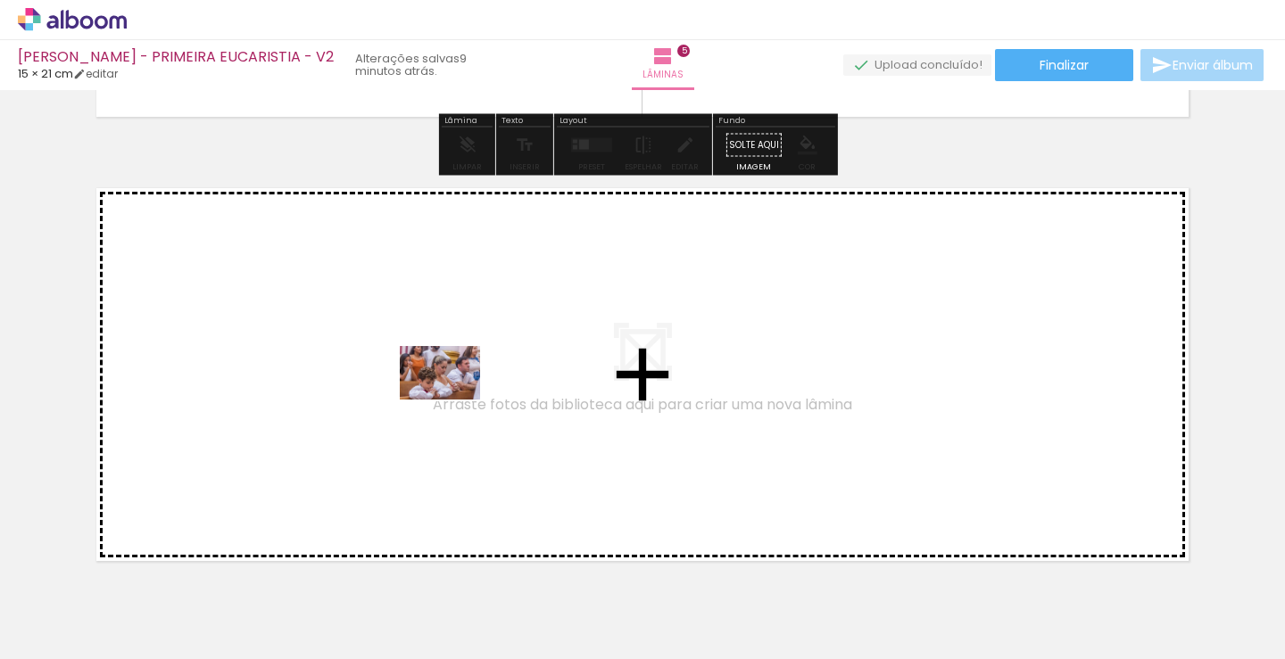
drag, startPoint x: 423, startPoint y: 595, endPoint x: 453, endPoint y: 399, distance: 198.6
click at [453, 399] on quentale-workspace at bounding box center [642, 329] width 1285 height 659
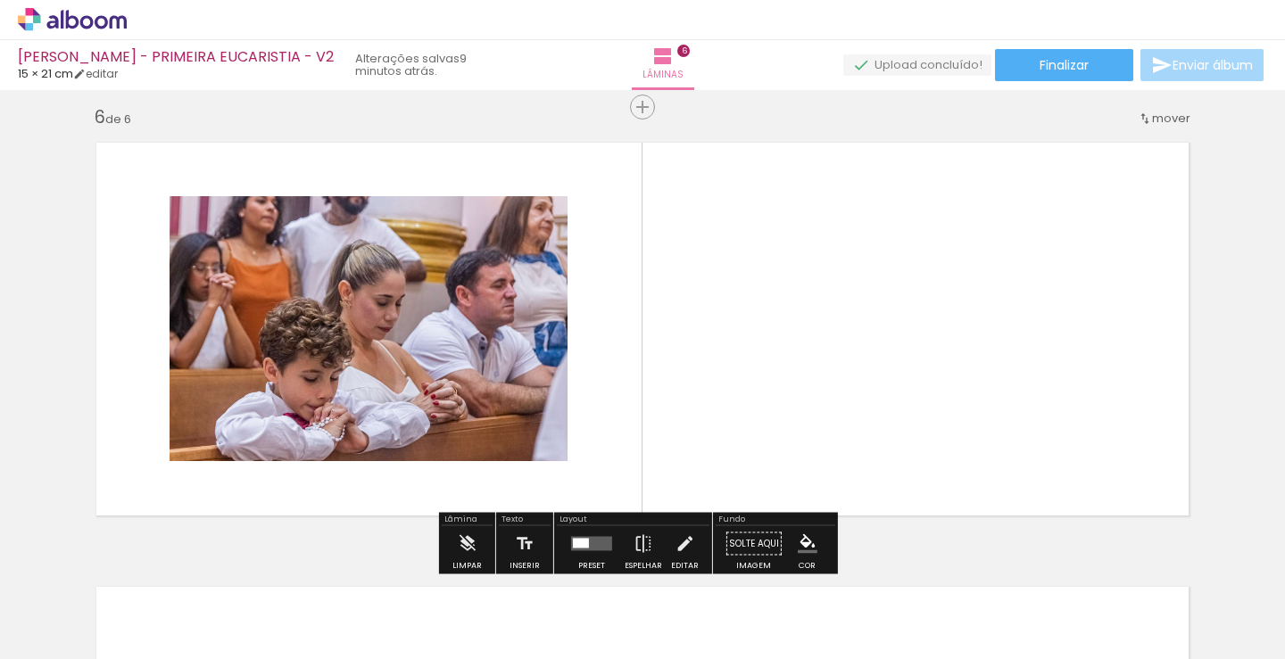
scroll to position [2245, 0]
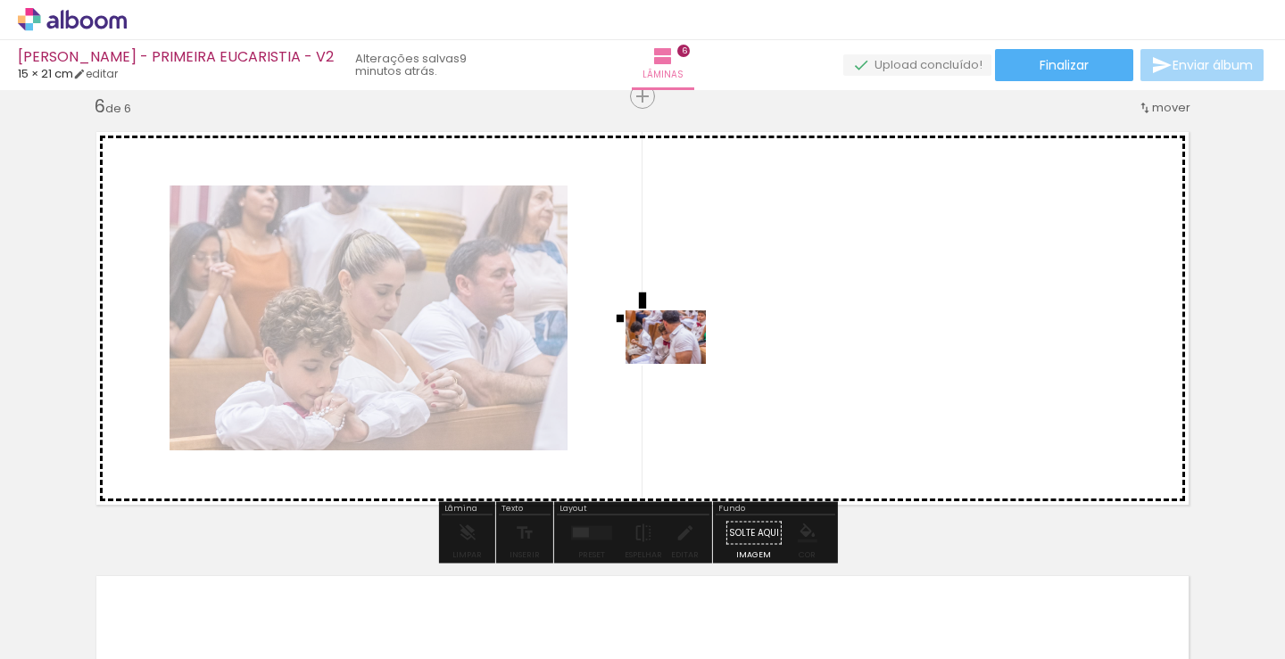
drag, startPoint x: 504, startPoint y: 620, endPoint x: 679, endPoint y: 364, distance: 310.1
click at [679, 364] on quentale-workspace at bounding box center [642, 329] width 1285 height 659
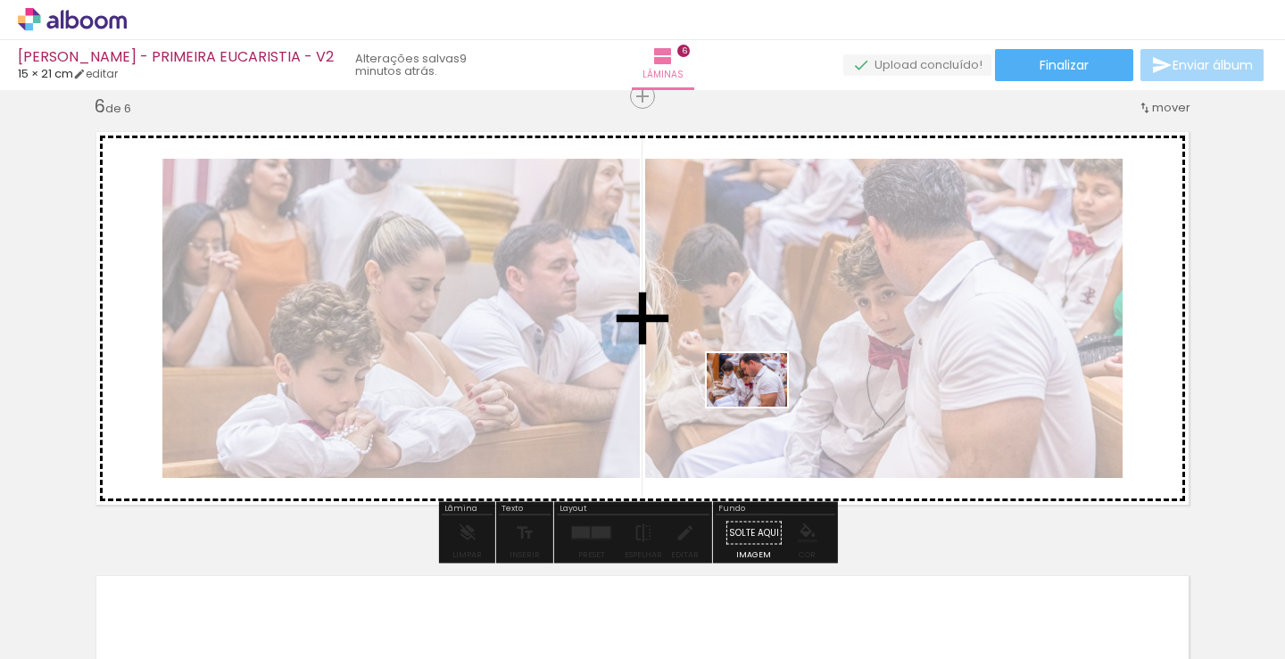
drag, startPoint x: 593, startPoint y: 622, endPoint x: 765, endPoint y: 401, distance: 280.4
click at [765, 401] on quentale-workspace at bounding box center [642, 329] width 1285 height 659
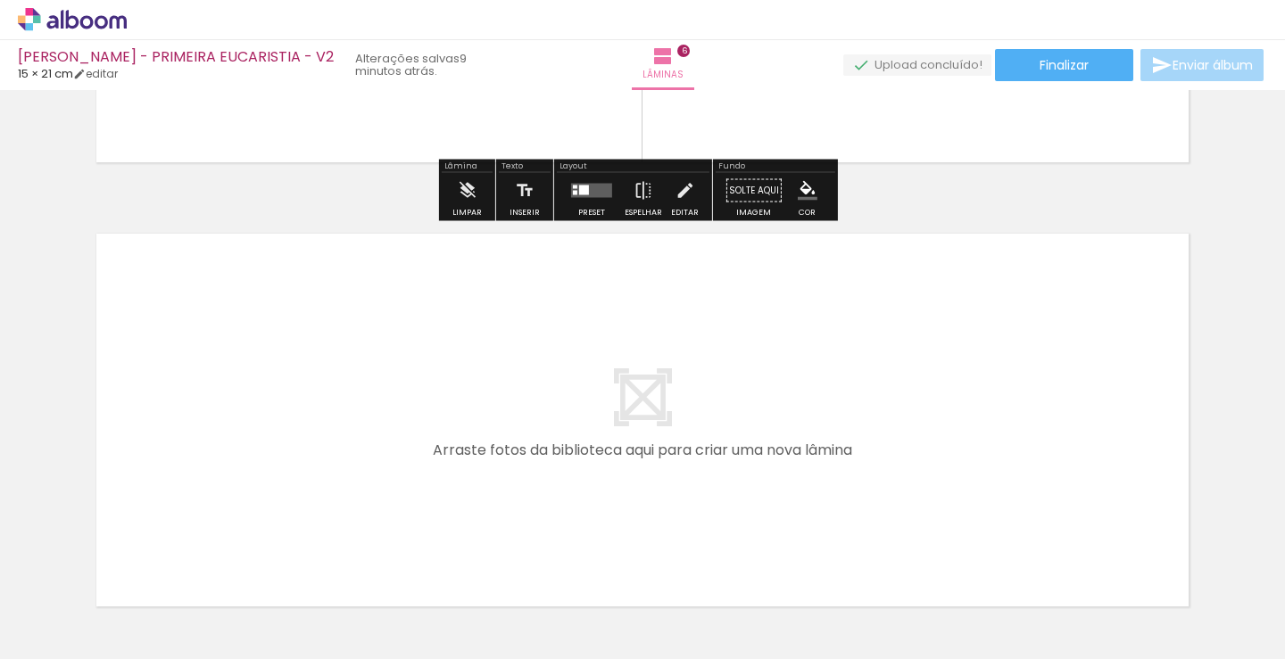
scroll to position [2691, 0]
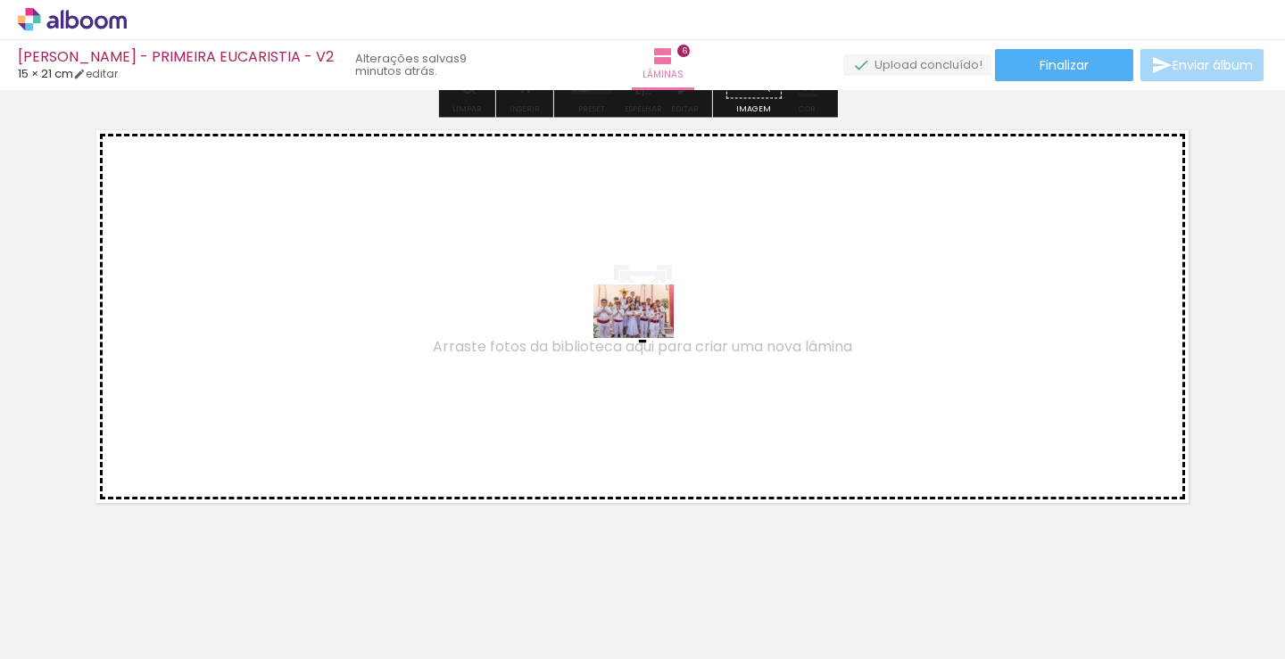
drag, startPoint x: 700, startPoint y: 592, endPoint x: 771, endPoint y: 559, distance: 78.7
click at [646, 338] on quentale-workspace at bounding box center [642, 329] width 1285 height 659
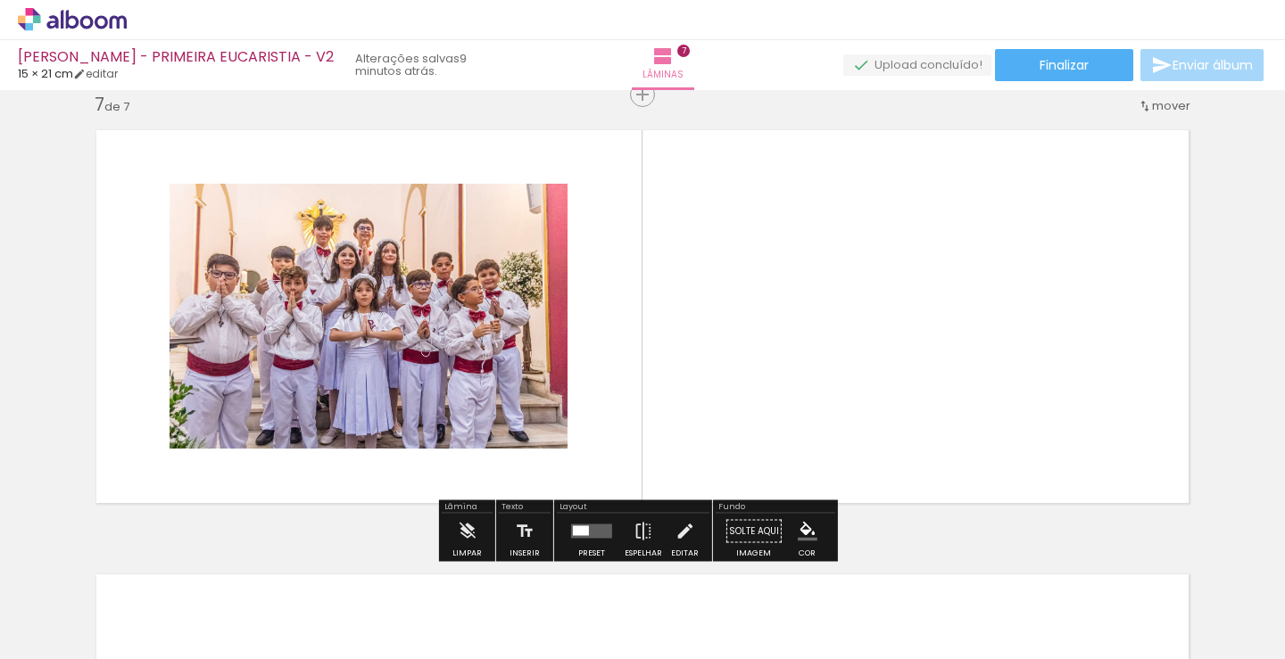
scroll to position [2689, 0]
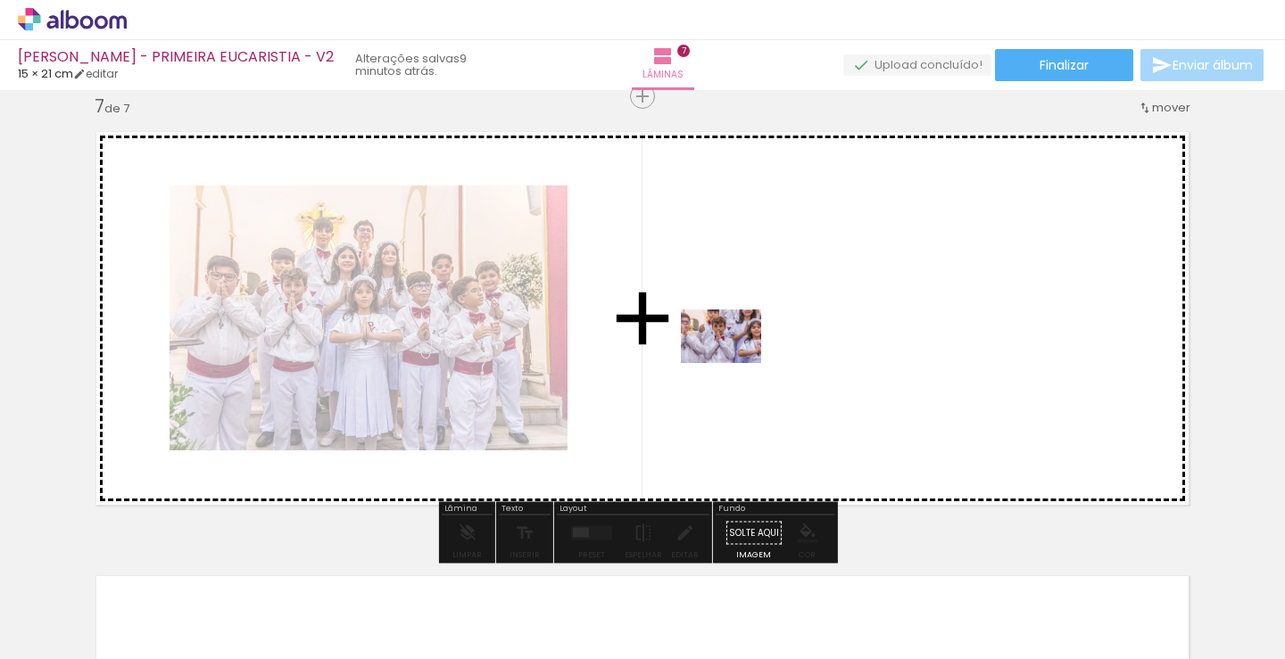
drag, startPoint x: 796, startPoint y: 605, endPoint x: 734, endPoint y: 363, distance: 249.5
click at [734, 363] on quentale-workspace at bounding box center [642, 329] width 1285 height 659
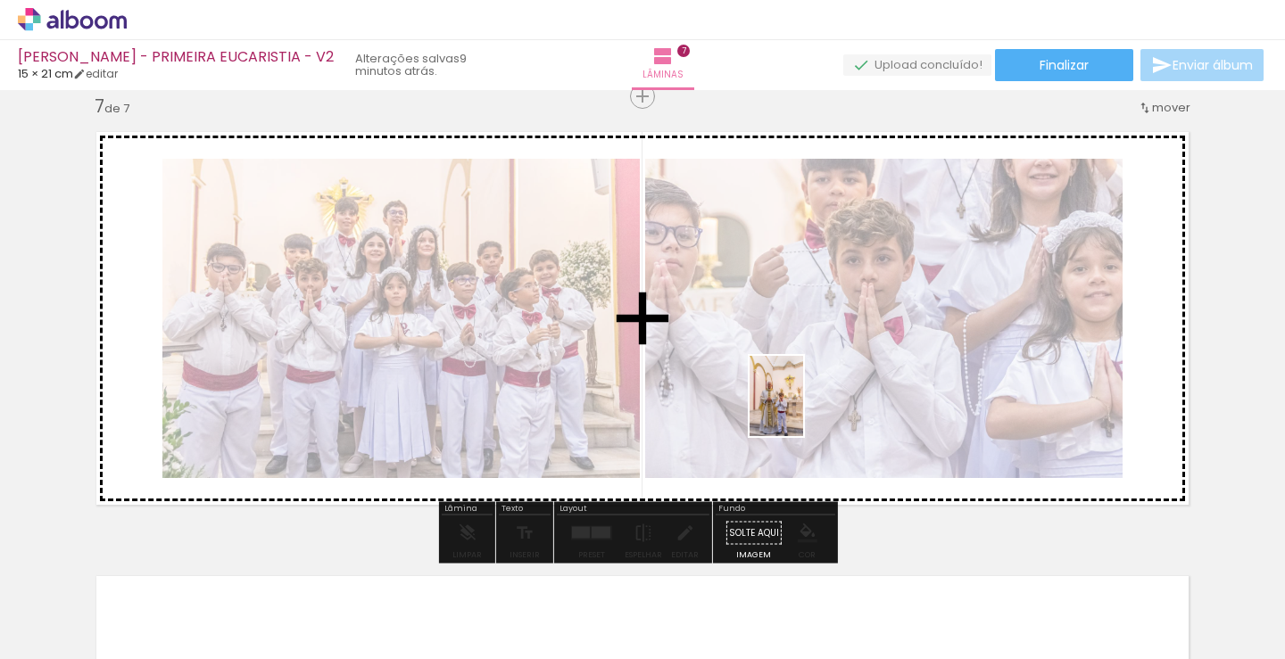
drag, startPoint x: 887, startPoint y: 624, endPoint x: 803, endPoint y: 410, distance: 230.0
click at [803, 410] on quentale-workspace at bounding box center [642, 329] width 1285 height 659
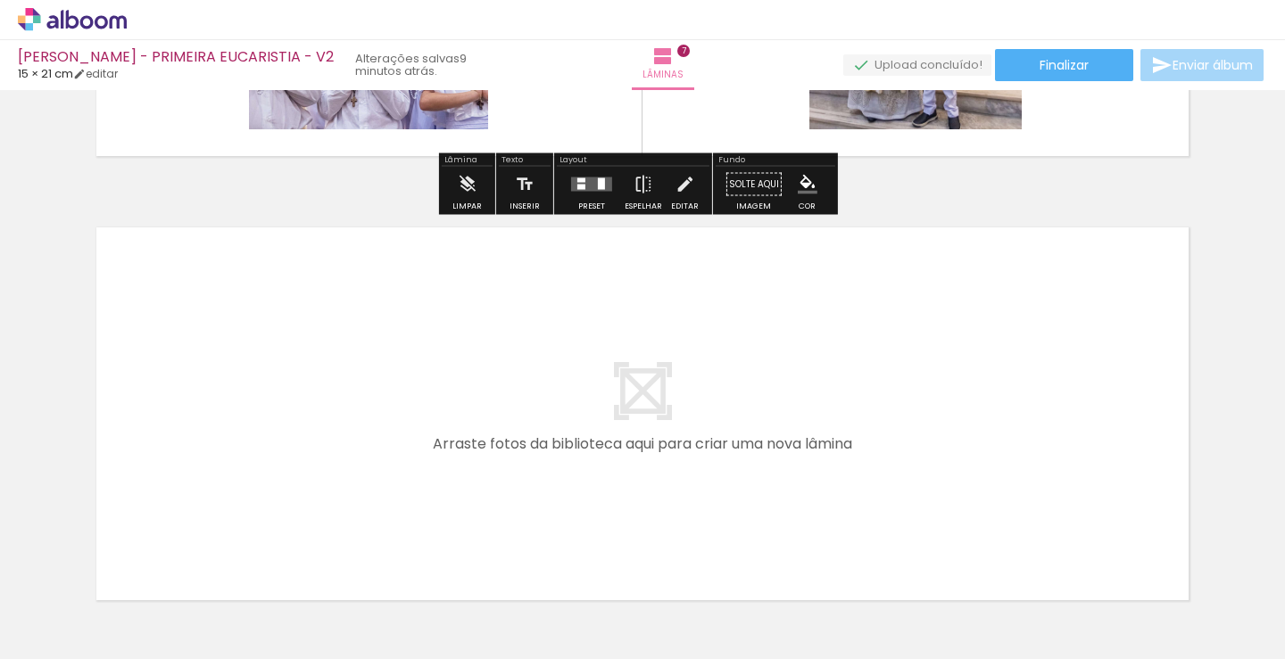
scroll to position [3046, 0]
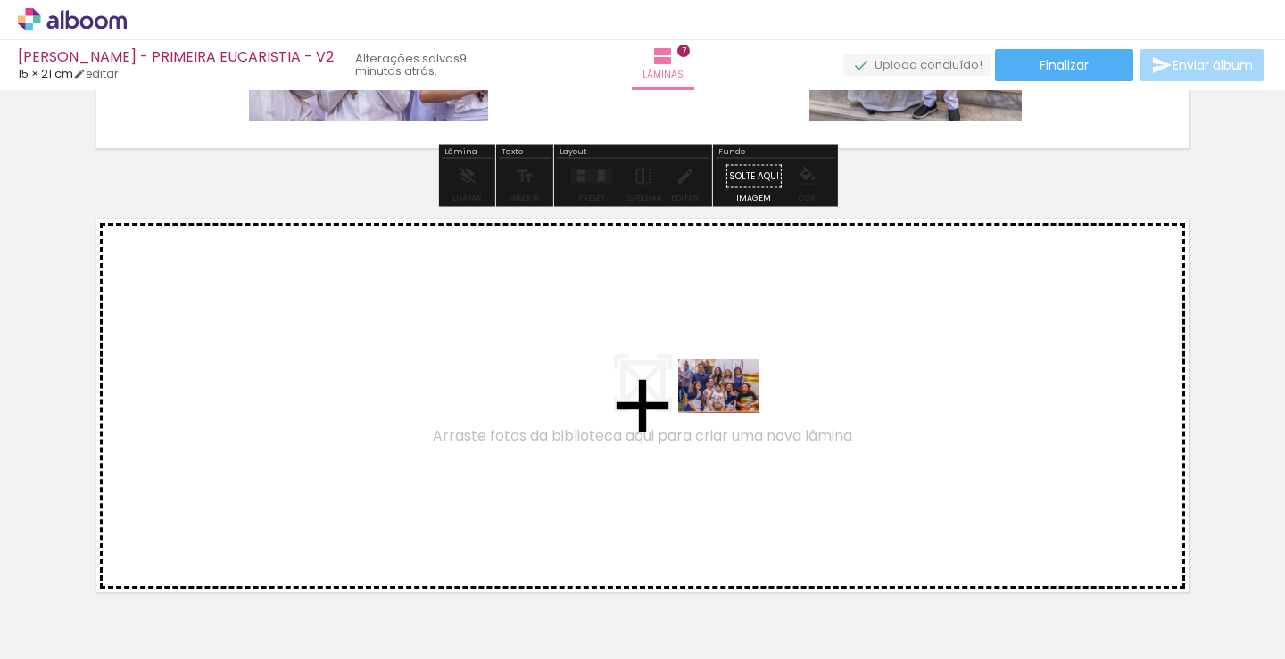
drag, startPoint x: 987, startPoint y: 615, endPoint x: 732, endPoint y: 413, distance: 325.3
click at [732, 413] on quentale-workspace at bounding box center [642, 329] width 1285 height 659
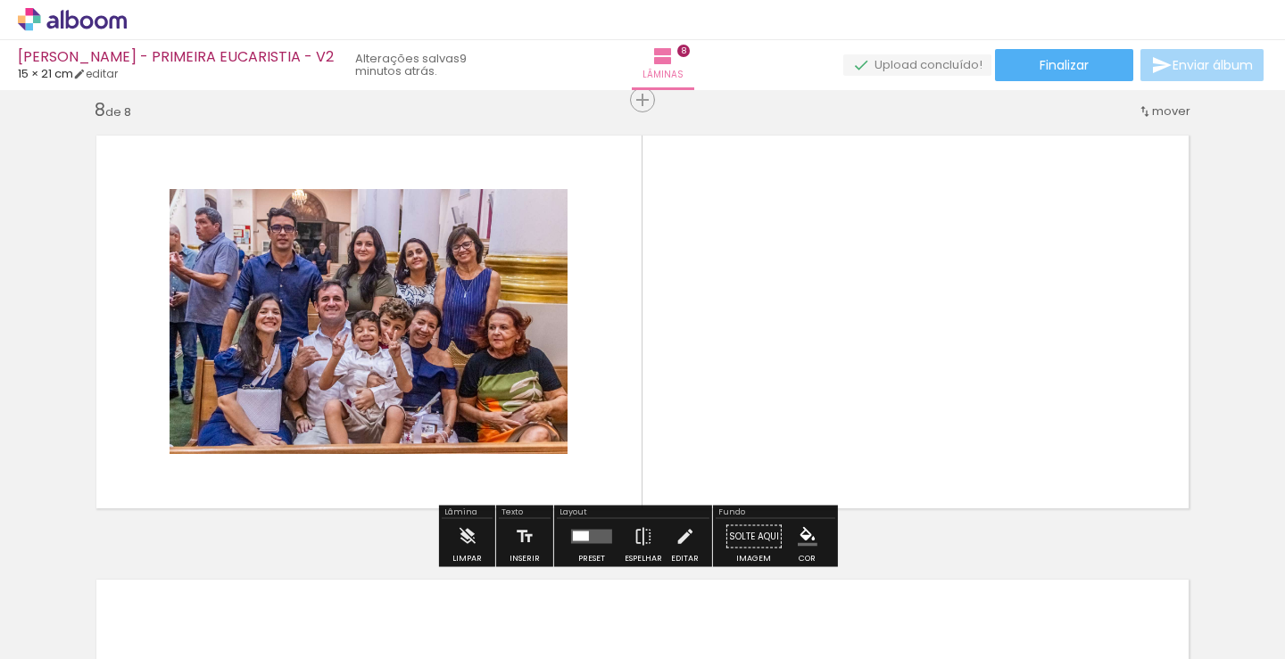
scroll to position [3134, 0]
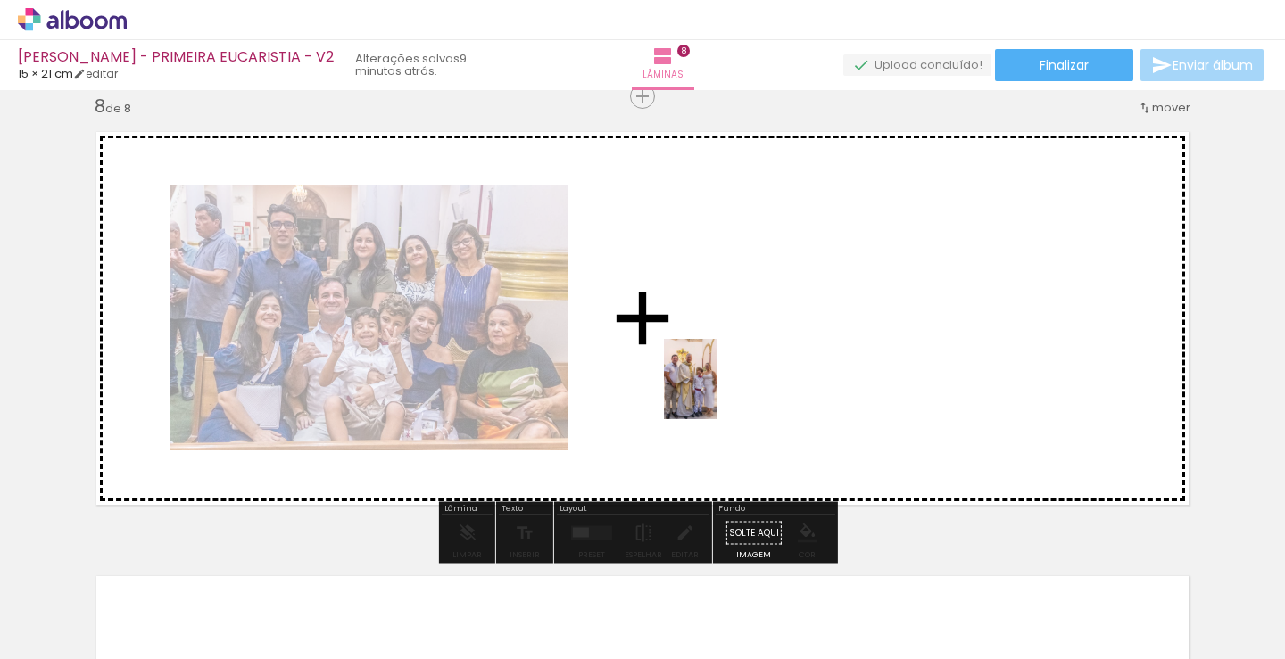
drag, startPoint x: 1087, startPoint y: 611, endPoint x: 717, endPoint y: 393, distance: 429.3
click at [717, 393] on quentale-workspace at bounding box center [642, 329] width 1285 height 659
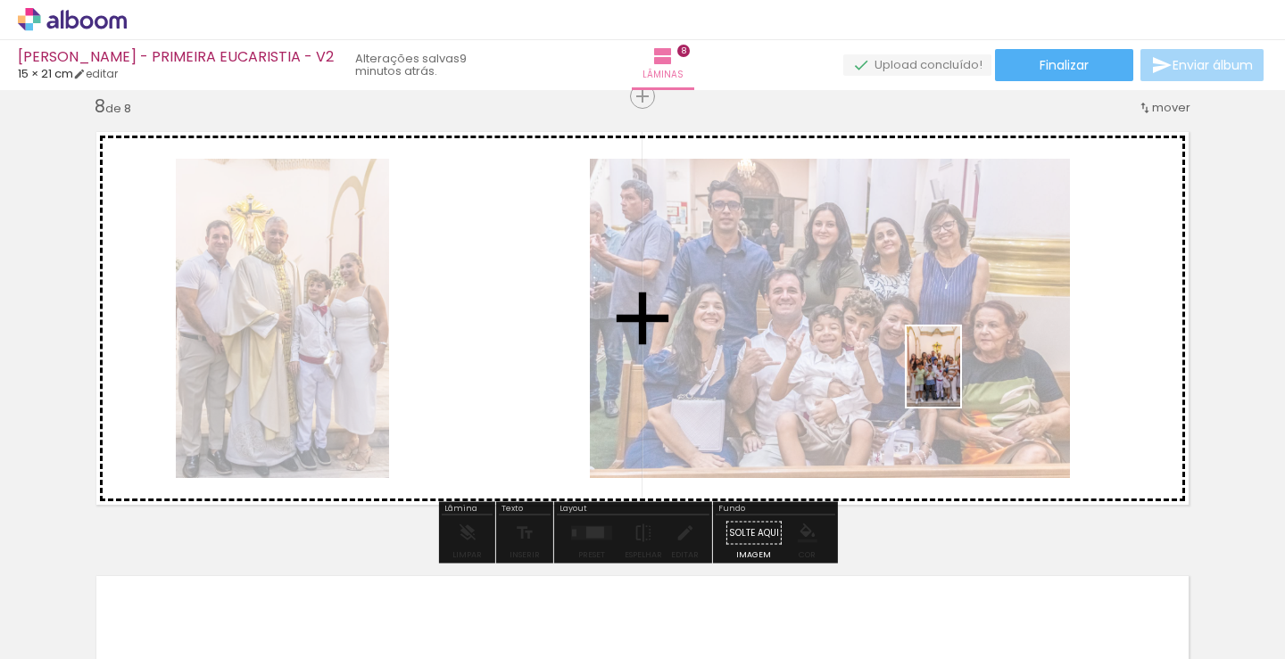
drag, startPoint x: 1212, startPoint y: 608, endPoint x: 949, endPoint y: 373, distance: 352.0
click at [949, 373] on quentale-workspace at bounding box center [642, 329] width 1285 height 659
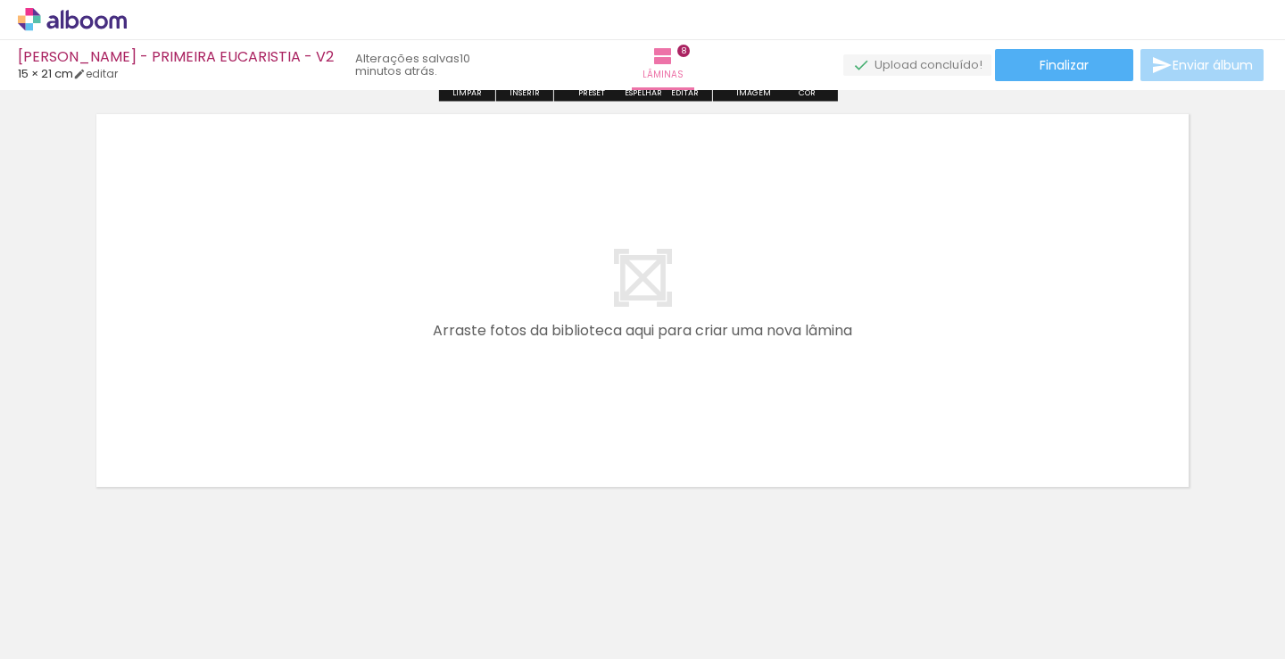
scroll to position [3611, 0]
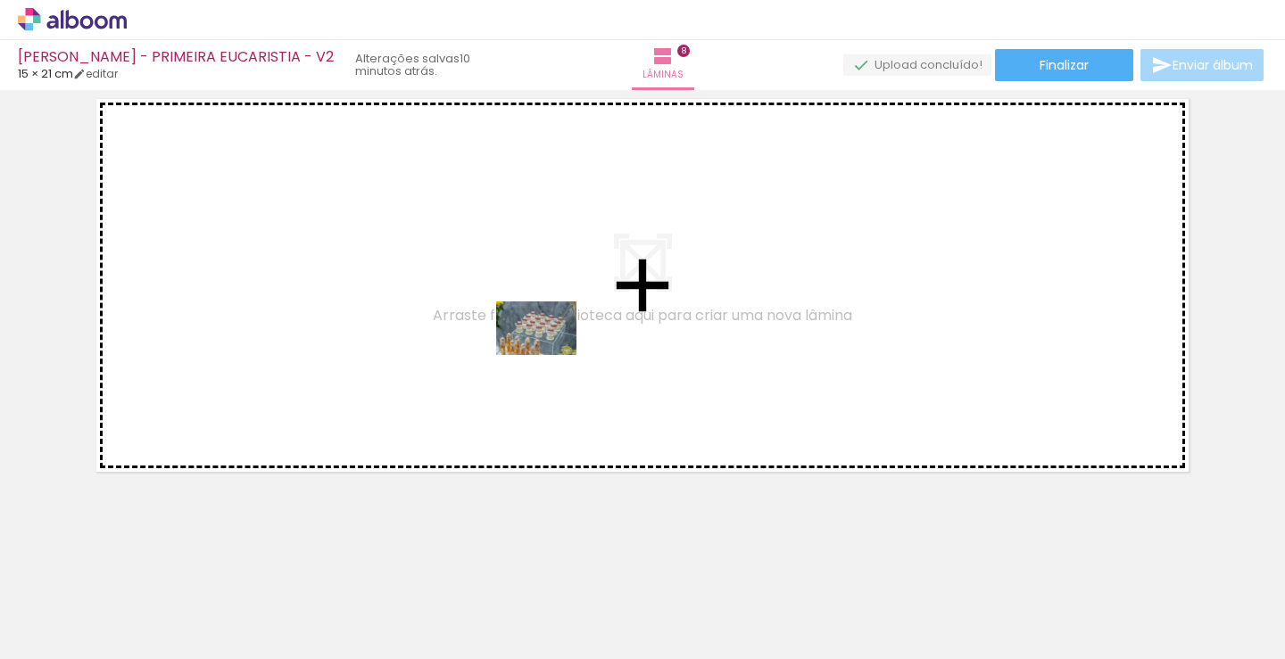
drag, startPoint x: 702, startPoint y: 624, endPoint x: 547, endPoint y: 352, distance: 313.3
click at [547, 352] on quentale-workspace at bounding box center [642, 329] width 1285 height 659
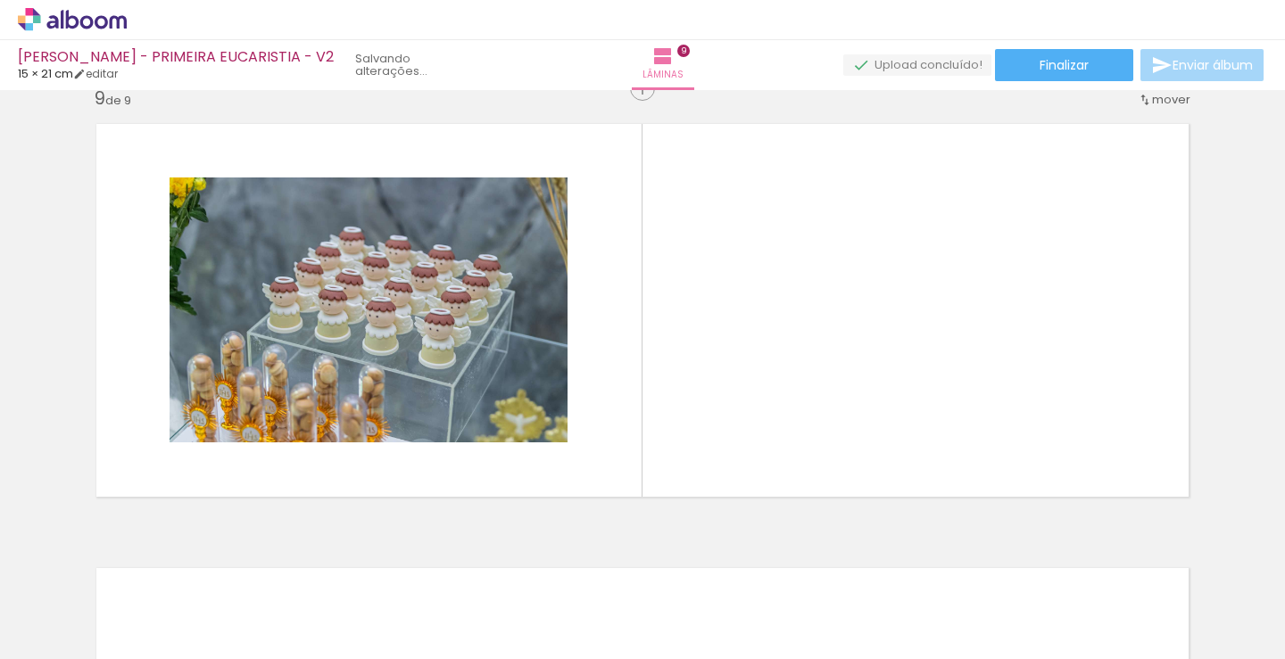
scroll to position [3578, 0]
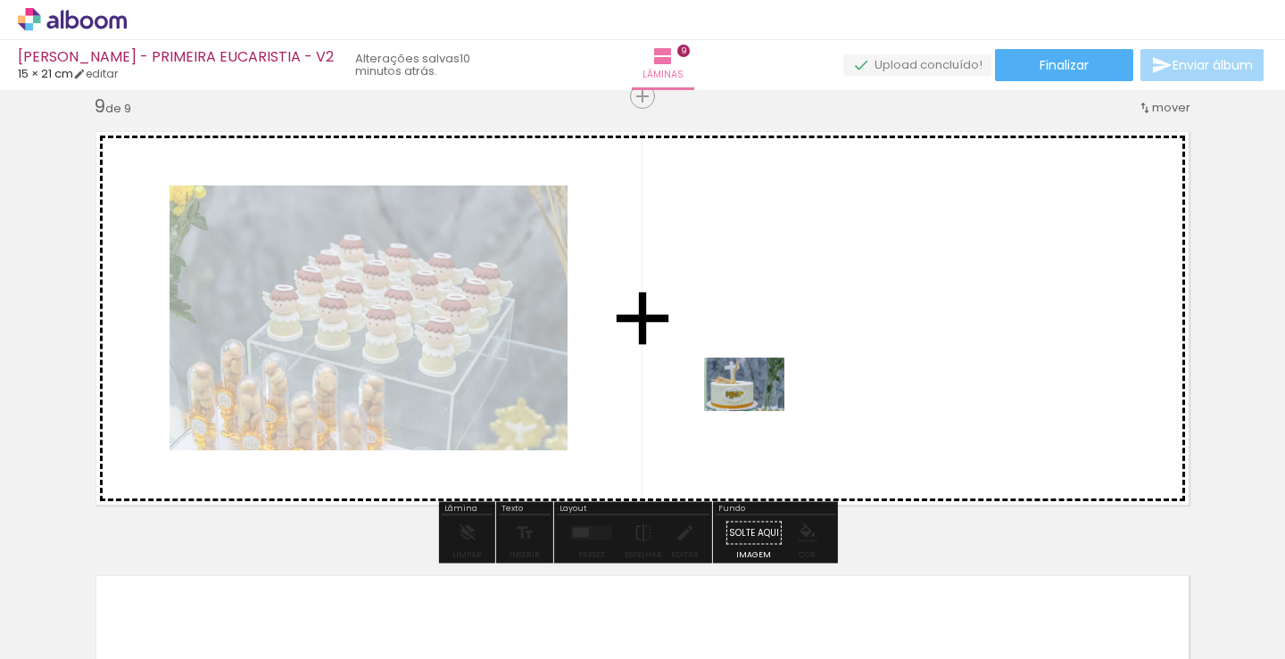
drag, startPoint x: 808, startPoint y: 619, endPoint x: 758, endPoint y: 411, distance: 213.8
click at [758, 411] on quentale-workspace at bounding box center [642, 329] width 1285 height 659
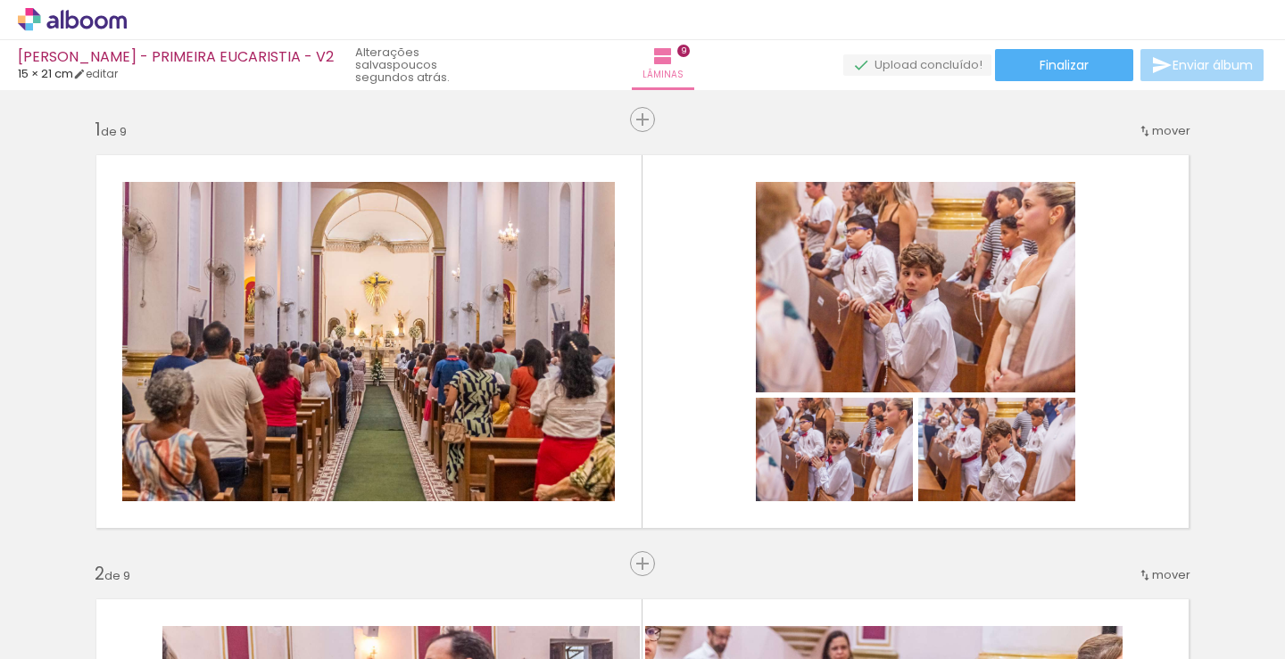
scroll to position [0, 1884]
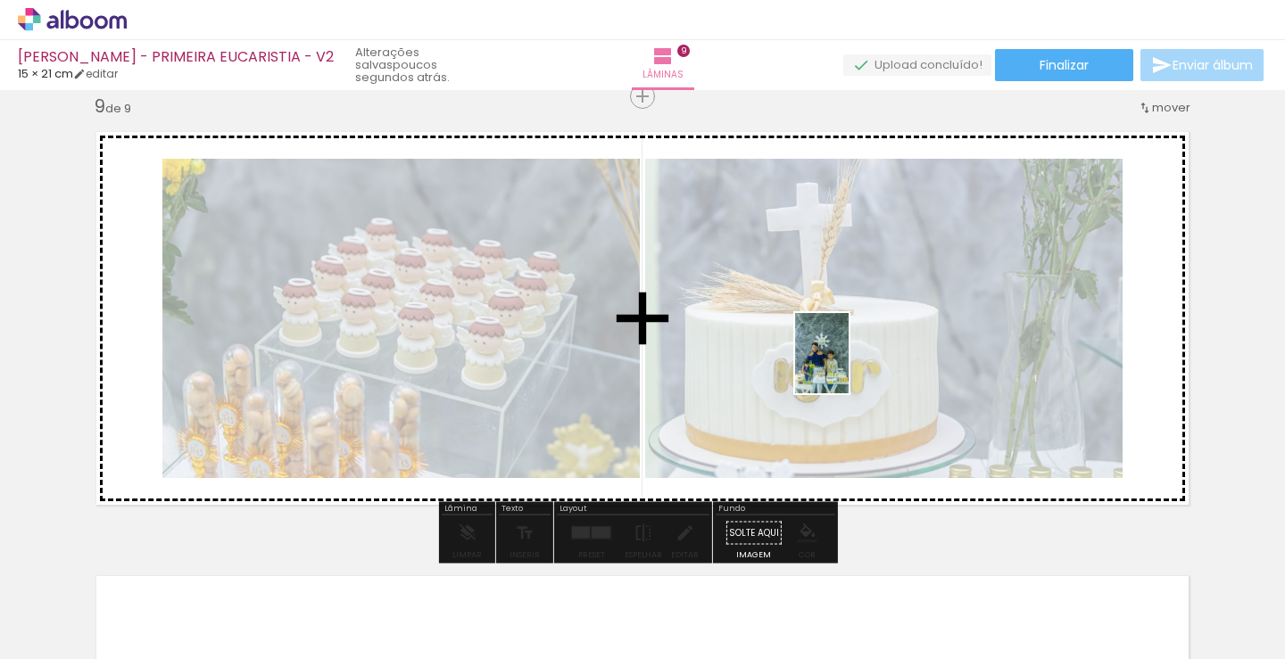
drag, startPoint x: 903, startPoint y: 611, endPoint x: 849, endPoint y: 361, distance: 256.6
click at [849, 361] on quentale-workspace at bounding box center [642, 329] width 1285 height 659
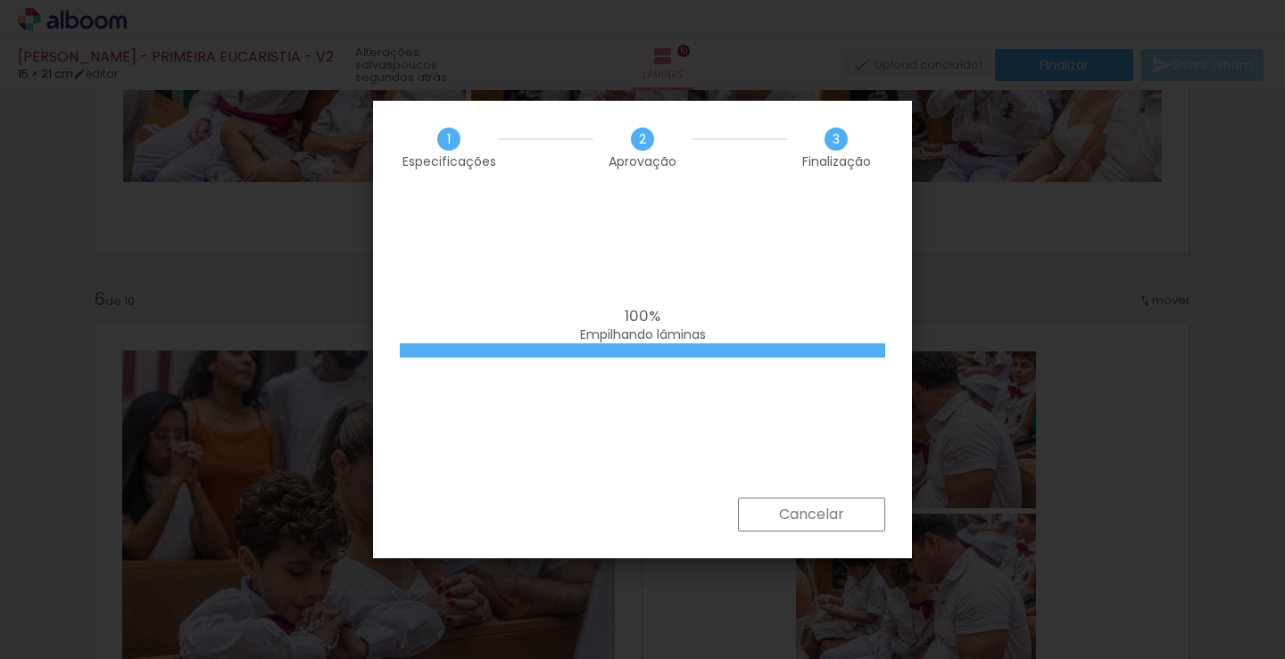
scroll to position [0, 2365]
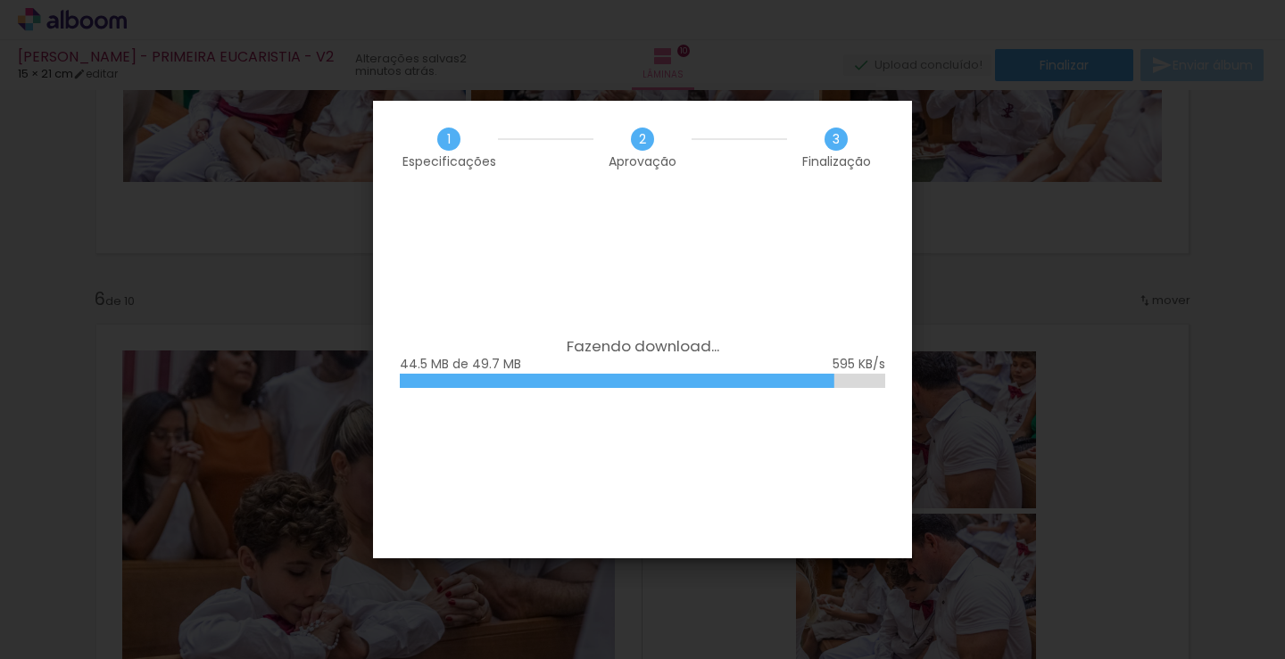
scroll to position [0, 2365]
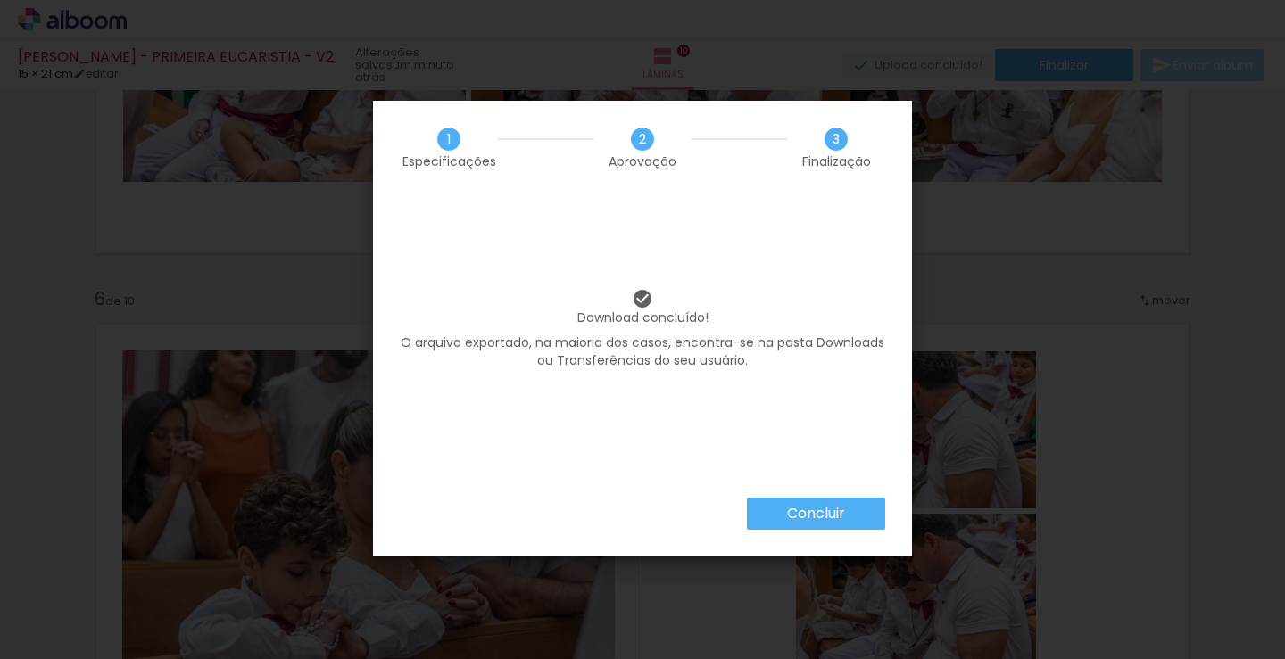
scroll to position [0, 2365]
click at [0, 0] on slot "Concluir" at bounding box center [0, 0] width 0 height 0
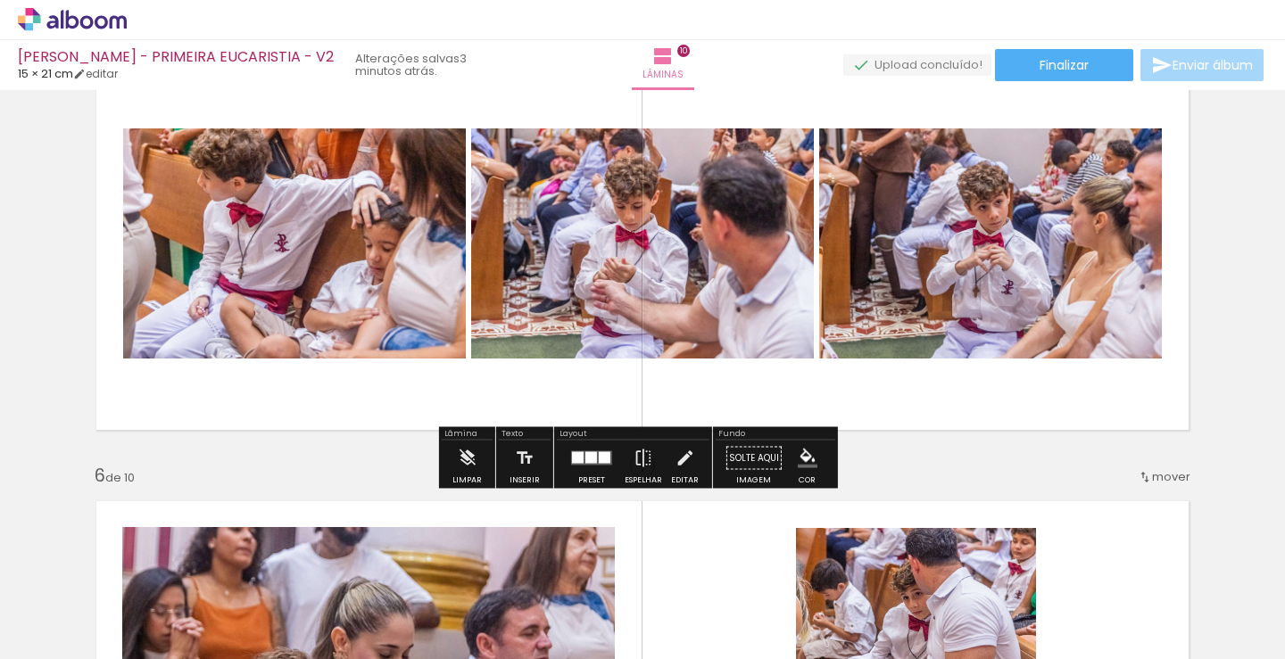
scroll to position [1874, 0]
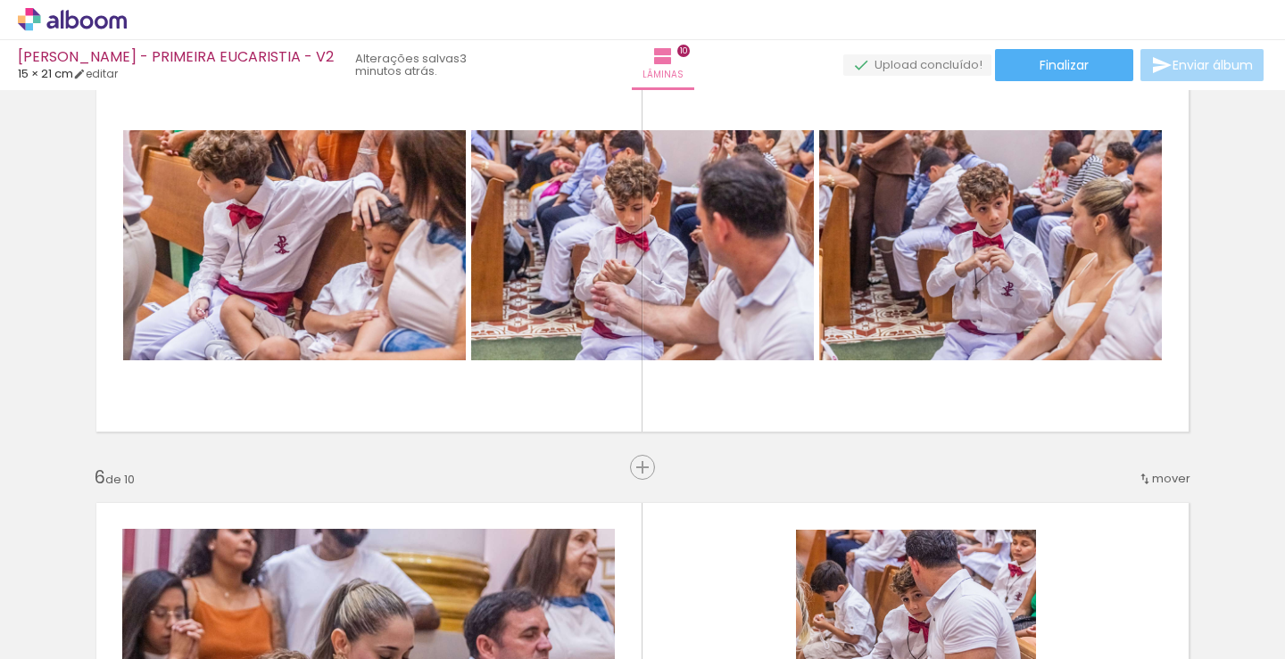
click at [67, 19] on icon at bounding box center [72, 19] width 13 height 19
